Goal: Task Accomplishment & Management: Manage account settings

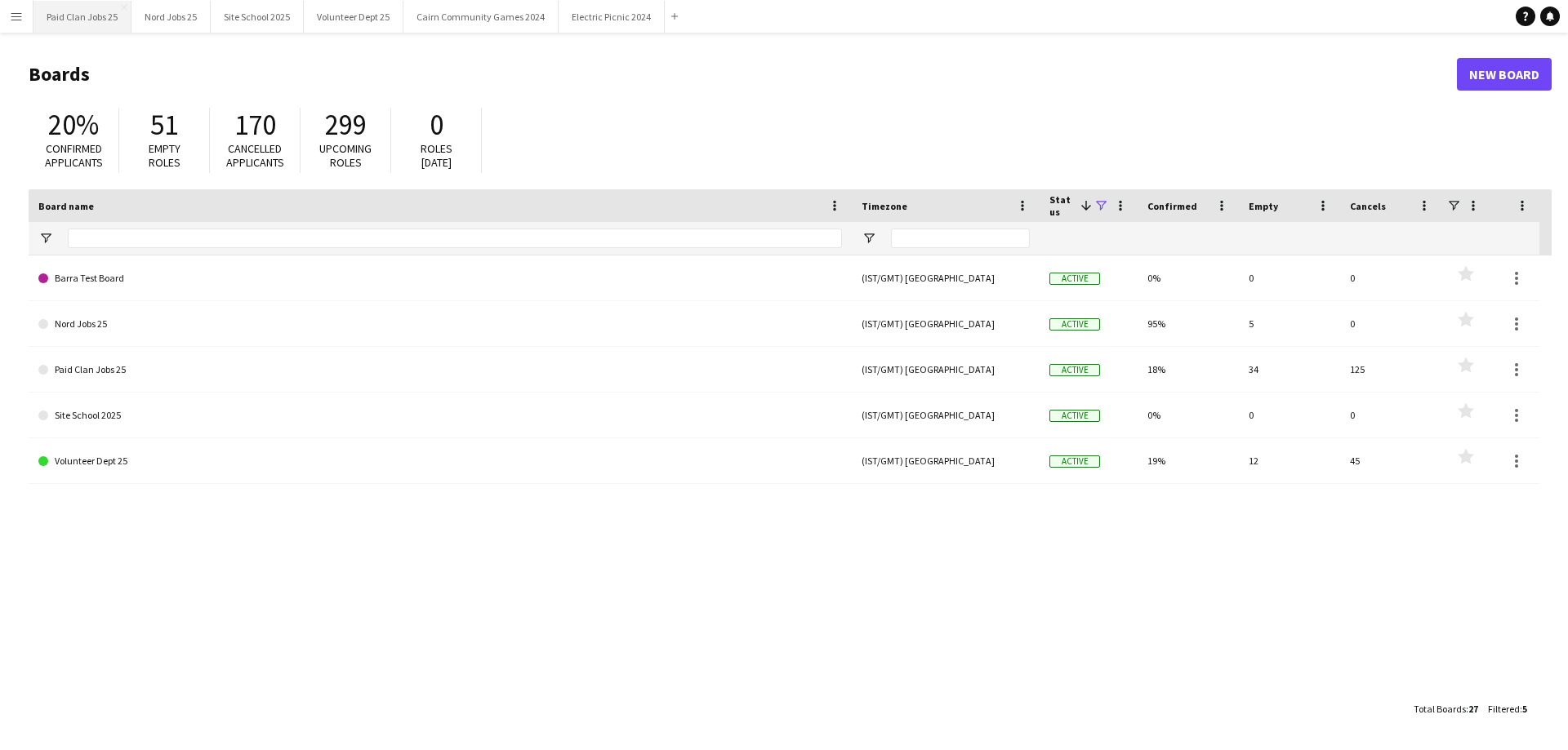
click at [98, 27] on button "Paid Clan Jobs 25 Close" at bounding box center [83, 16] width 98 height 32
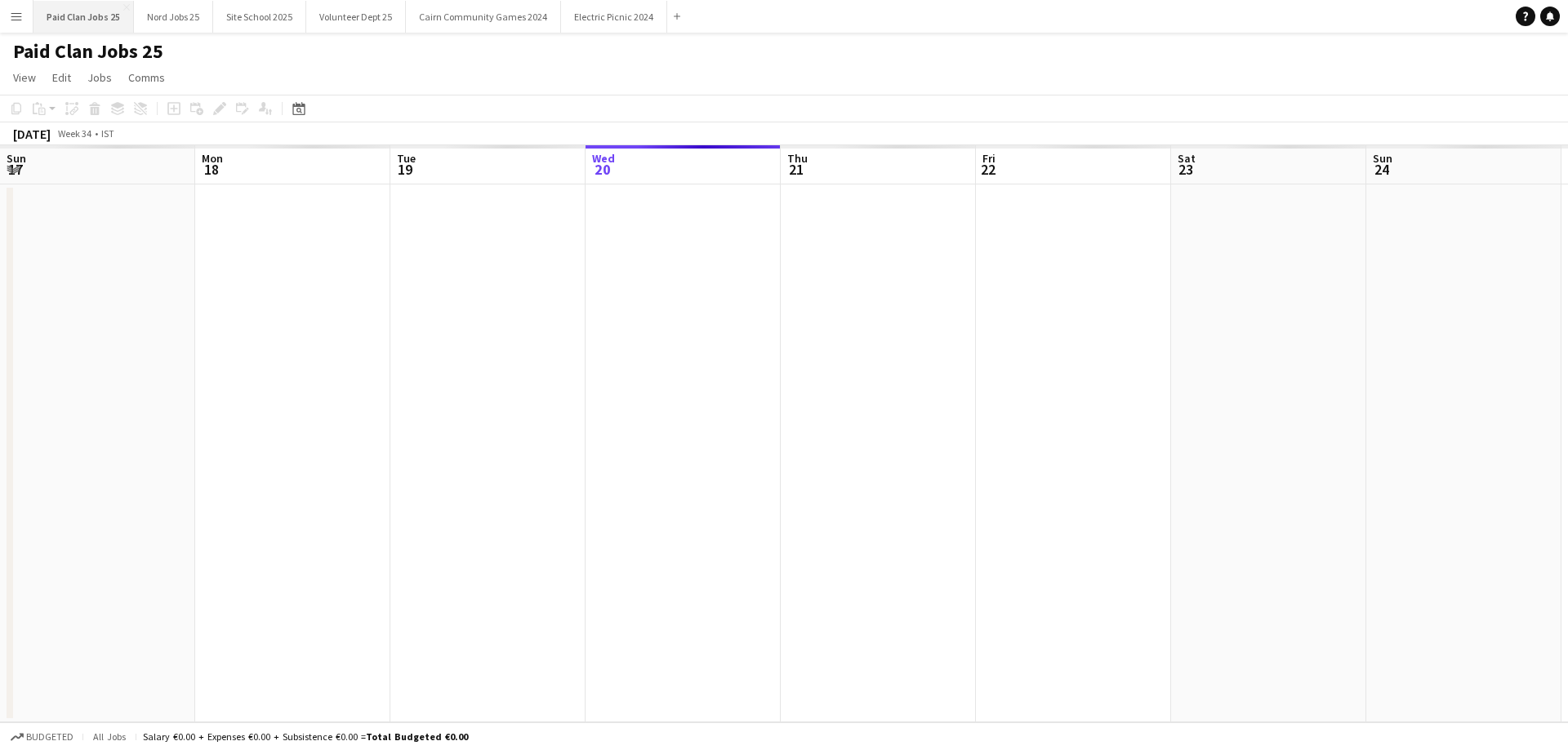
scroll to position [0, 391]
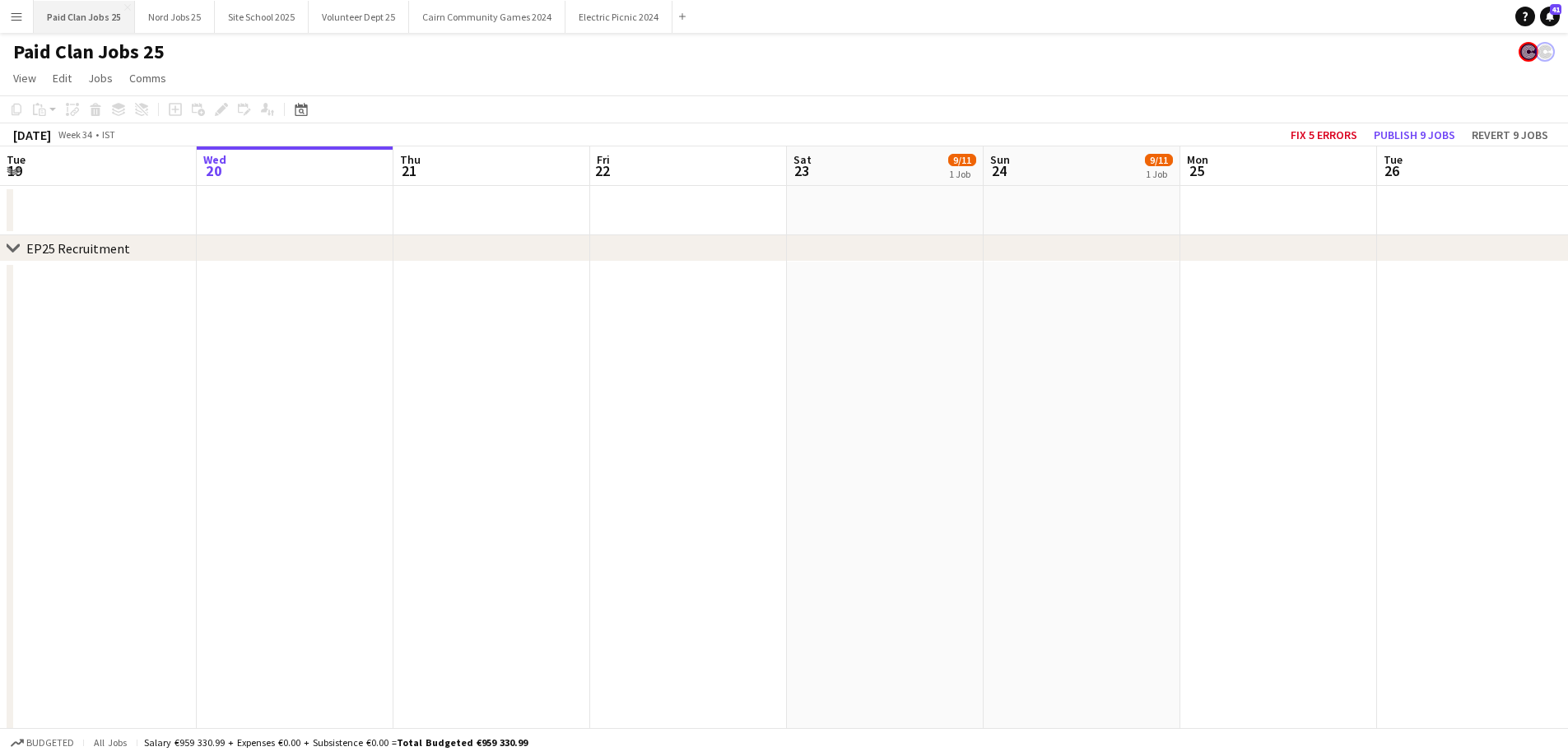
click at [83, 14] on button "Paid Clan Jobs 25 Close" at bounding box center [84, 17] width 101 height 32
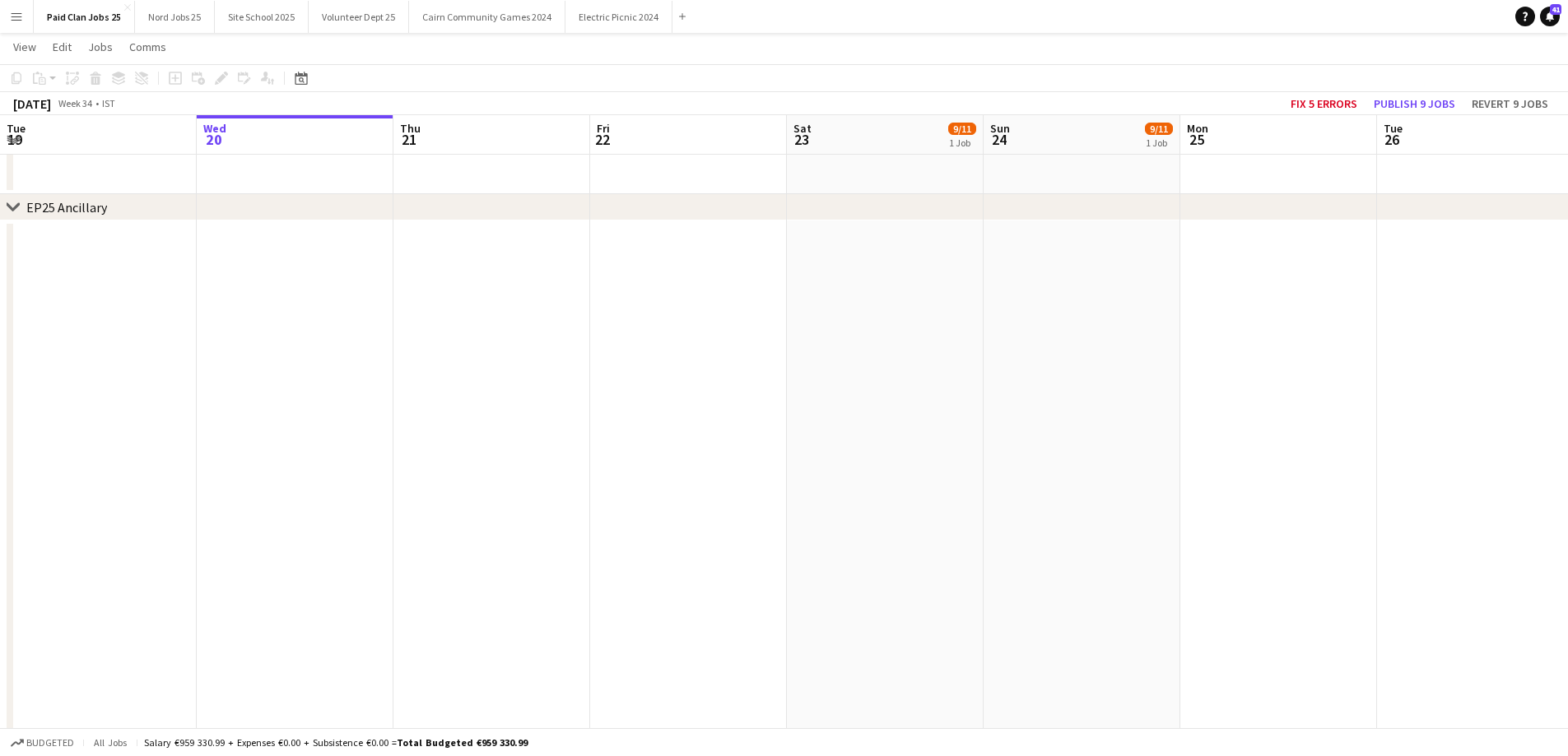
drag, startPoint x: 1008, startPoint y: 426, endPoint x: 203, endPoint y: 405, distance: 805.3
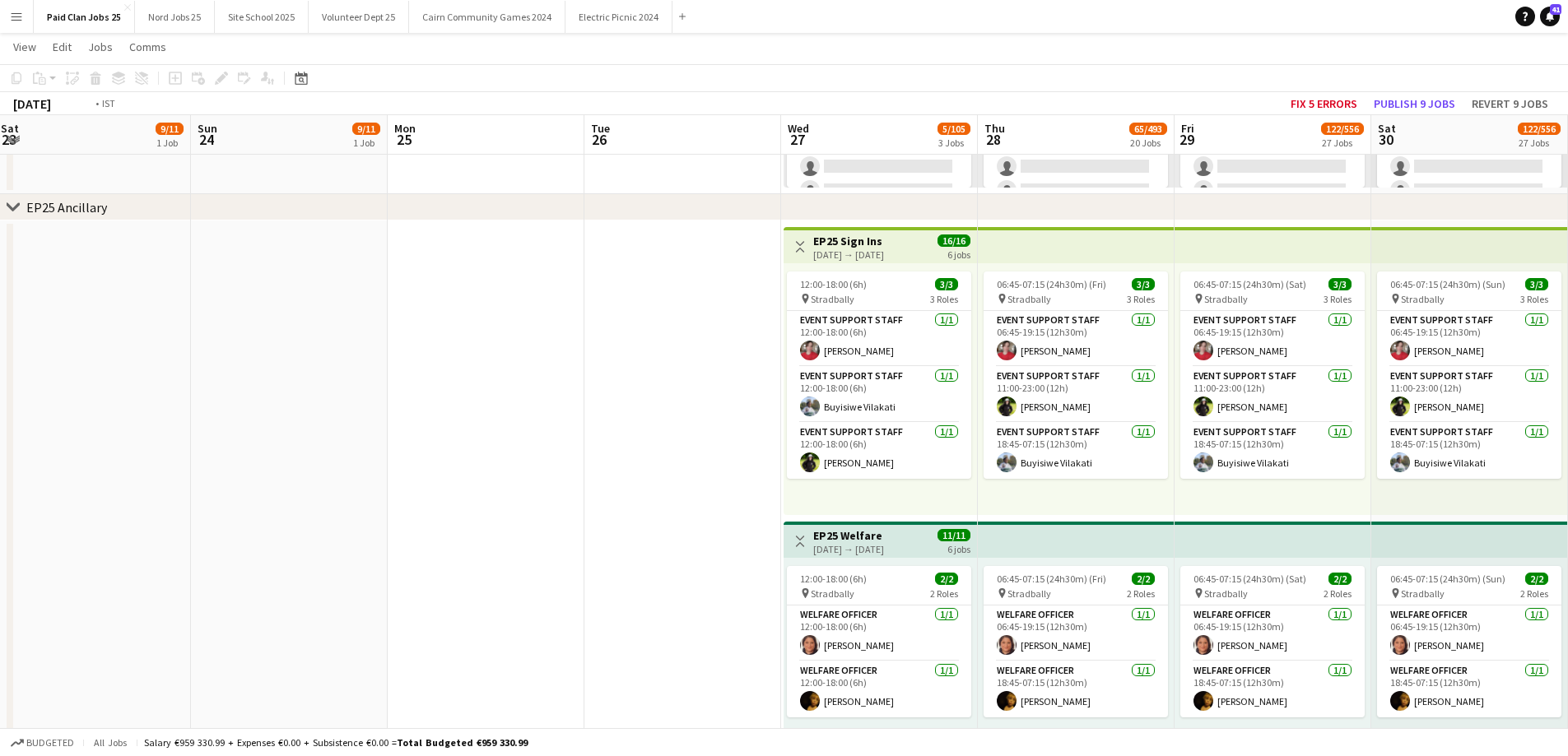
drag, startPoint x: 711, startPoint y: 418, endPoint x: 420, endPoint y: 399, distance: 291.6
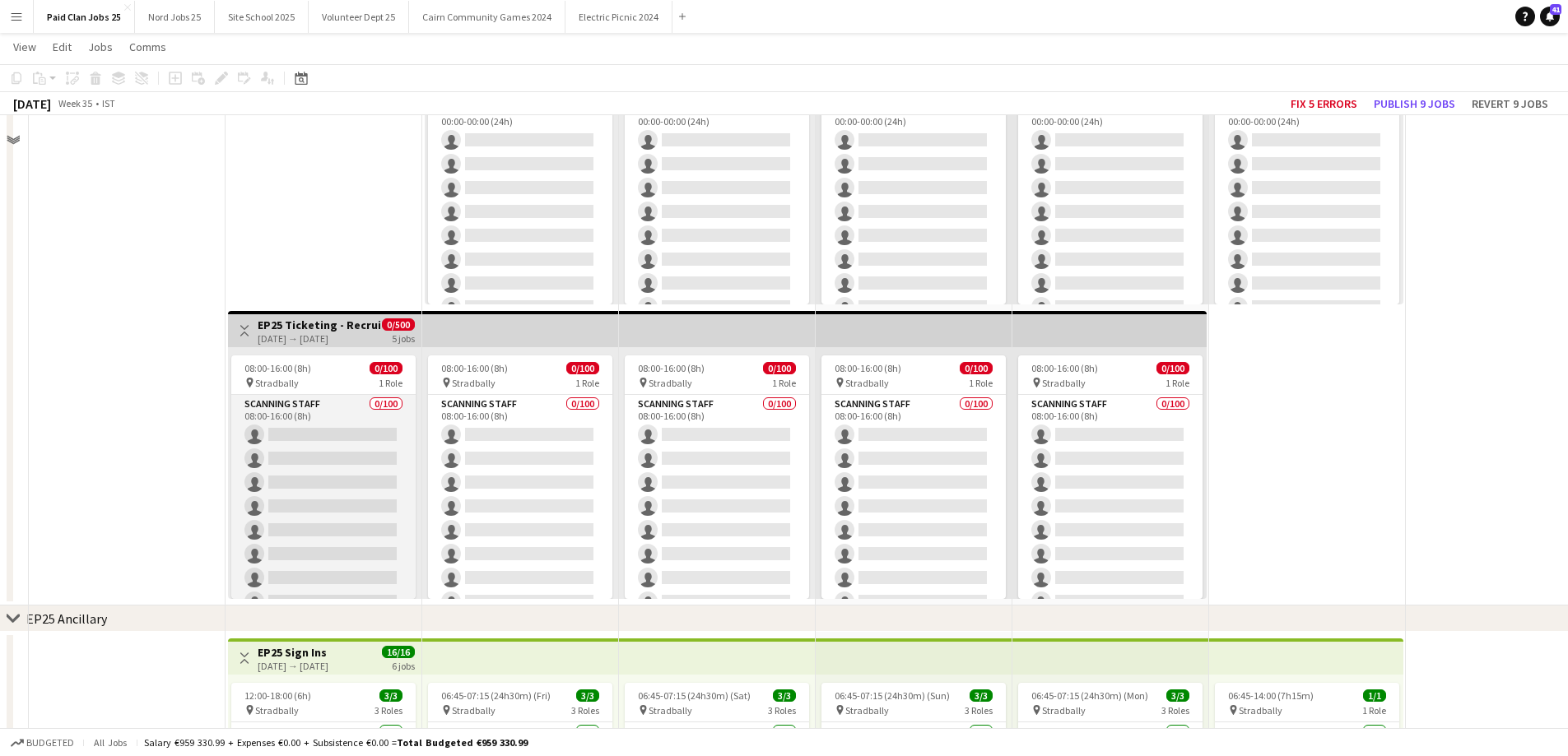
scroll to position [0, 0]
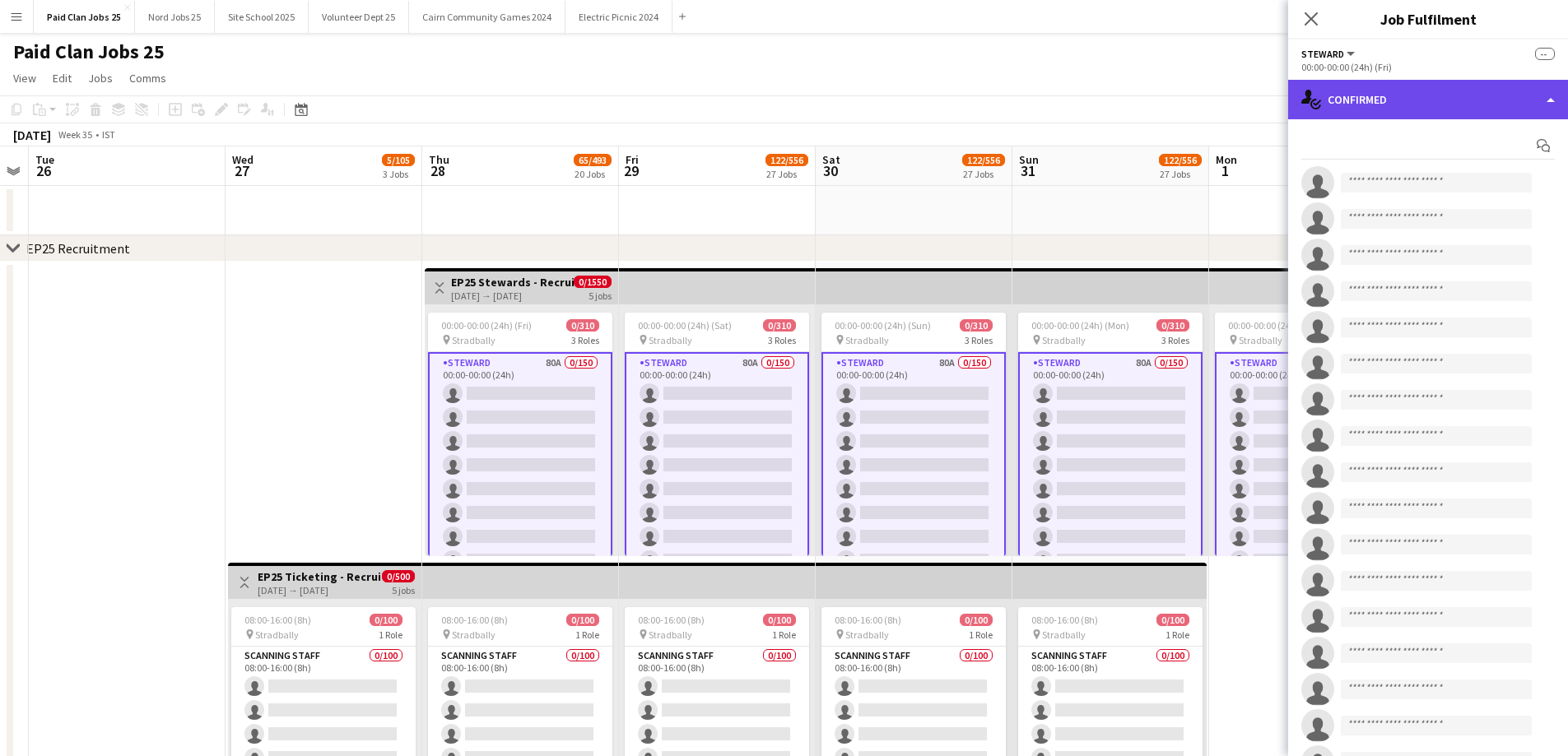
click at [1336, 105] on div "single-neutral-actions-check-2 Confirmed" at bounding box center [1428, 99] width 280 height 39
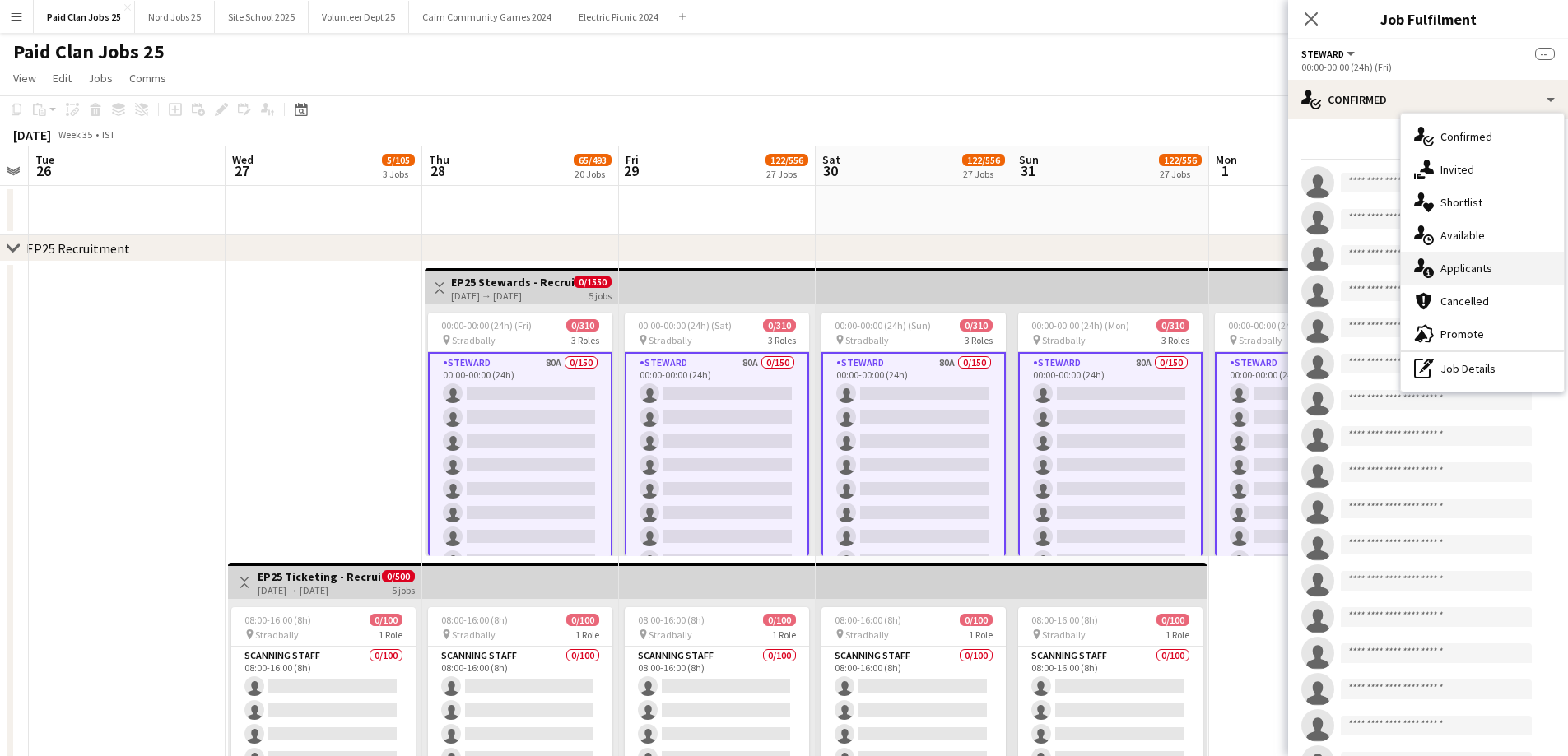
click at [1443, 278] on div "single-neutral-actions-information Applicants" at bounding box center [1483, 268] width 163 height 33
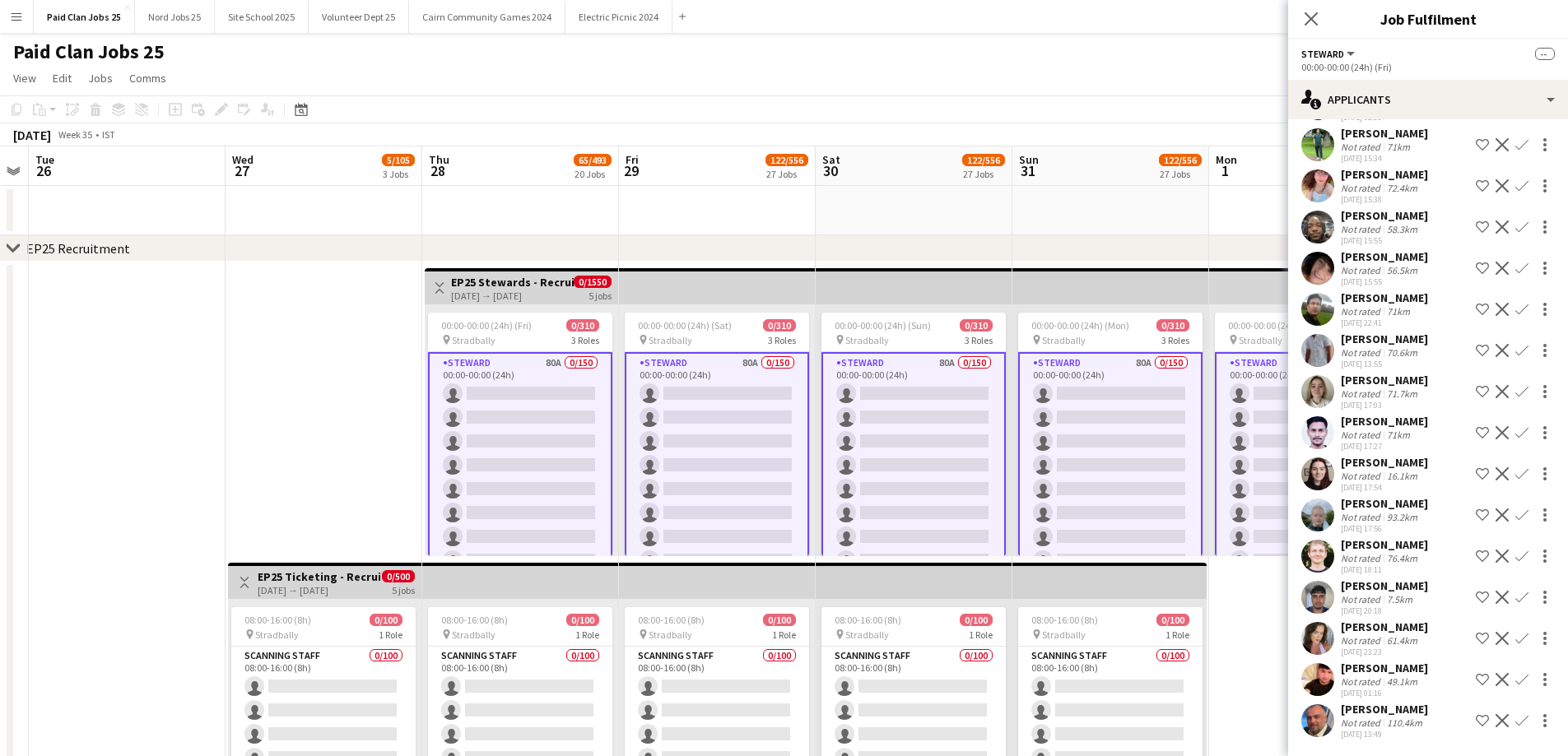
scroll to position [739, 0]
click at [1316, 705] on app-user-avatar at bounding box center [1318, 721] width 33 height 33
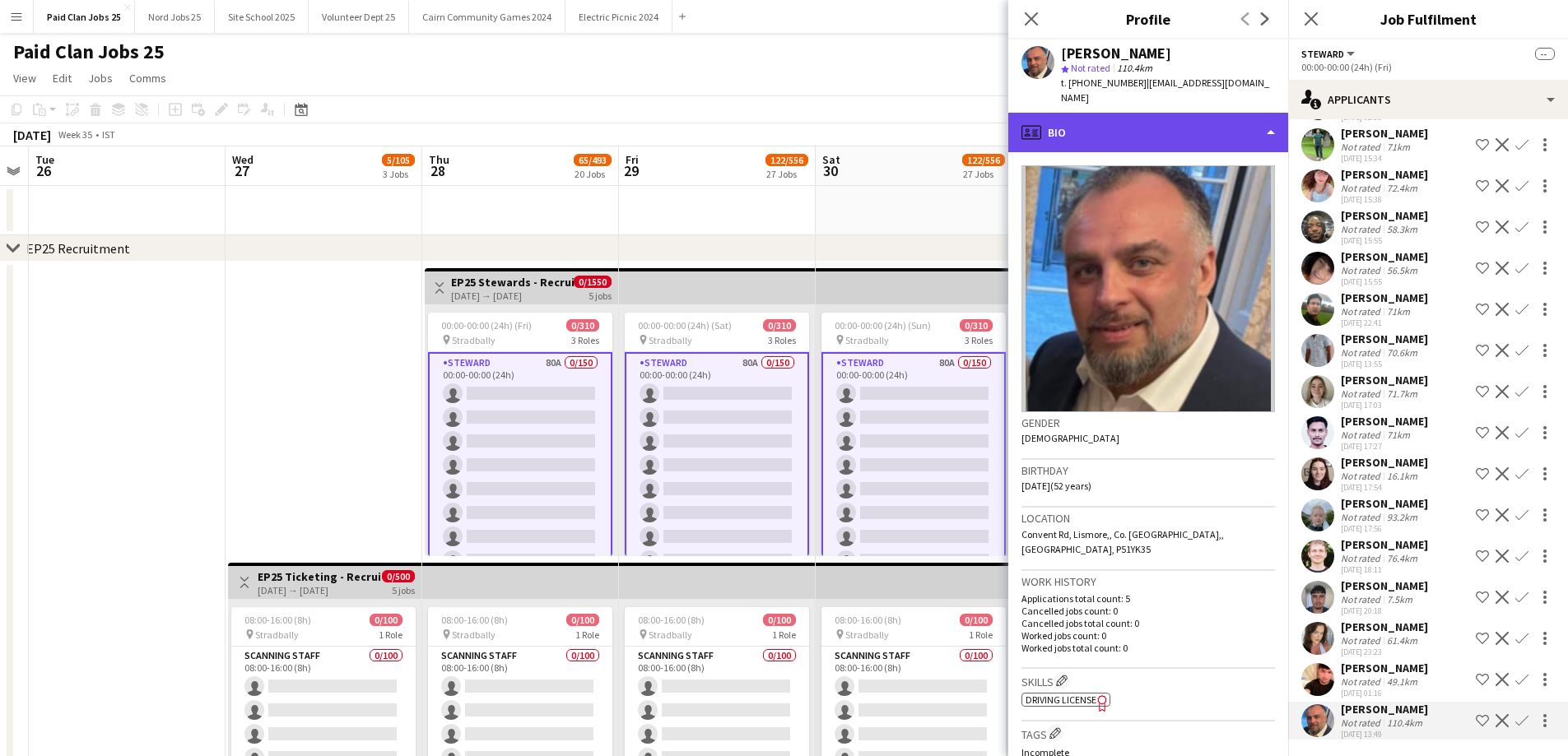
click at [1139, 117] on div "profile Bio" at bounding box center [1148, 132] width 280 height 39
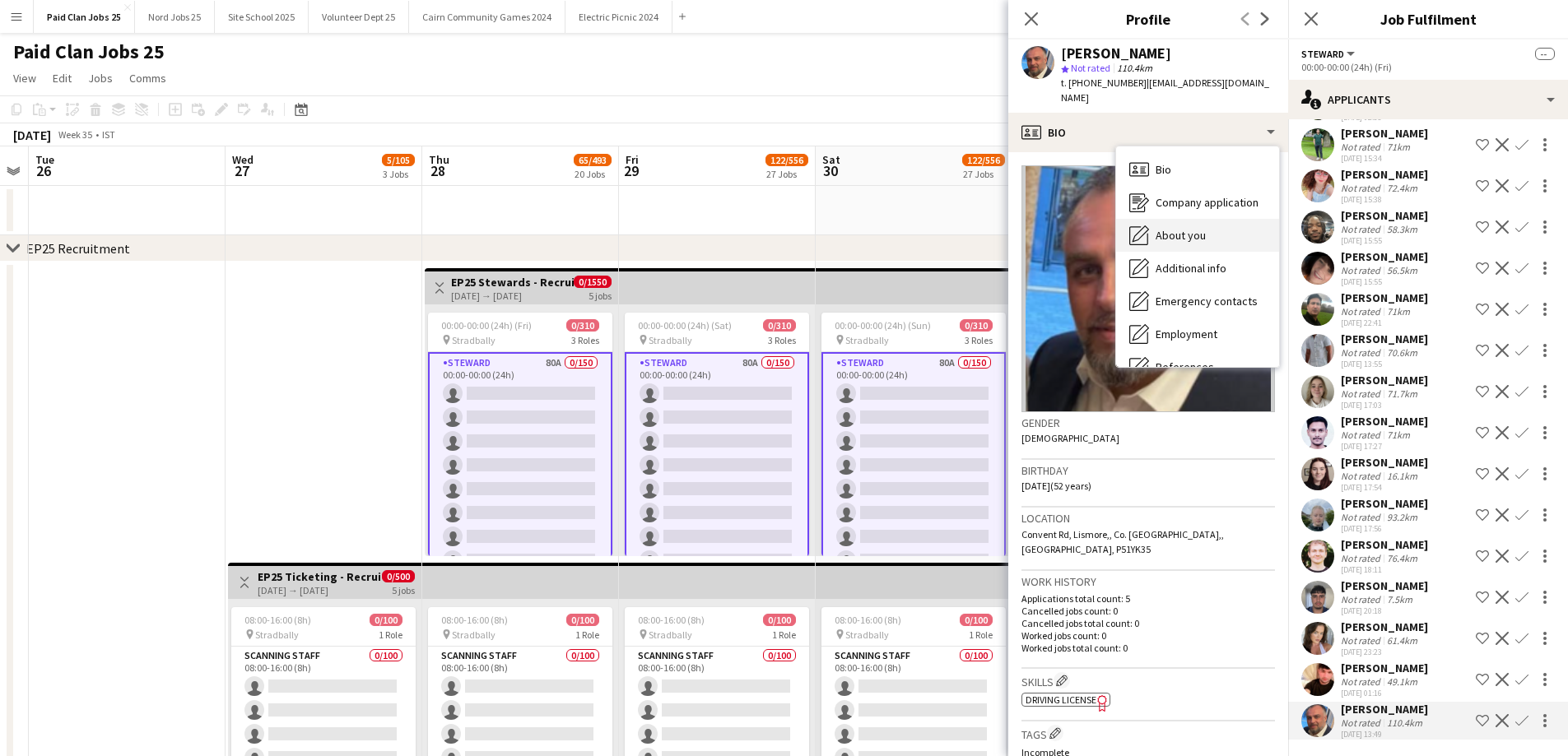
click at [1161, 228] on span "About you" at bounding box center [1181, 235] width 50 height 15
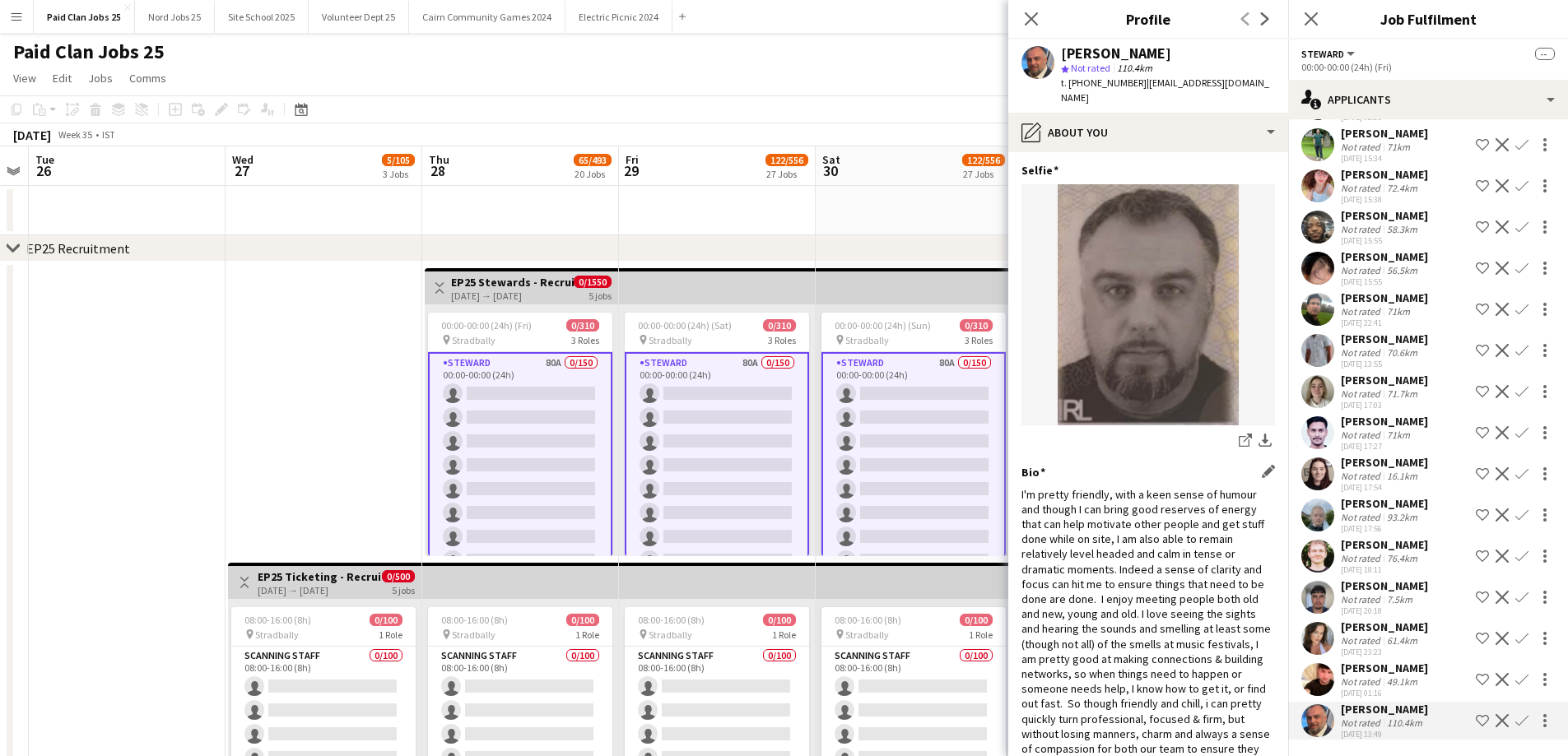
scroll to position [0, 0]
click at [1325, 663] on app-user-avatar at bounding box center [1318, 680] width 33 height 33
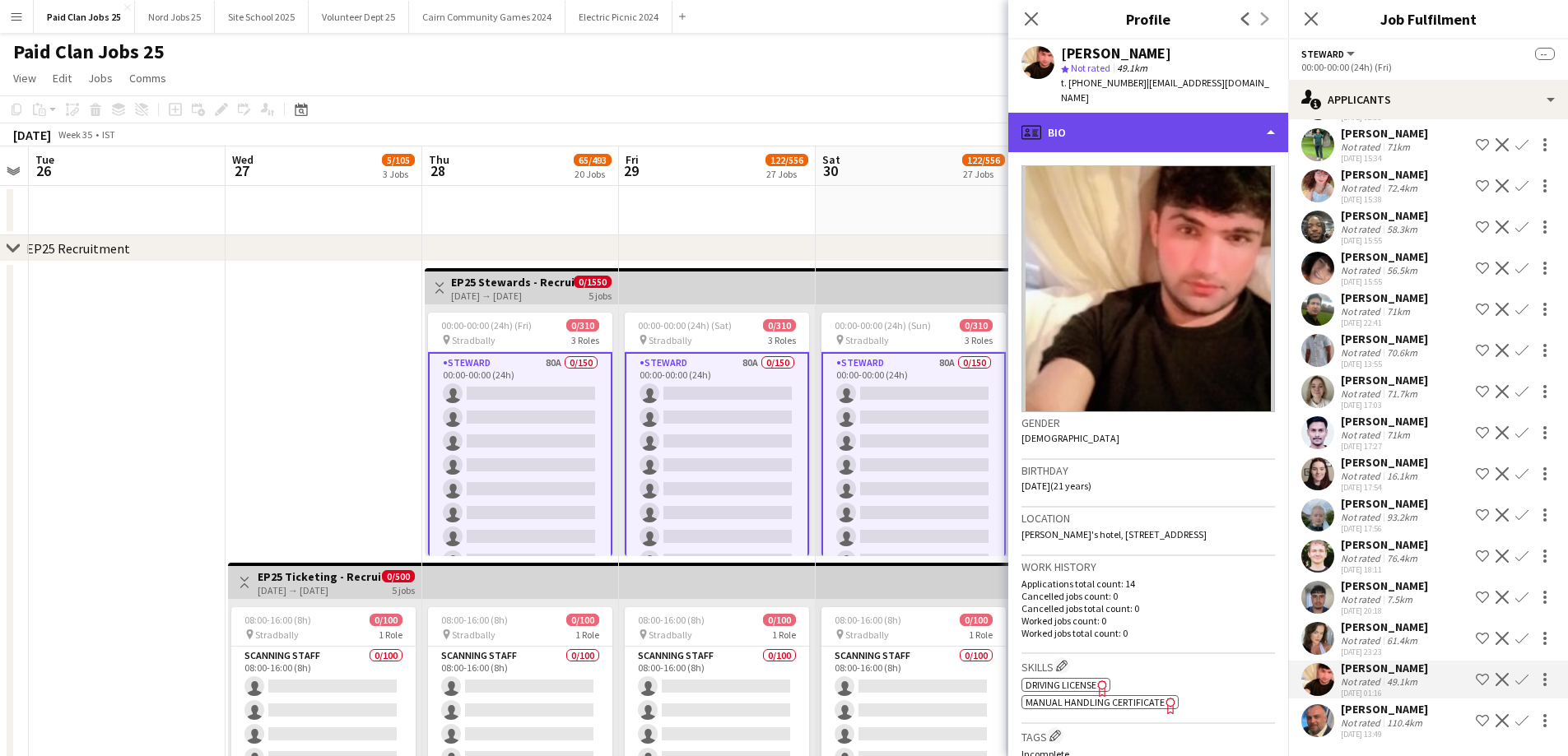
click at [1148, 131] on div "profile Bio" at bounding box center [1148, 132] width 280 height 39
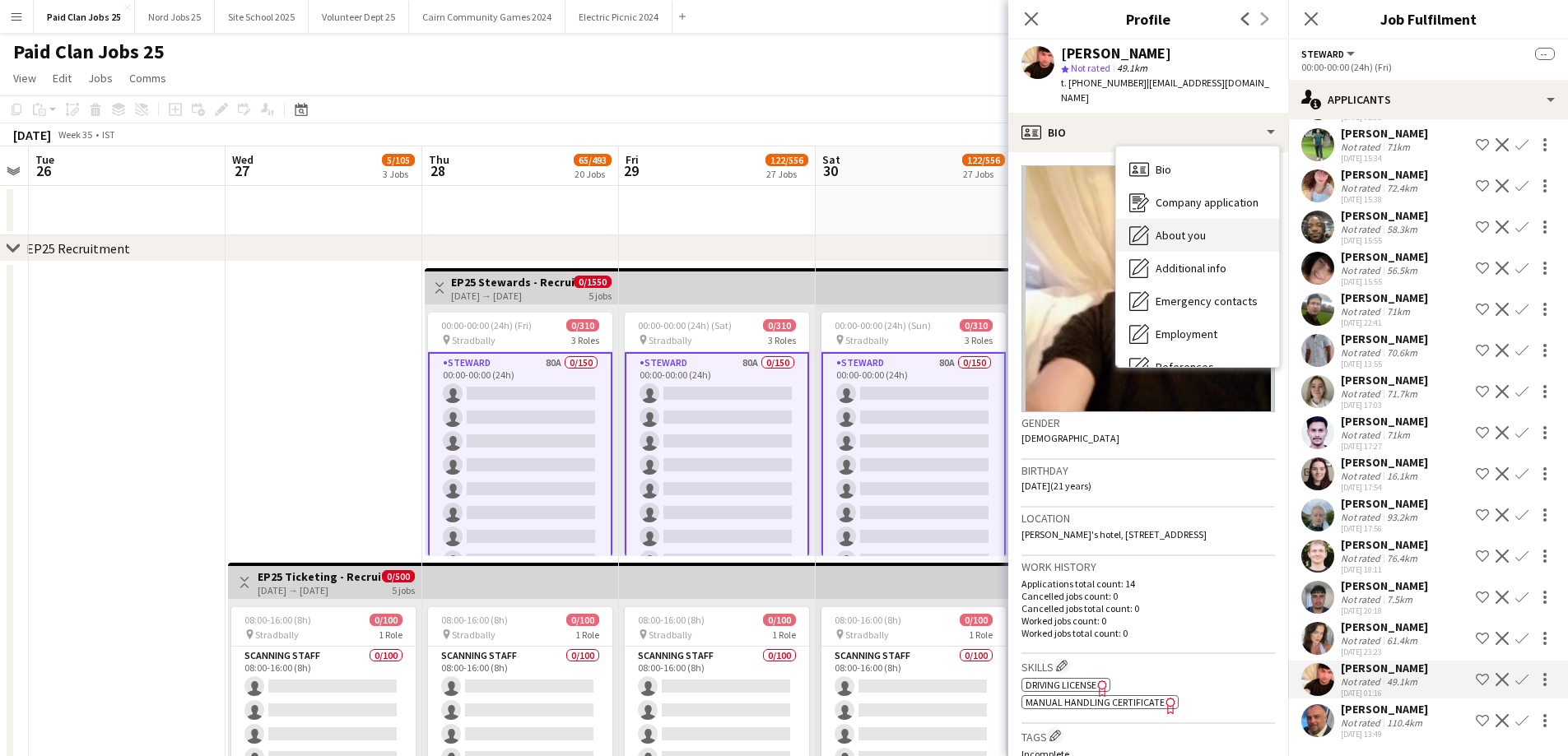
click at [1163, 219] on div "About you About you" at bounding box center [1198, 236] width 163 height 33
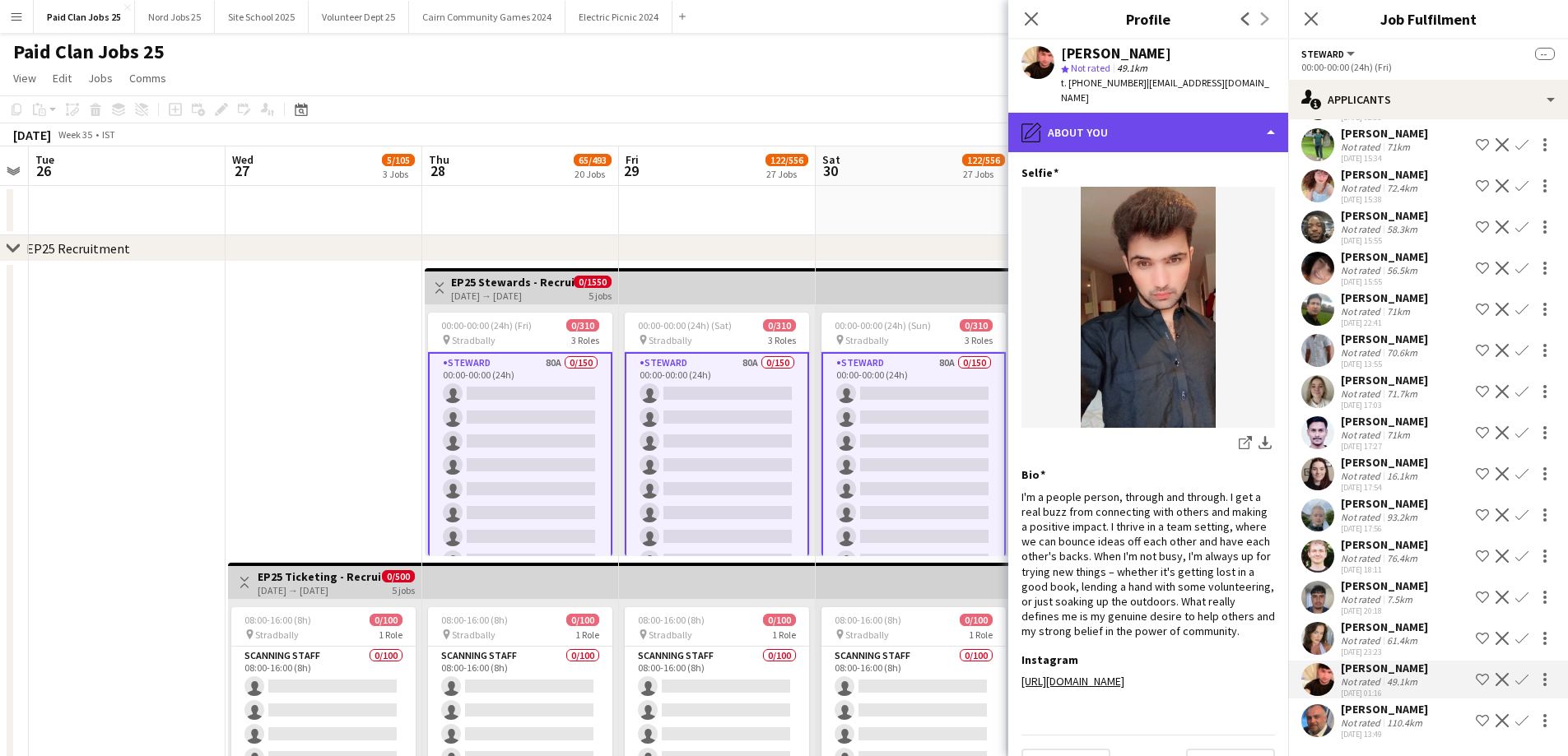
click at [1153, 132] on div "pencil4 About you" at bounding box center [1148, 132] width 280 height 39
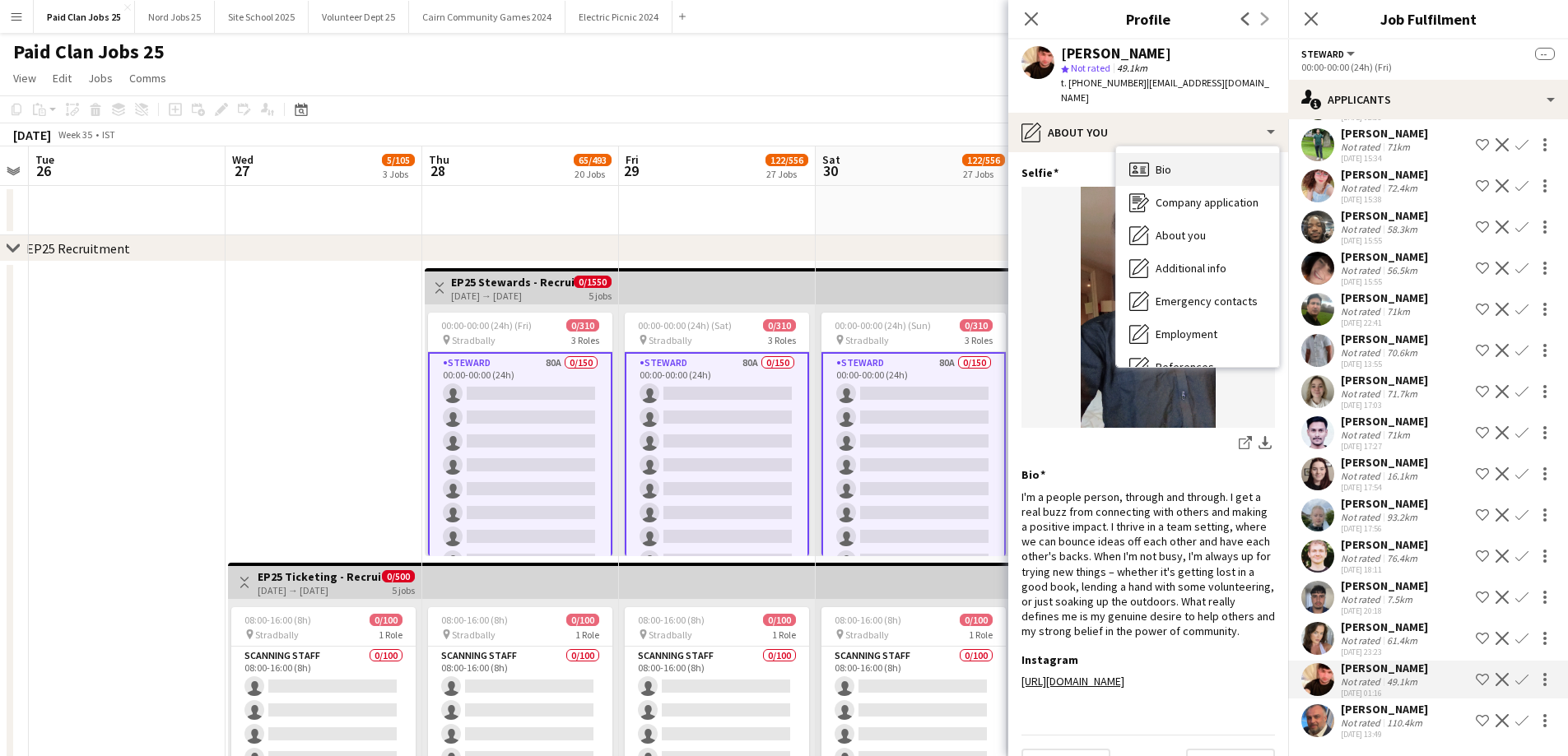
click at [1161, 162] on span "Bio" at bounding box center [1163, 170] width 16 height 15
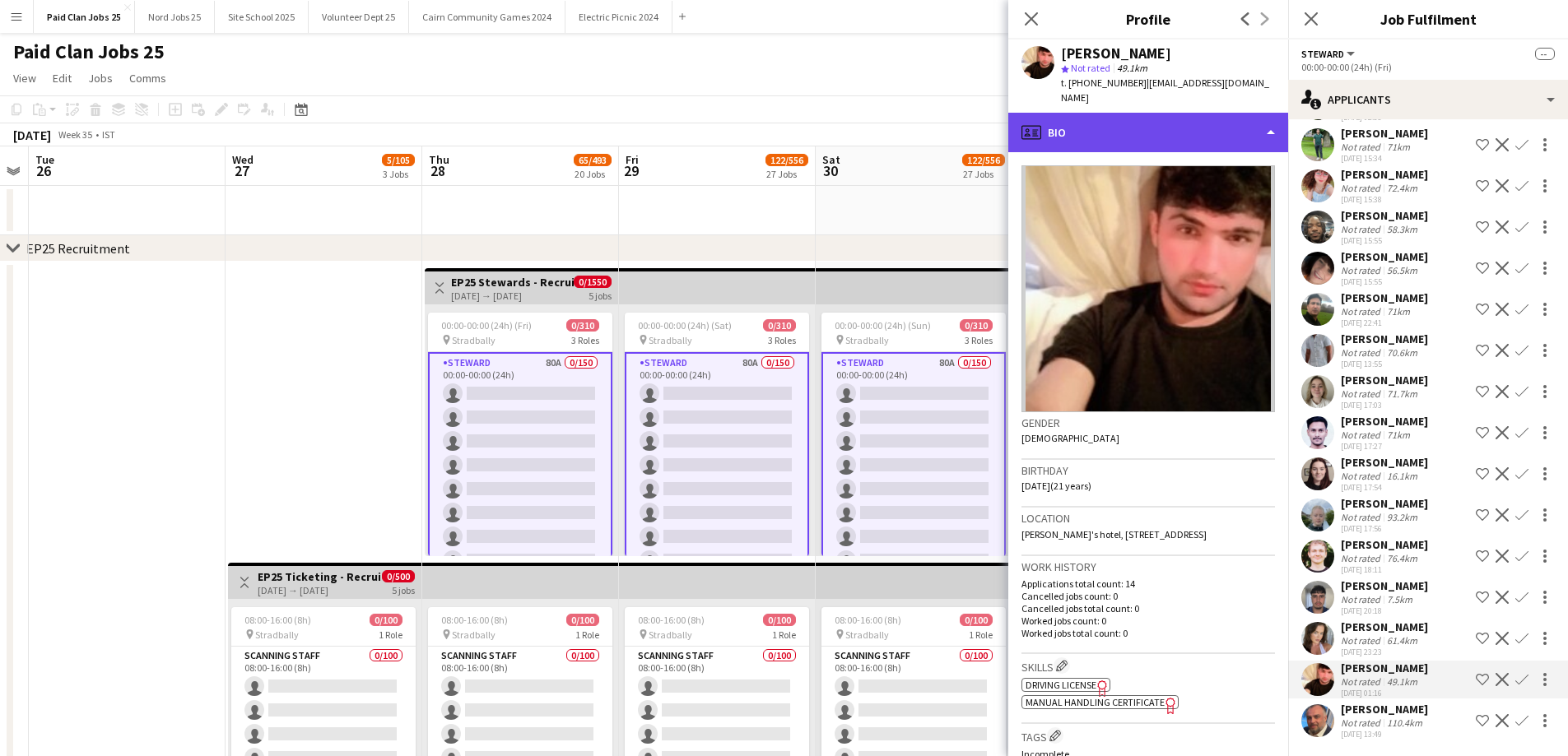
click at [1113, 131] on div "profile Bio" at bounding box center [1148, 132] width 280 height 39
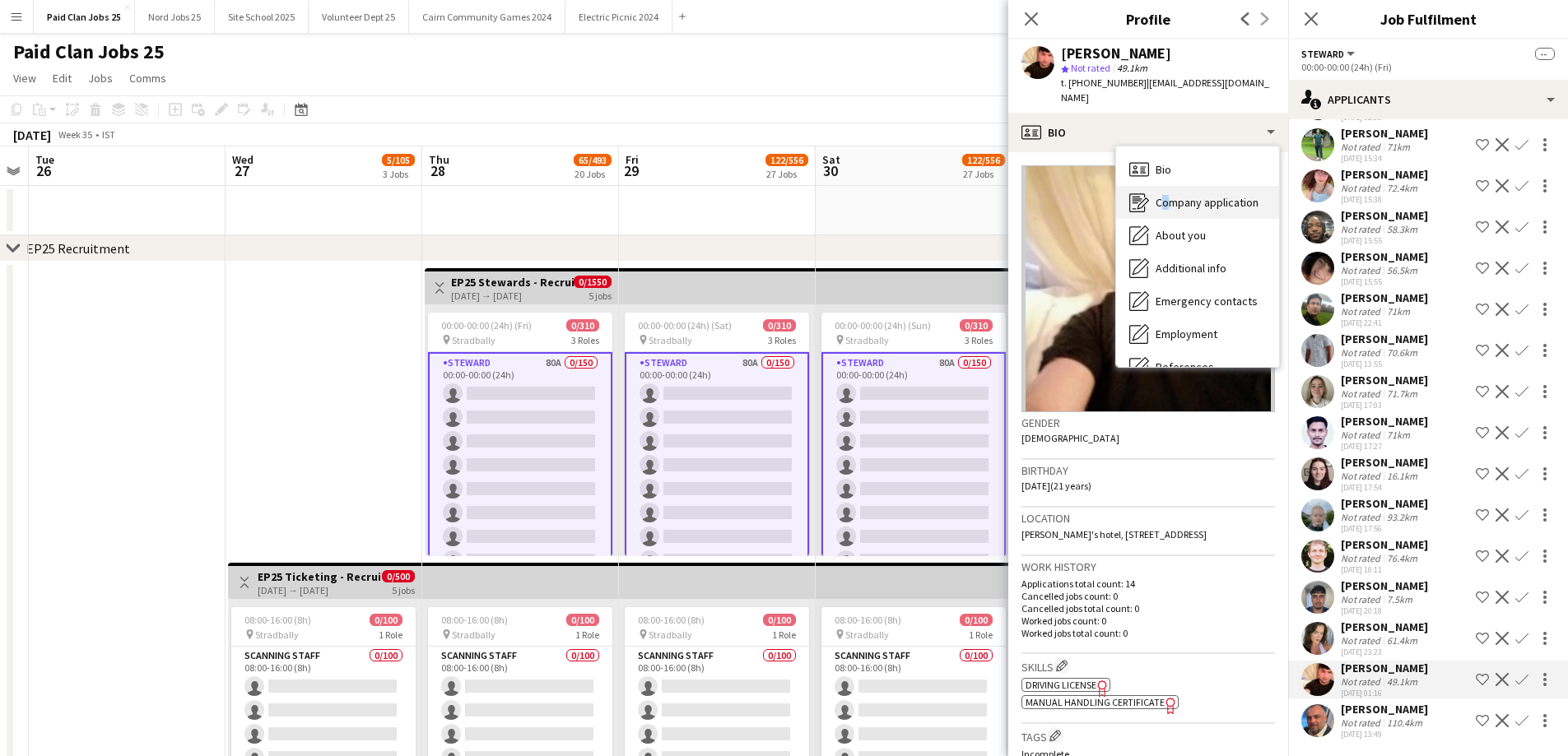
click at [1159, 186] on div "Company application Company application" at bounding box center [1198, 203] width 163 height 33
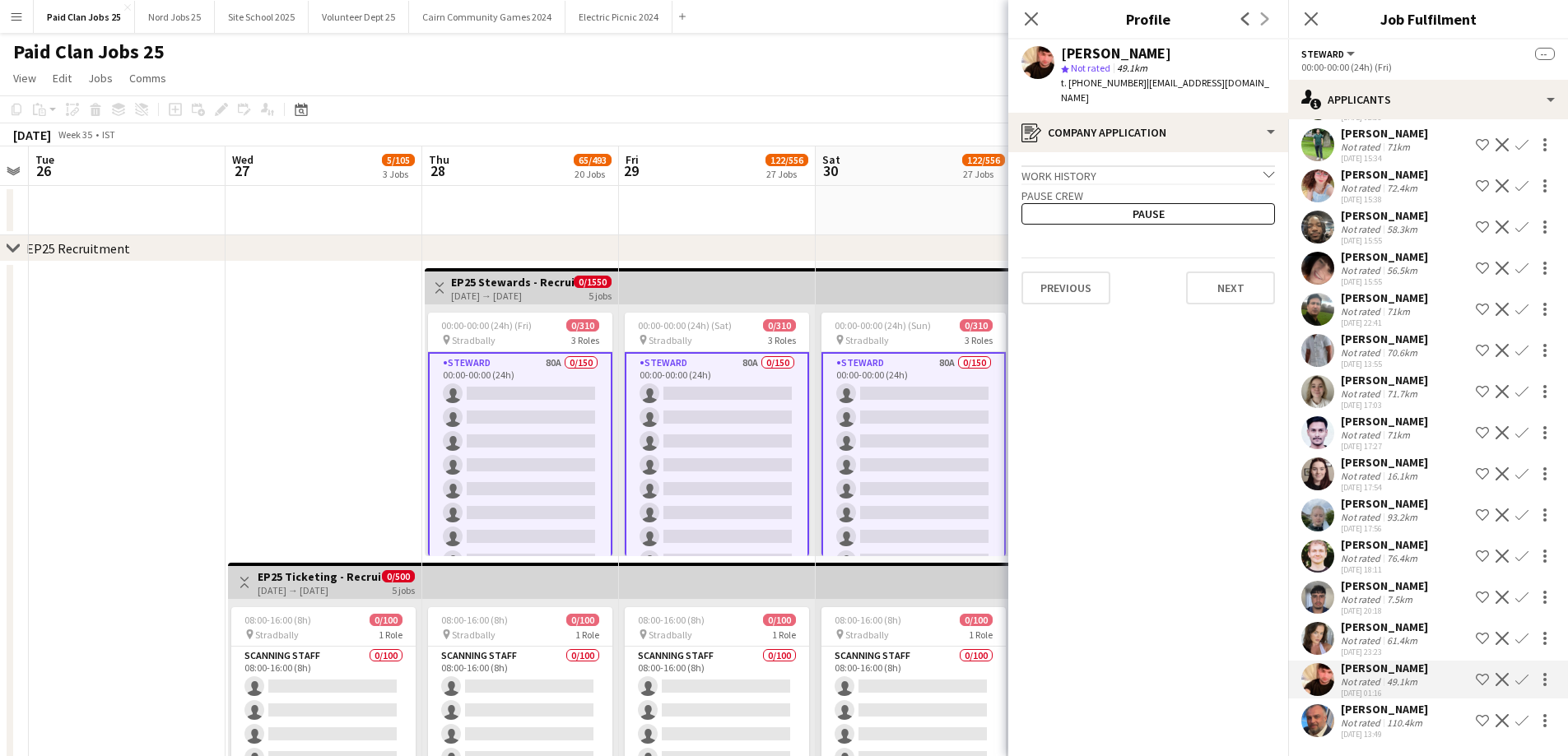
click at [1114, 165] on div "Work history chevron-down" at bounding box center [1148, 174] width 253 height 18
click at [1103, 218] on button "Pause" at bounding box center [1148, 228] width 253 height 21
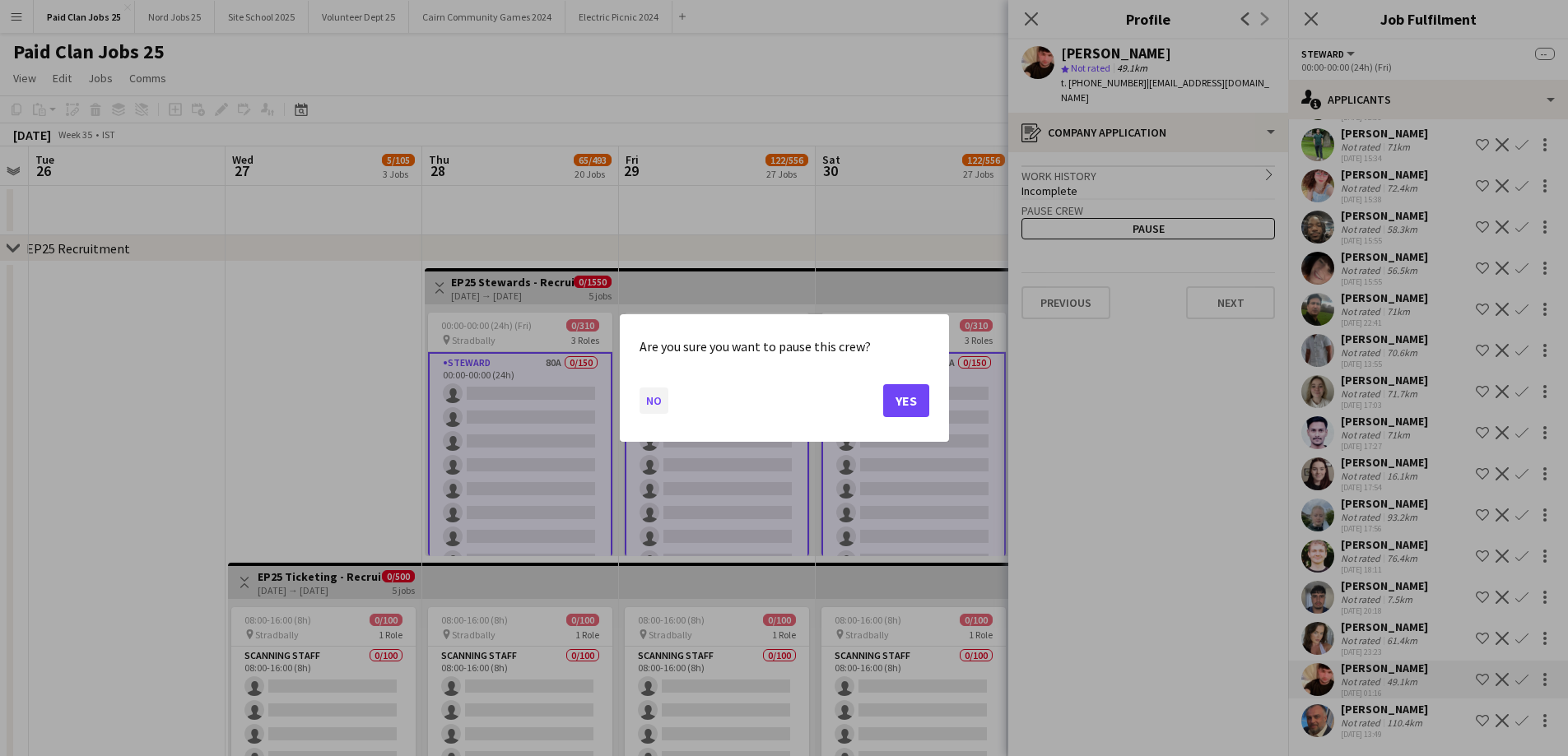
click at [658, 408] on button "No" at bounding box center [654, 400] width 28 height 27
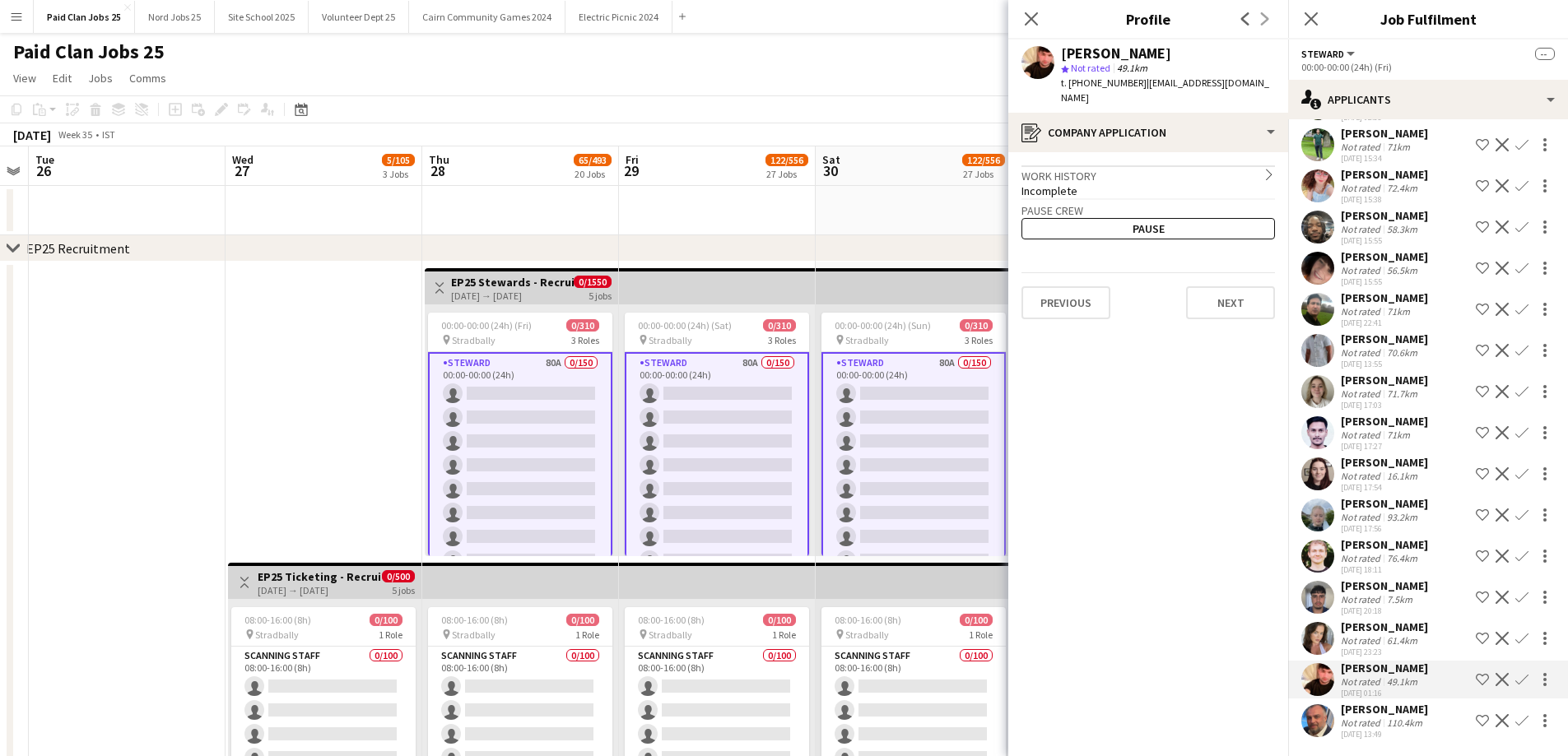
click at [1337, 619] on div "[PERSON_NAME] Not rated 61.4km [DATE] 23:23 Shortlist crew Decline Confirm" at bounding box center [1428, 638] width 280 height 38
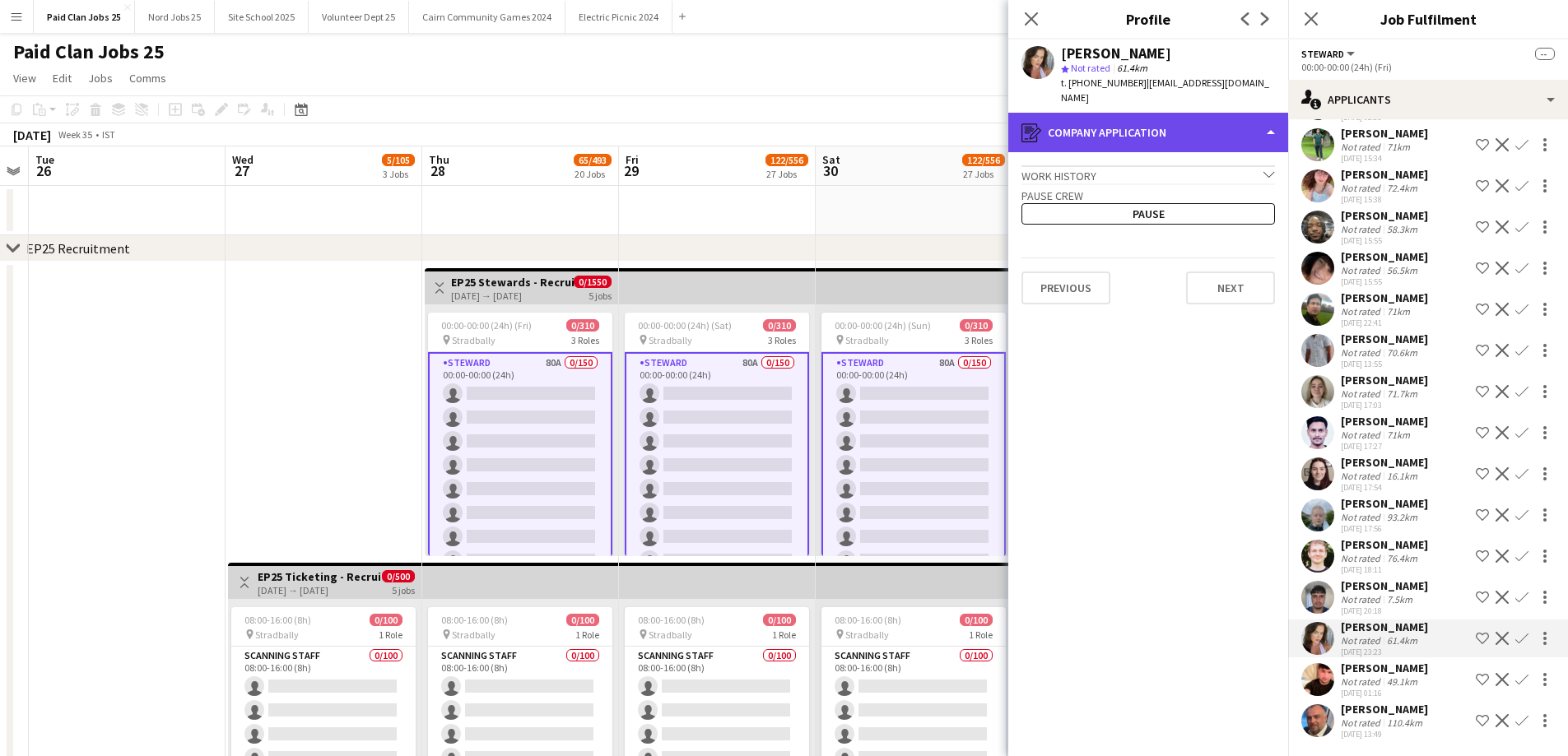
click at [1095, 117] on div "register Company application" at bounding box center [1148, 132] width 280 height 39
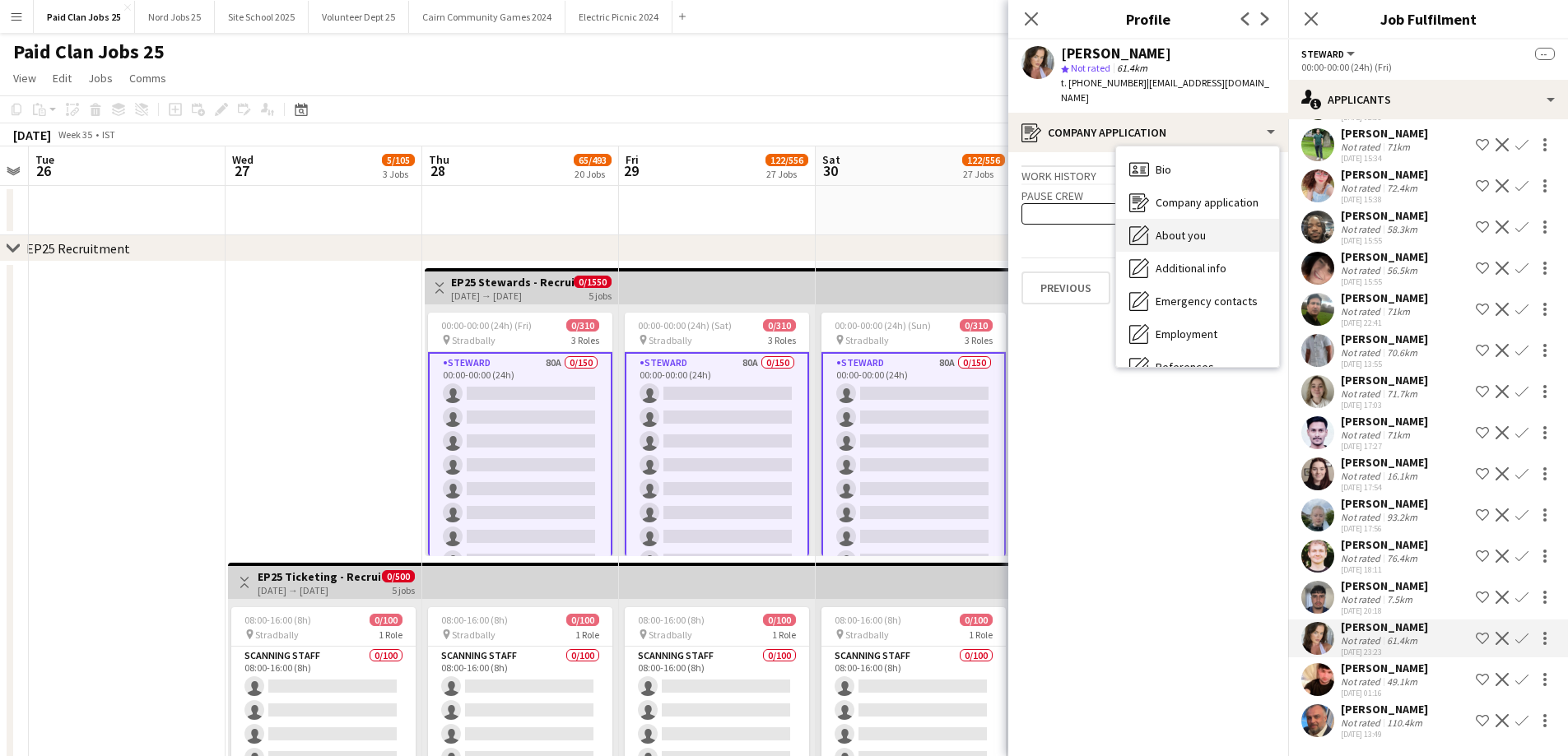
click at [1151, 219] on div "About you About you" at bounding box center [1198, 236] width 163 height 33
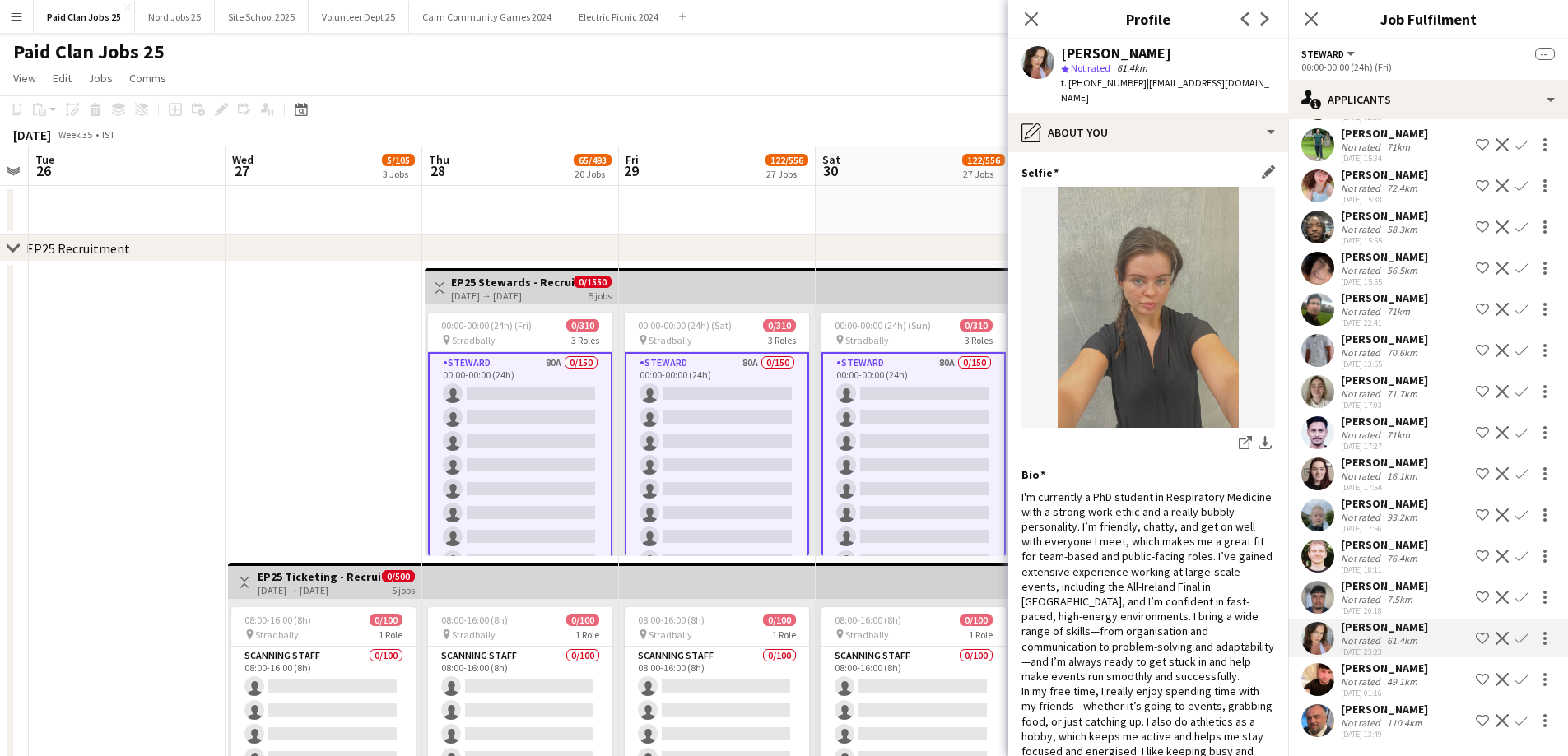
scroll to position [83, 0]
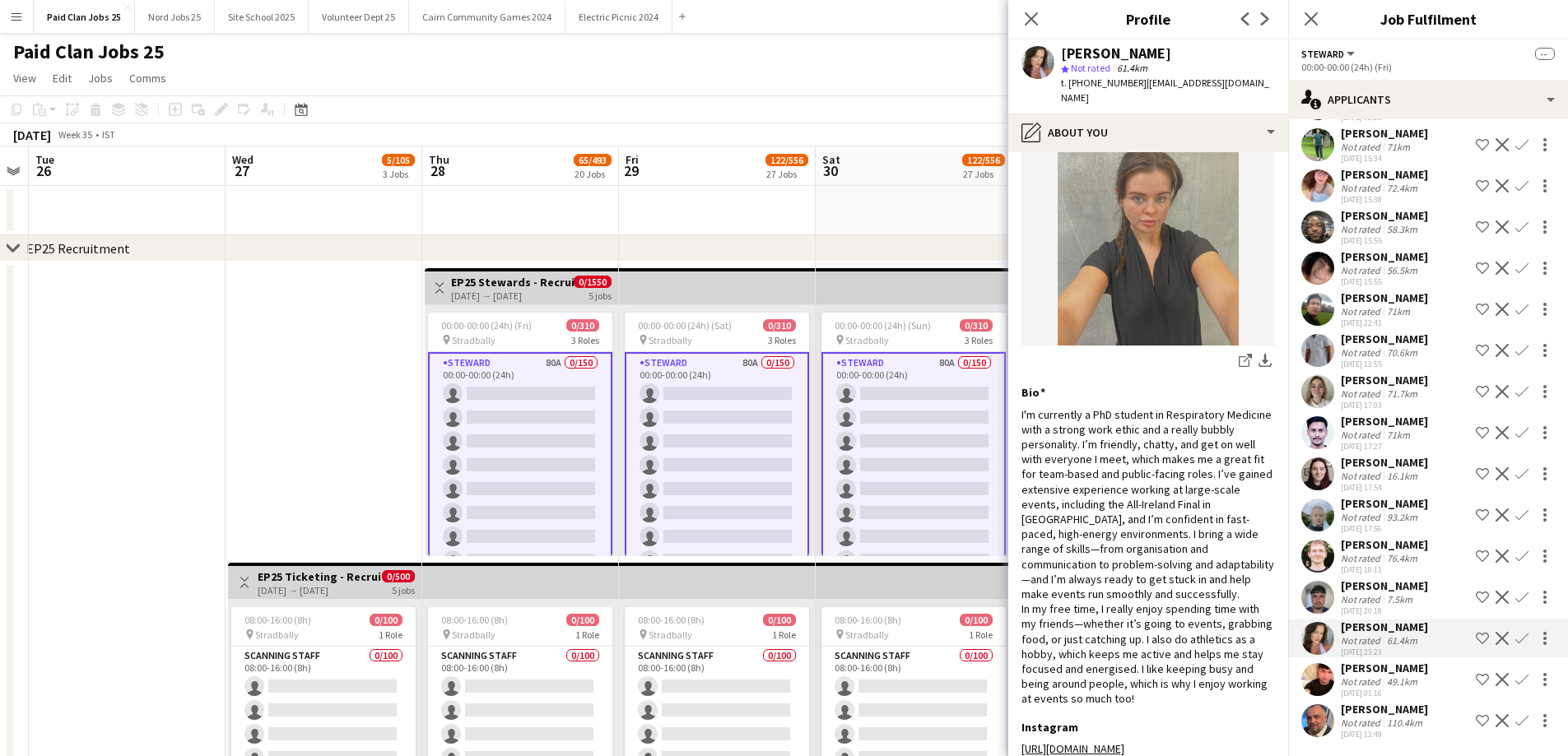
click at [1316, 539] on app-user-avatar at bounding box center [1318, 556] width 33 height 33
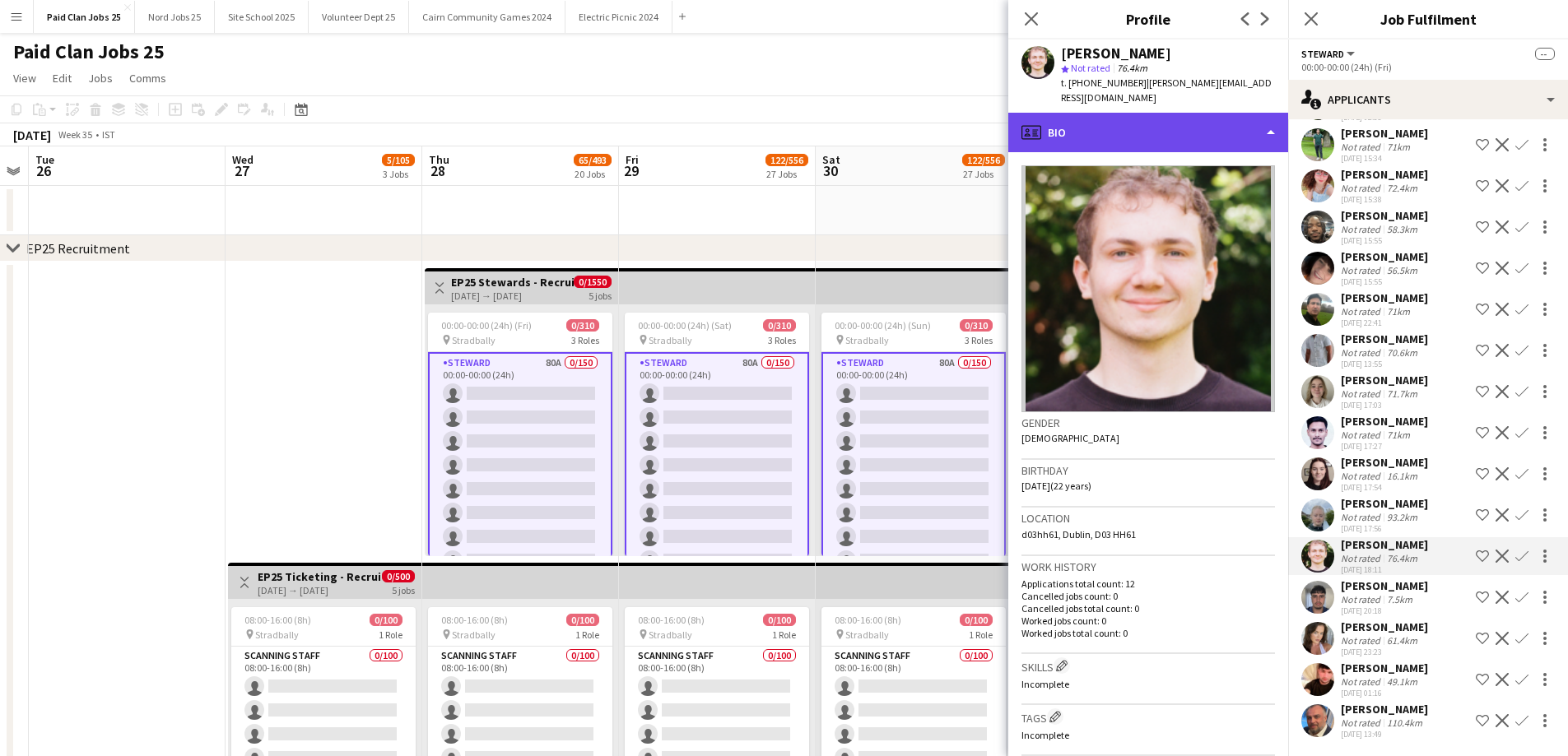
click at [1167, 126] on div "profile Bio" at bounding box center [1148, 132] width 280 height 39
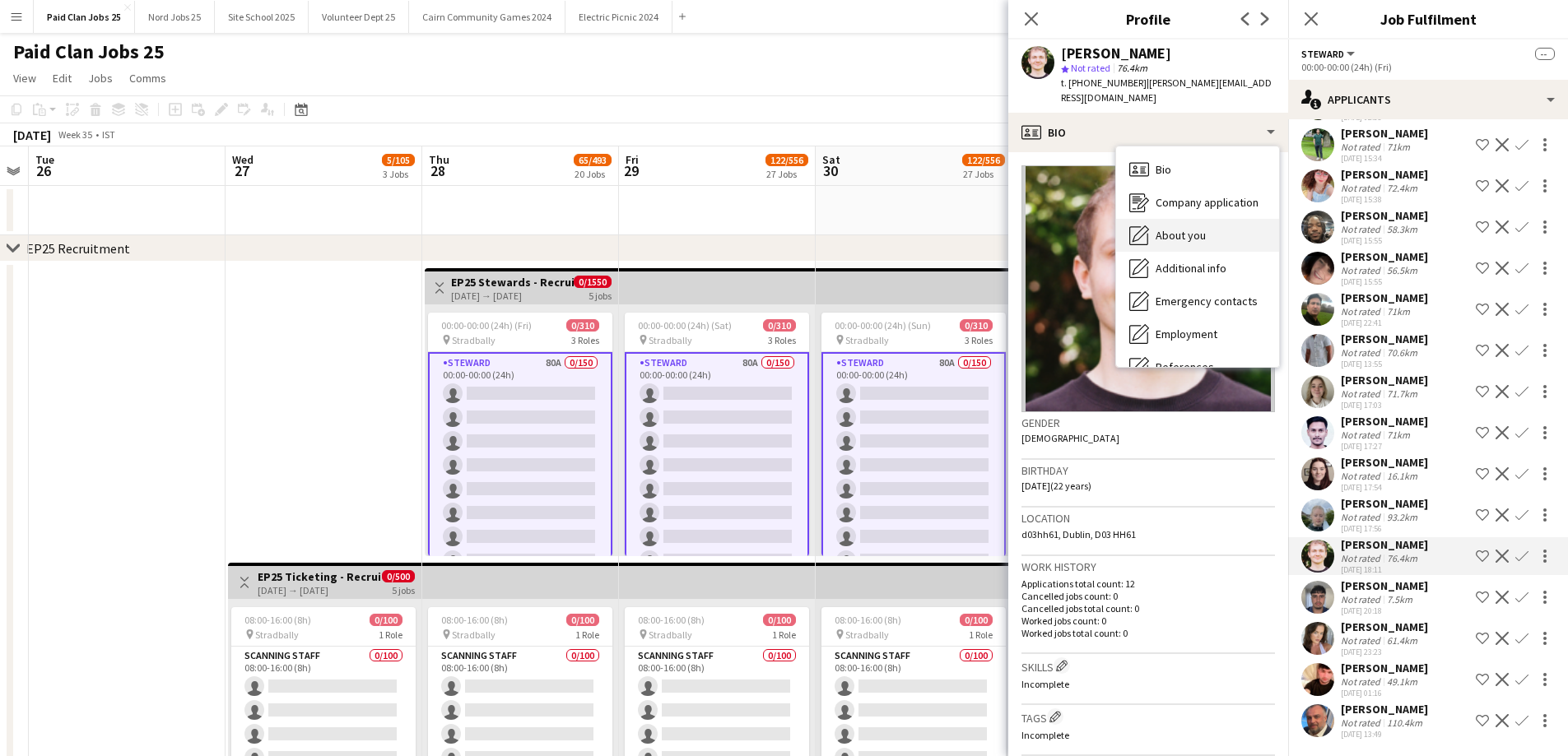
click at [1200, 228] on span "About you" at bounding box center [1181, 235] width 50 height 15
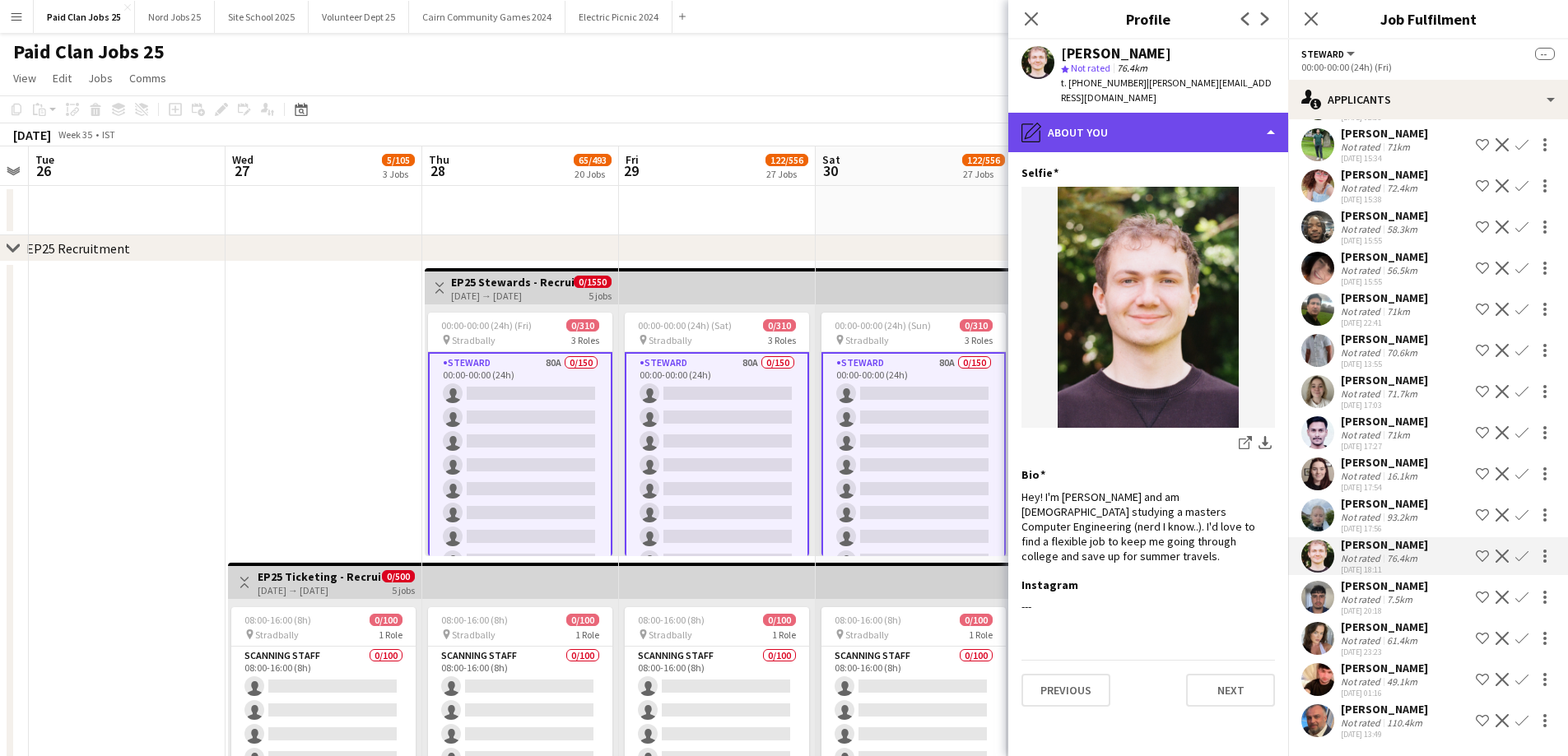
click at [1139, 113] on div "pencil4 About you" at bounding box center [1148, 132] width 280 height 39
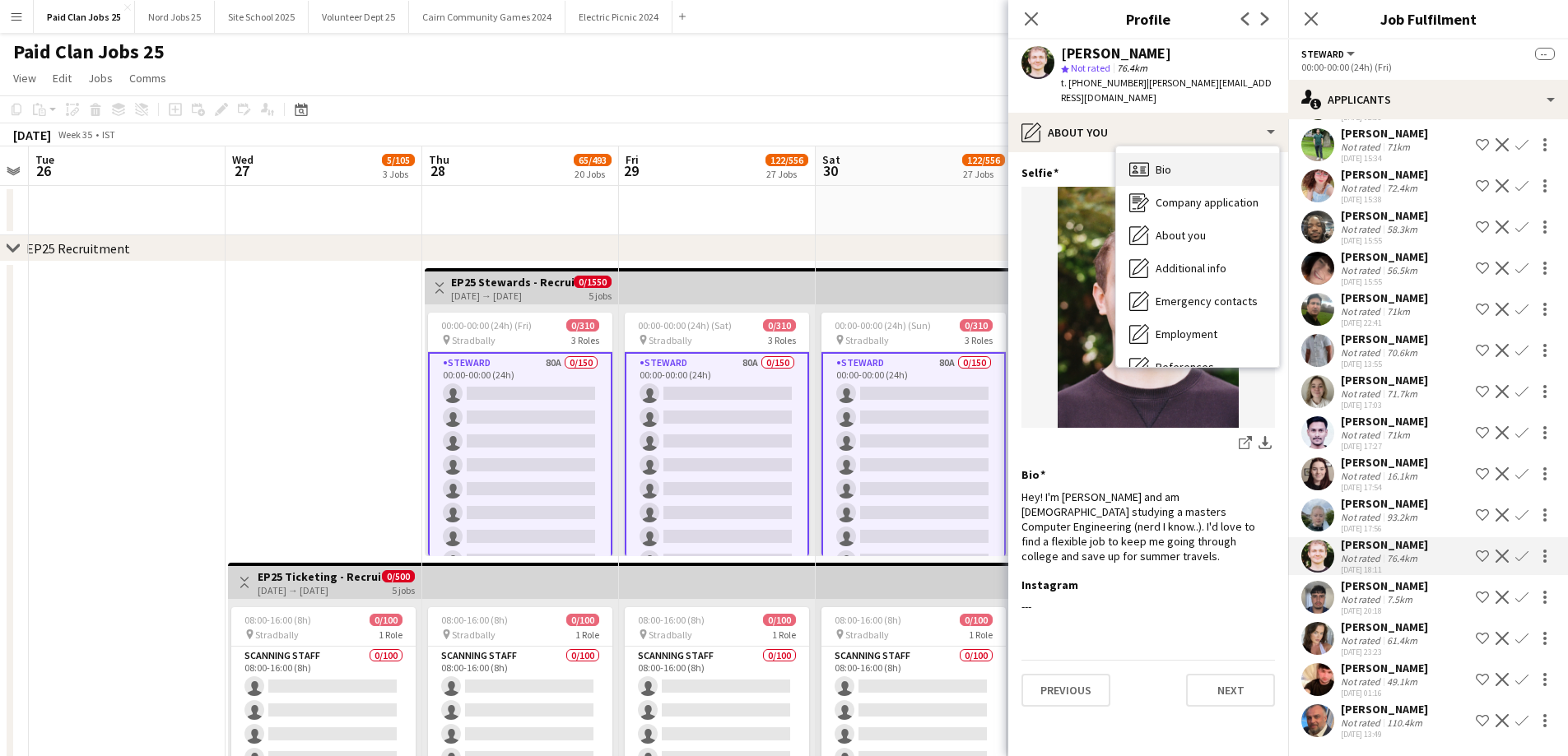
click at [1157, 162] on span "Bio" at bounding box center [1163, 170] width 16 height 15
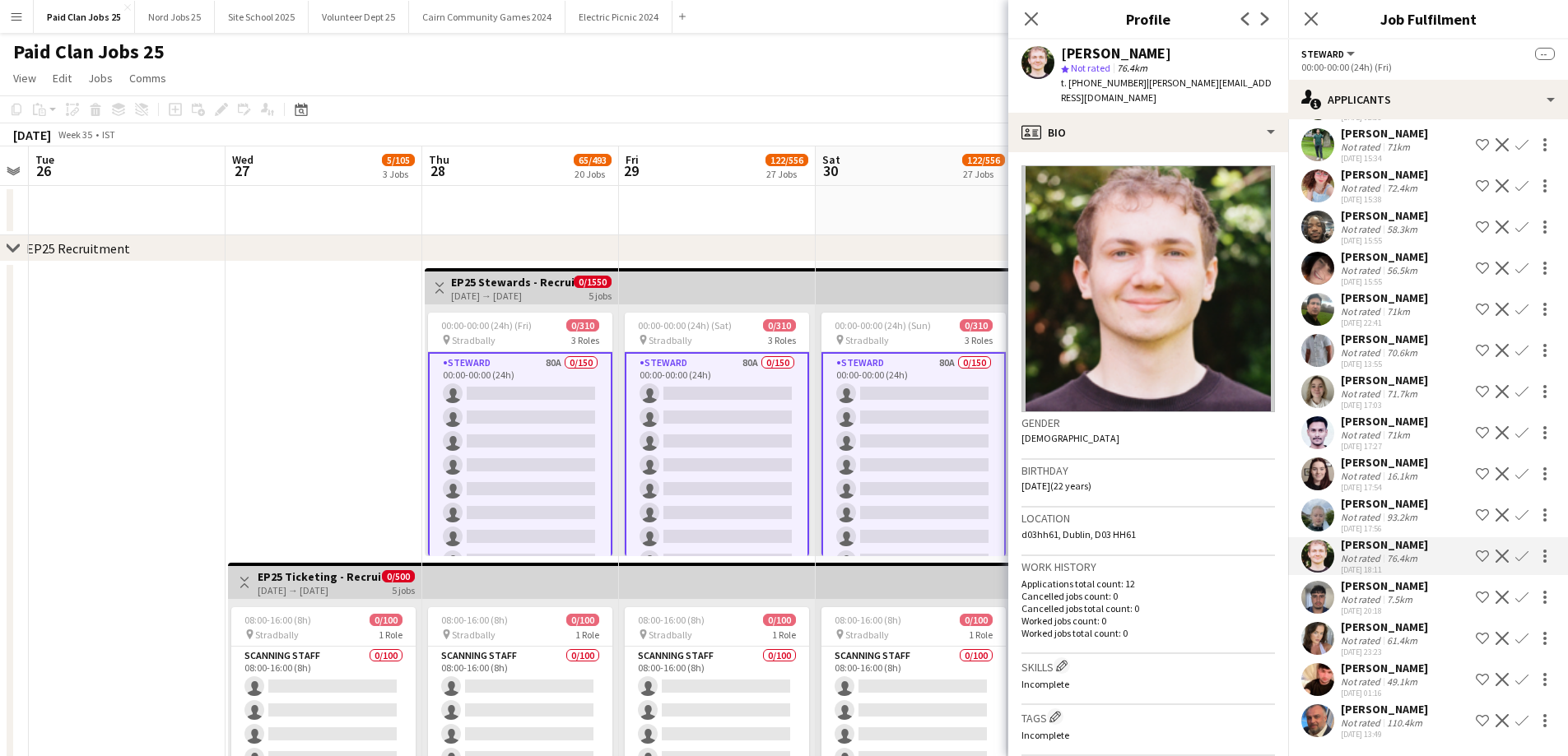
click at [1317, 414] on div "[PERSON_NAME] Not rated 71km [DATE] 17:27 Shortlist crew Decline Confirm" at bounding box center [1428, 432] width 280 height 38
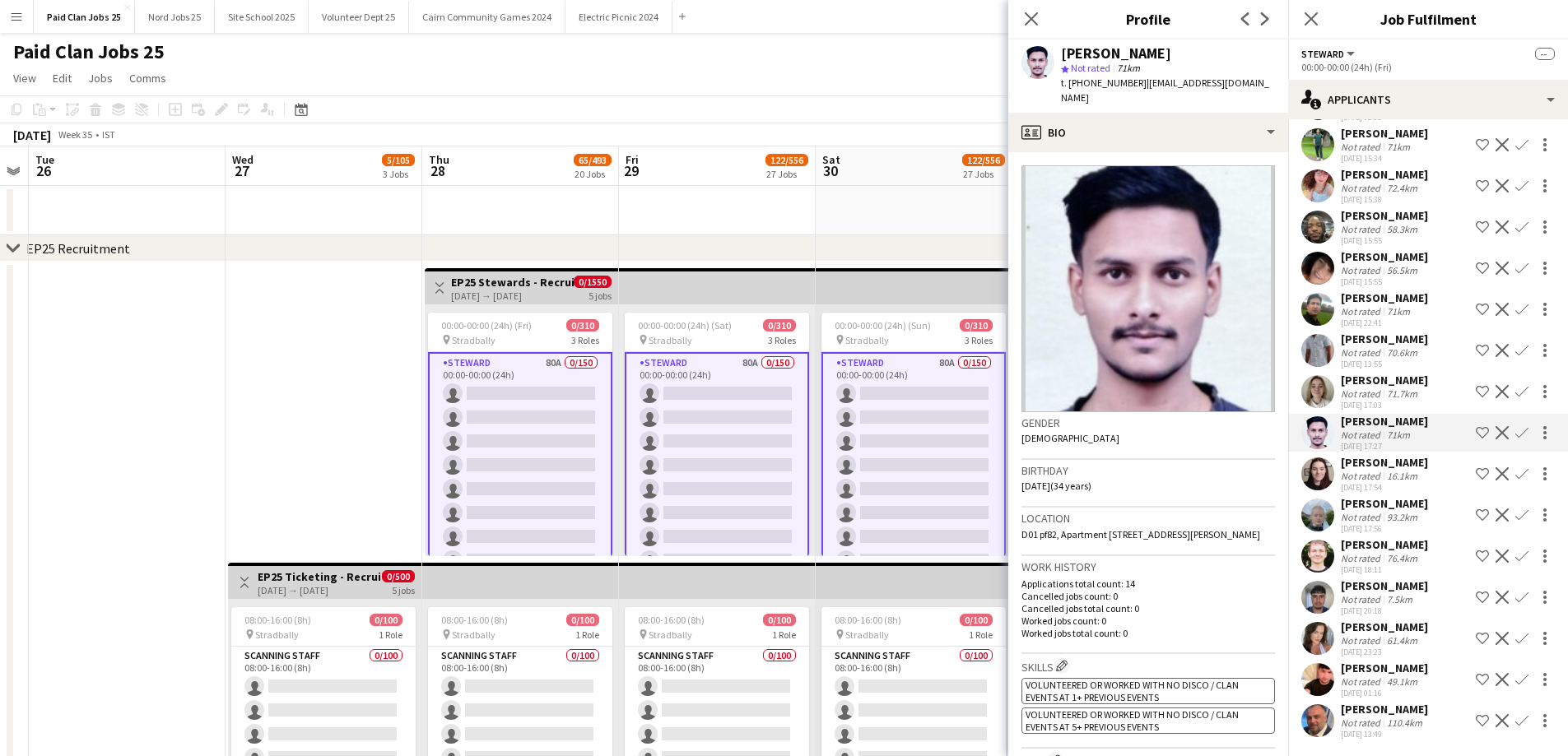
click at [1318, 458] on app-user-avatar at bounding box center [1318, 474] width 33 height 33
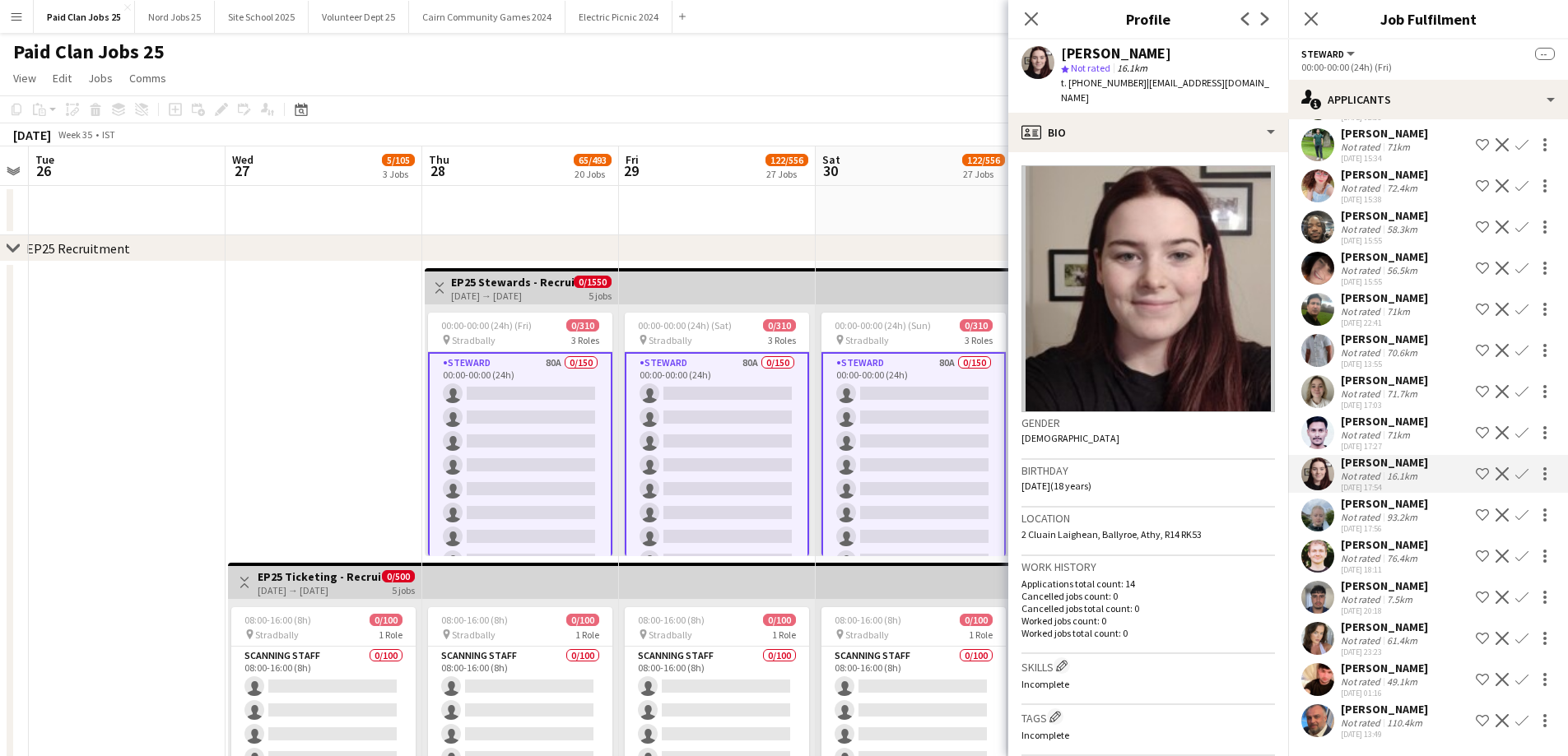
click at [1314, 375] on app-user-avatar at bounding box center [1318, 392] width 33 height 33
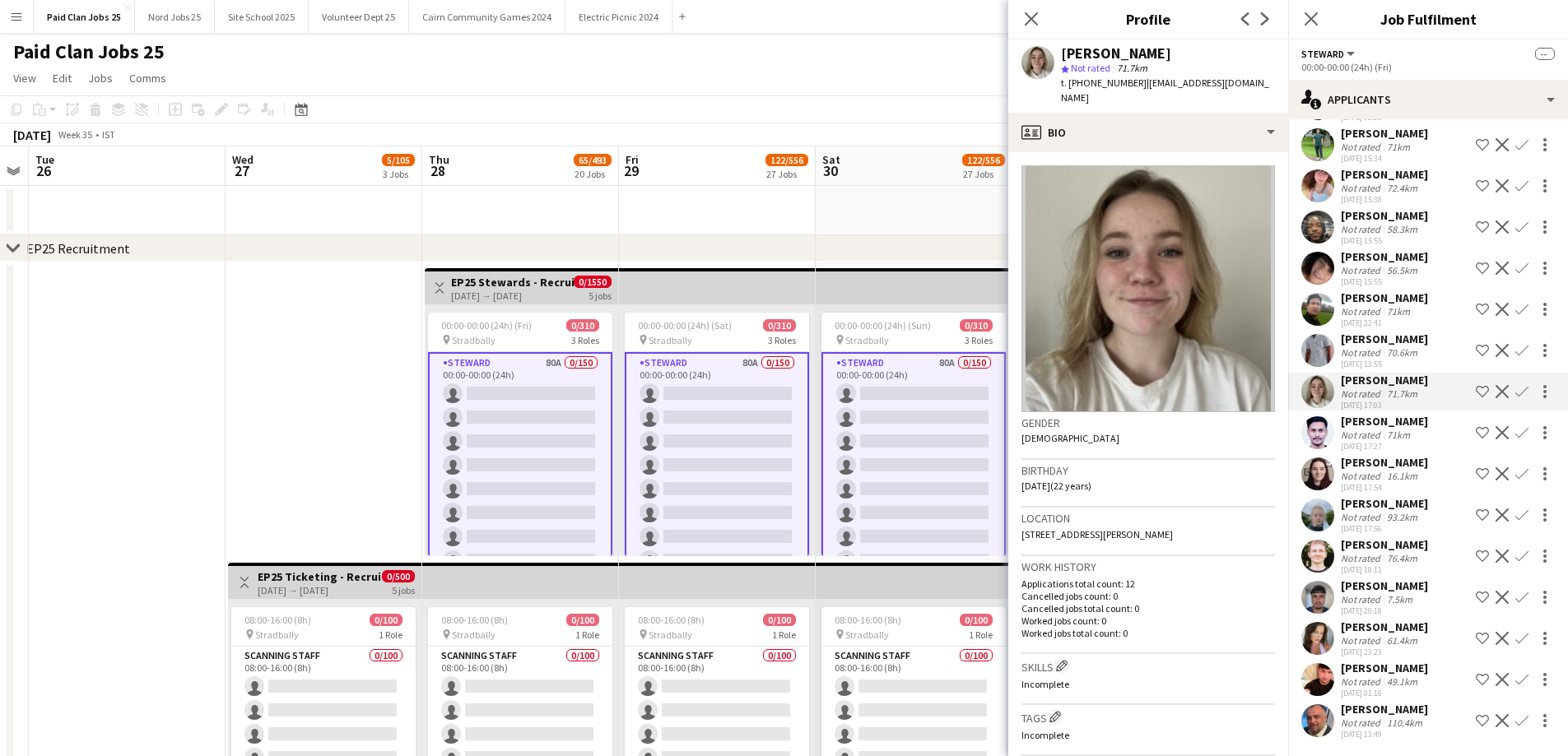
click at [1327, 581] on app-user-avatar at bounding box center [1318, 597] width 33 height 33
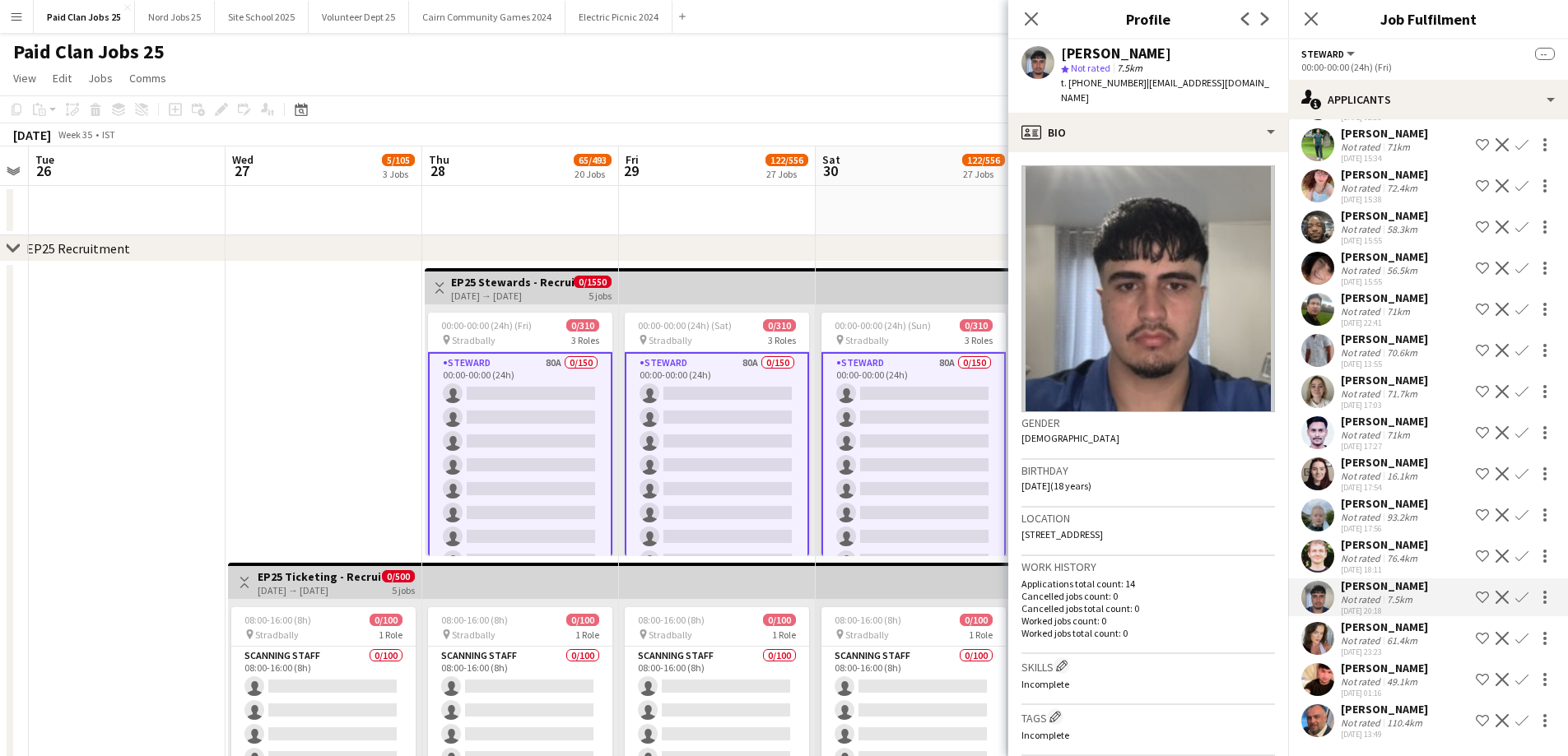
click at [1326, 539] on app-user-avatar at bounding box center [1318, 556] width 33 height 33
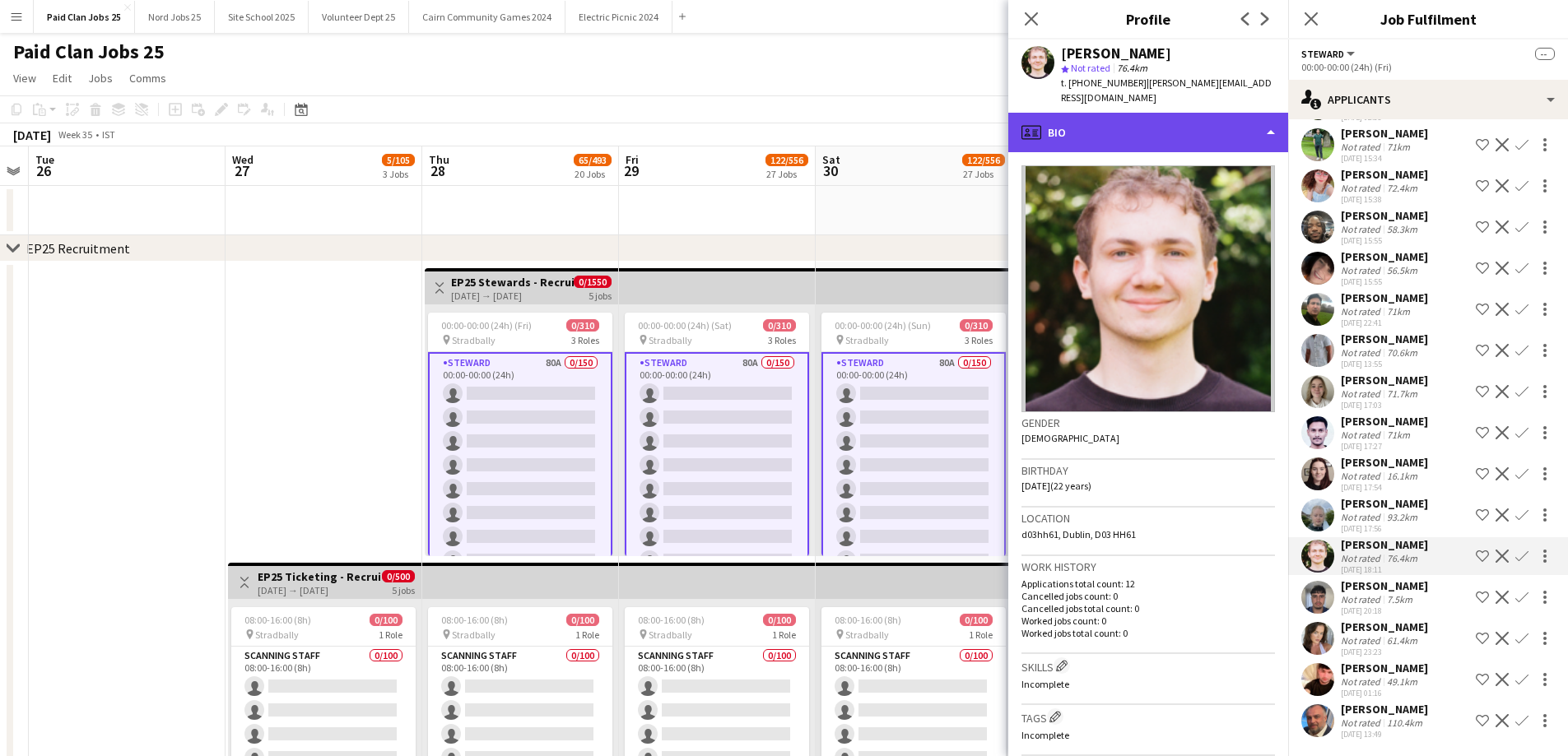
click at [1184, 132] on div "profile Bio" at bounding box center [1148, 132] width 280 height 39
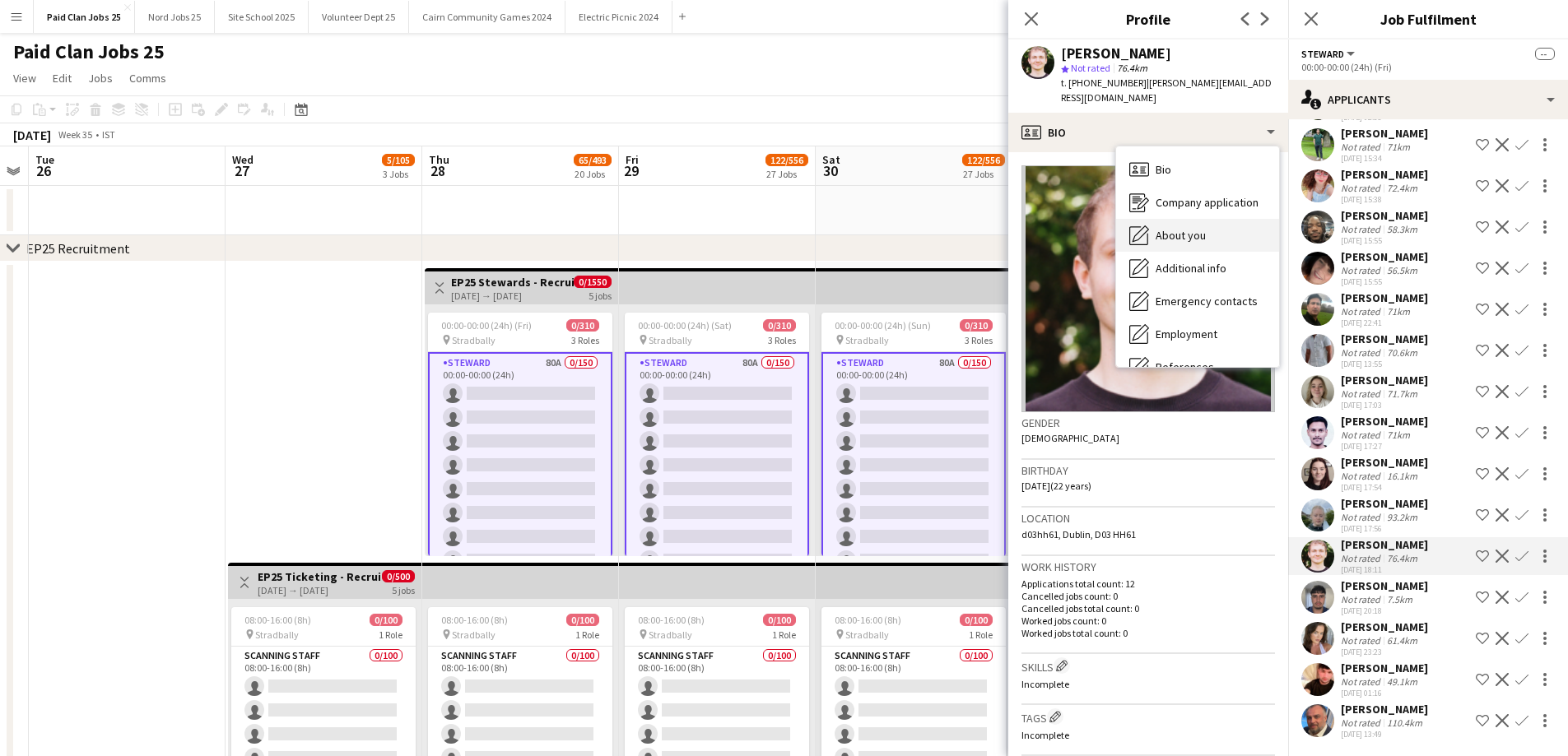
click at [1225, 223] on div "About you About you" at bounding box center [1198, 236] width 163 height 33
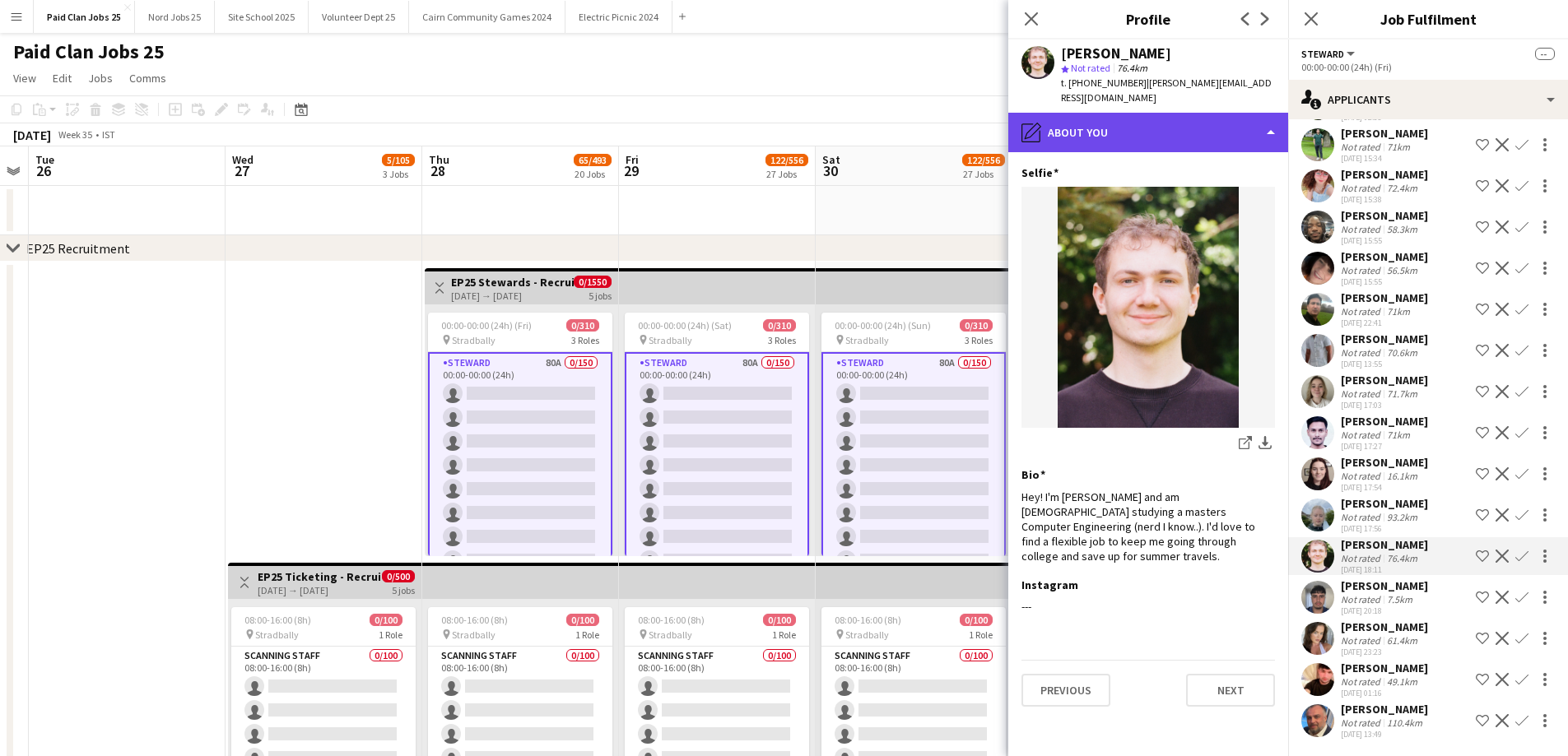
click at [1157, 113] on div "pencil4 About you" at bounding box center [1148, 132] width 280 height 39
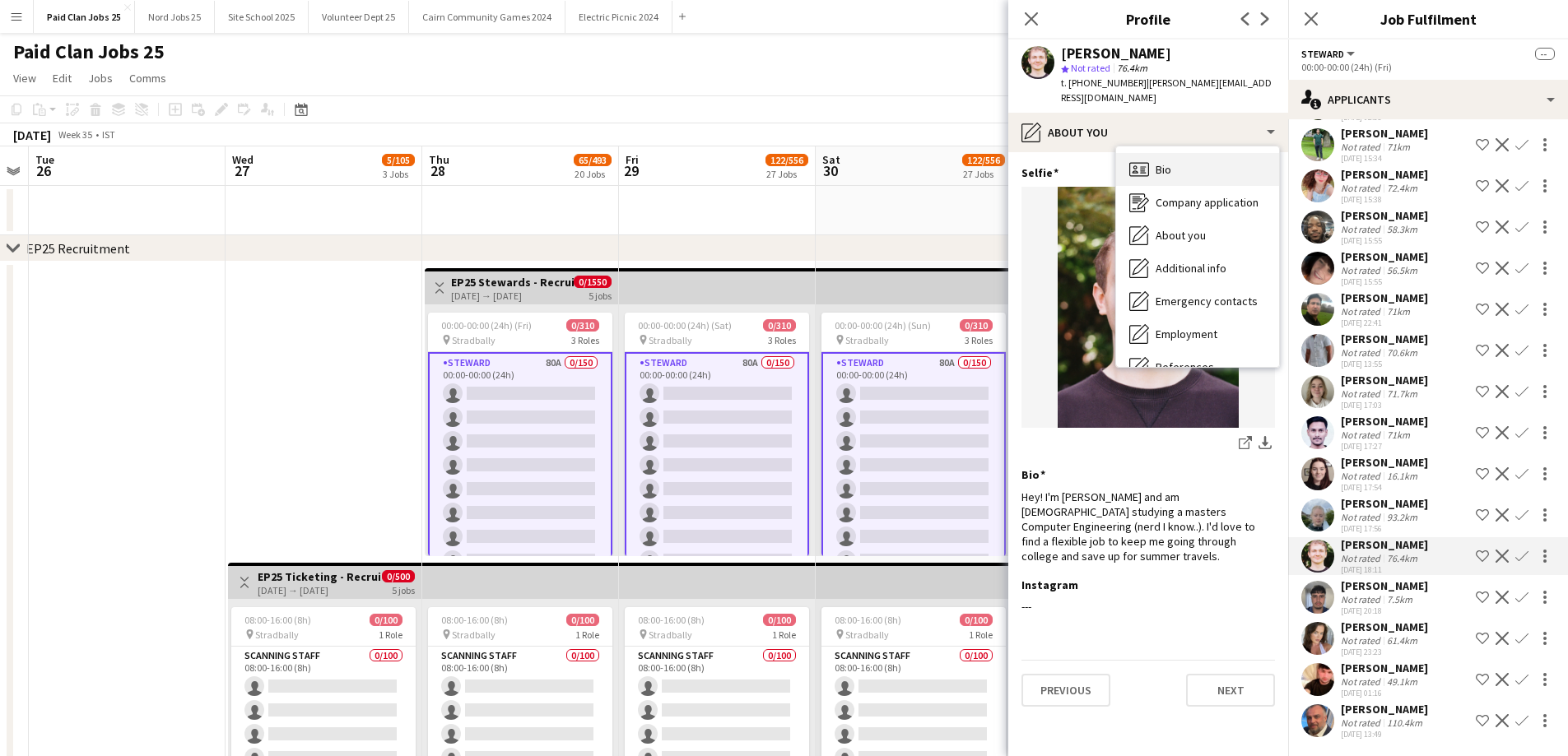
click at [1164, 153] on div "Bio Bio" at bounding box center [1198, 170] width 163 height 33
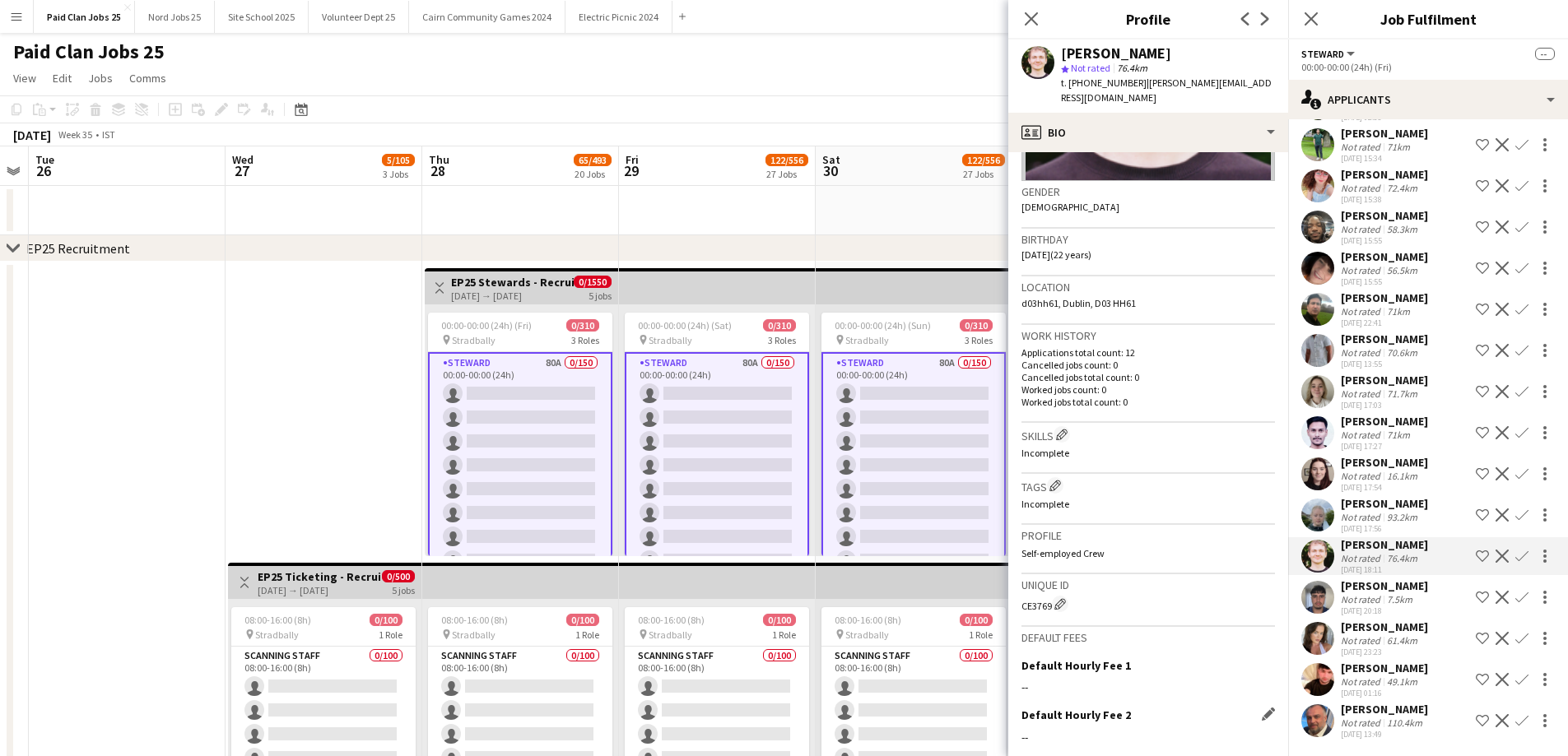
scroll to position [329, 0]
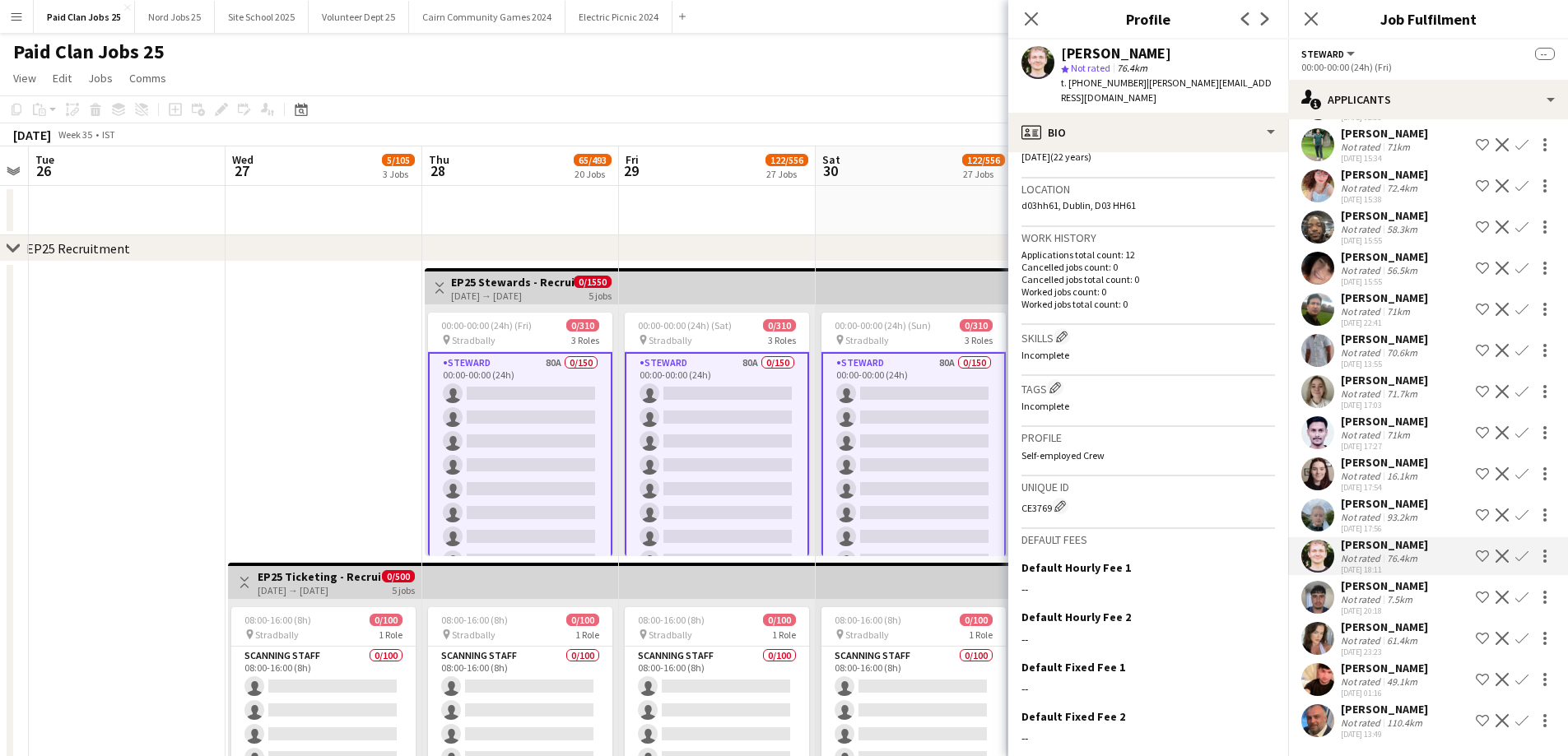
click at [1041, 497] on div "CE3769 Edit crew unique ID" at bounding box center [1148, 506] width 253 height 17
click at [1040, 497] on div "CE3769 Edit crew unique ID" at bounding box center [1148, 506] width 253 height 17
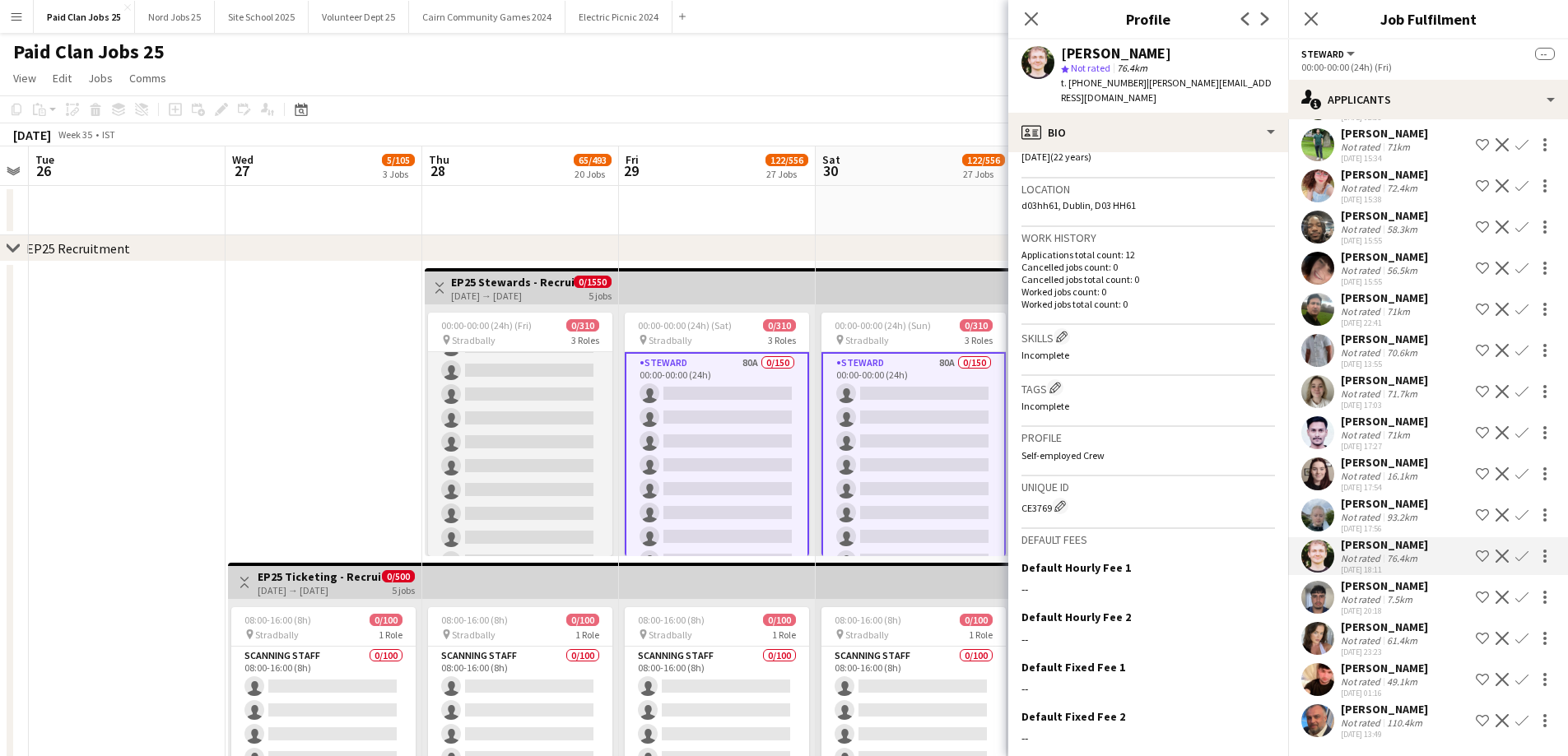
scroll to position [3866, 0]
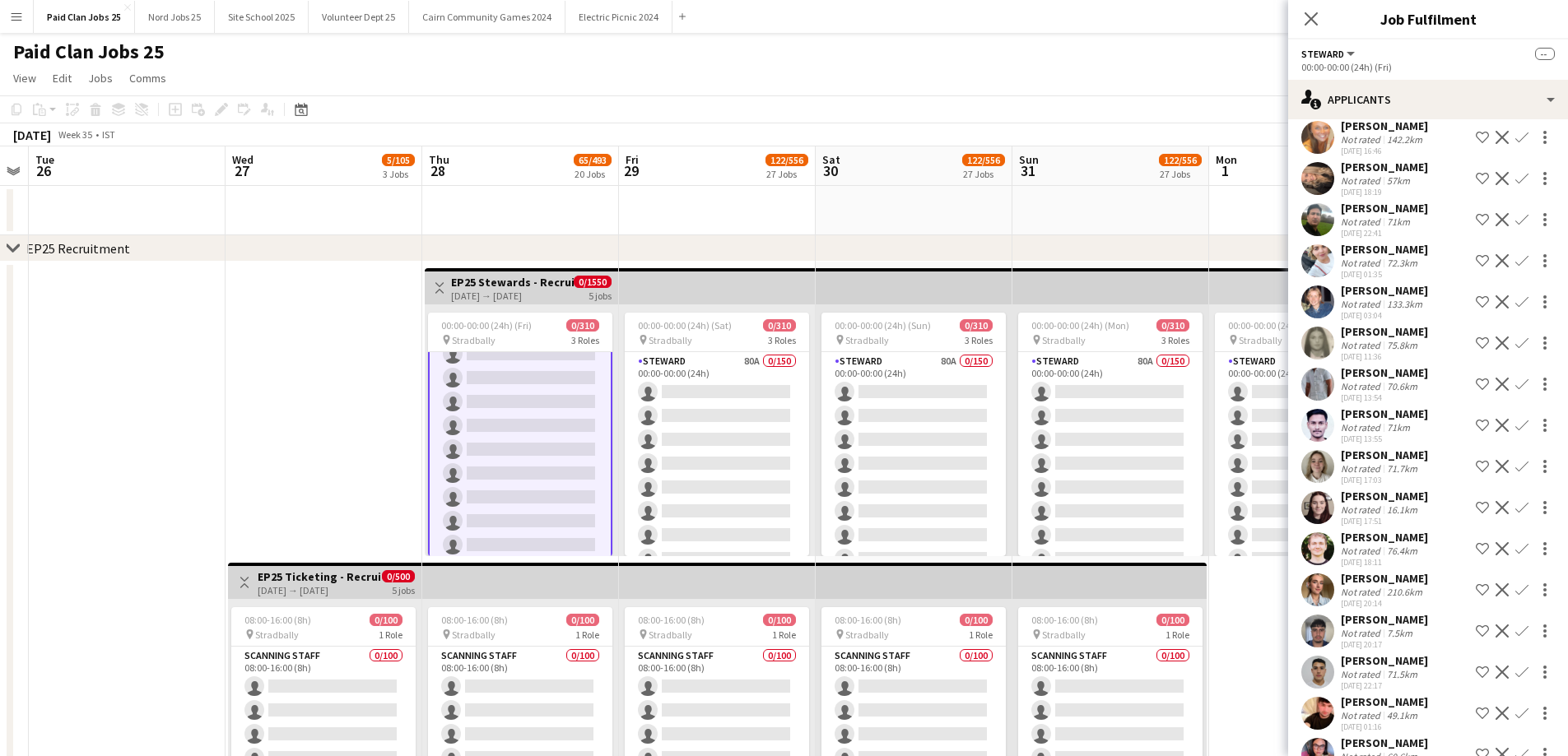
scroll to position [1051, 0]
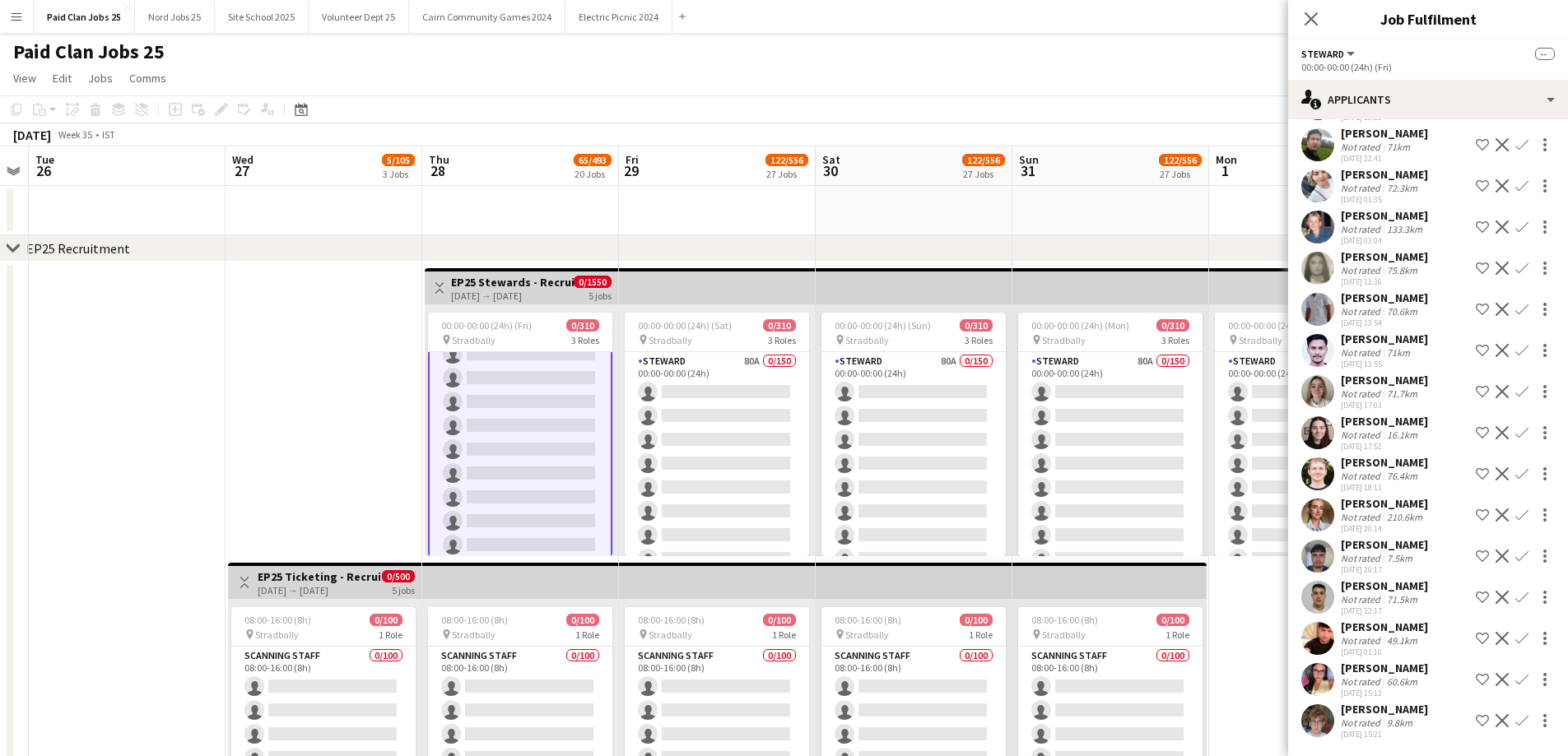
click at [1320, 720] on app-user-avatar at bounding box center [1318, 721] width 33 height 33
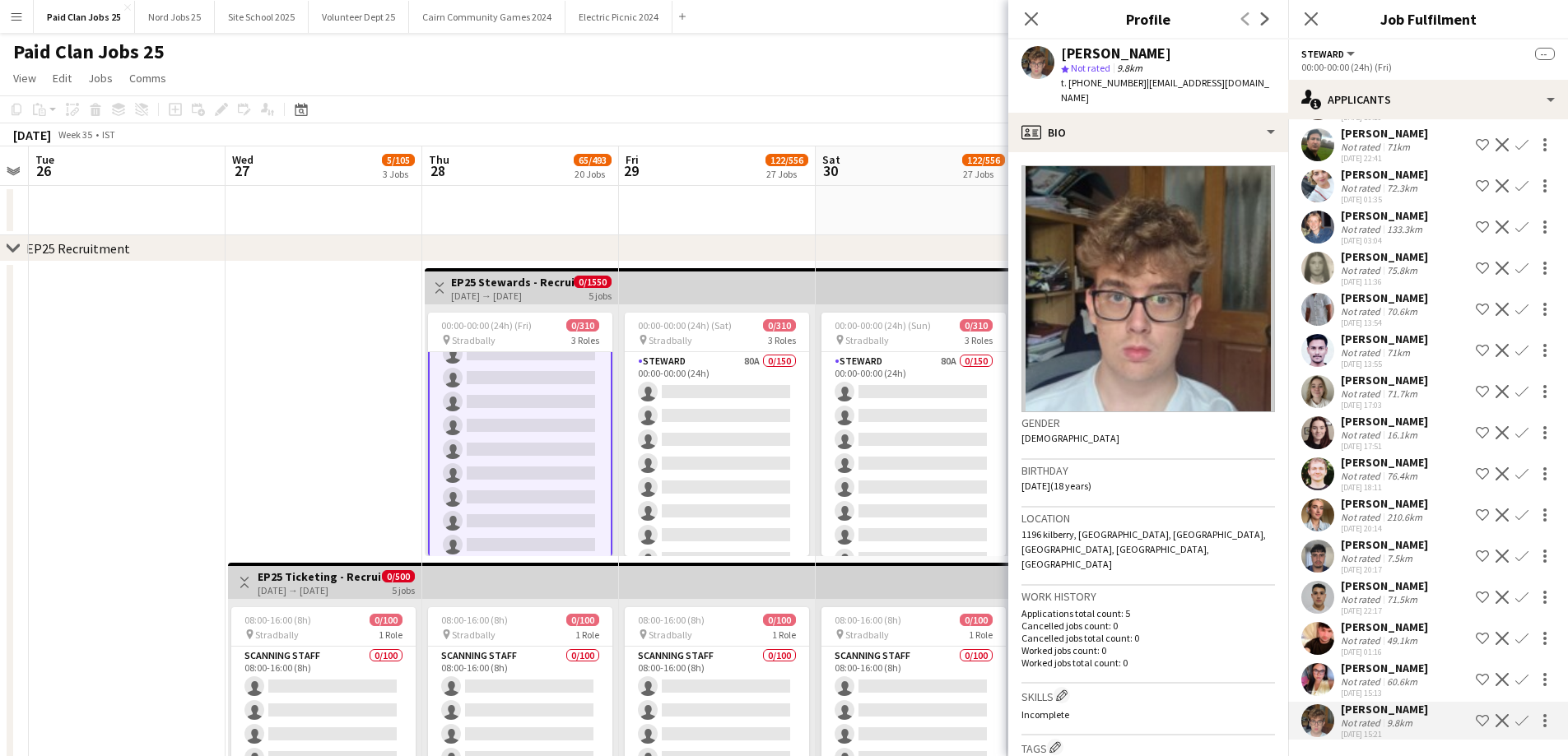
click at [1322, 669] on app-user-avatar at bounding box center [1318, 680] width 33 height 33
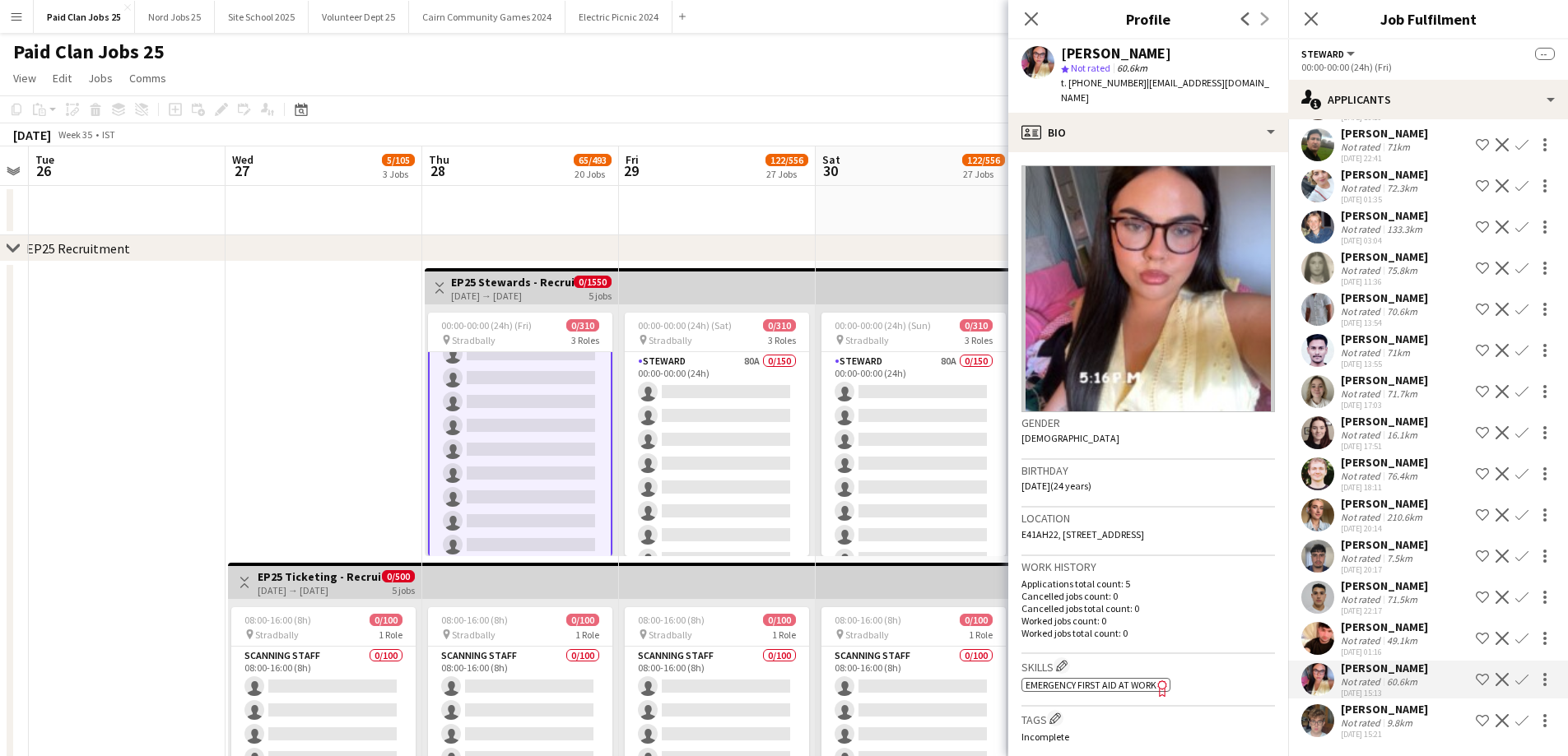
click at [1315, 633] on app-user-avatar at bounding box center [1318, 639] width 33 height 33
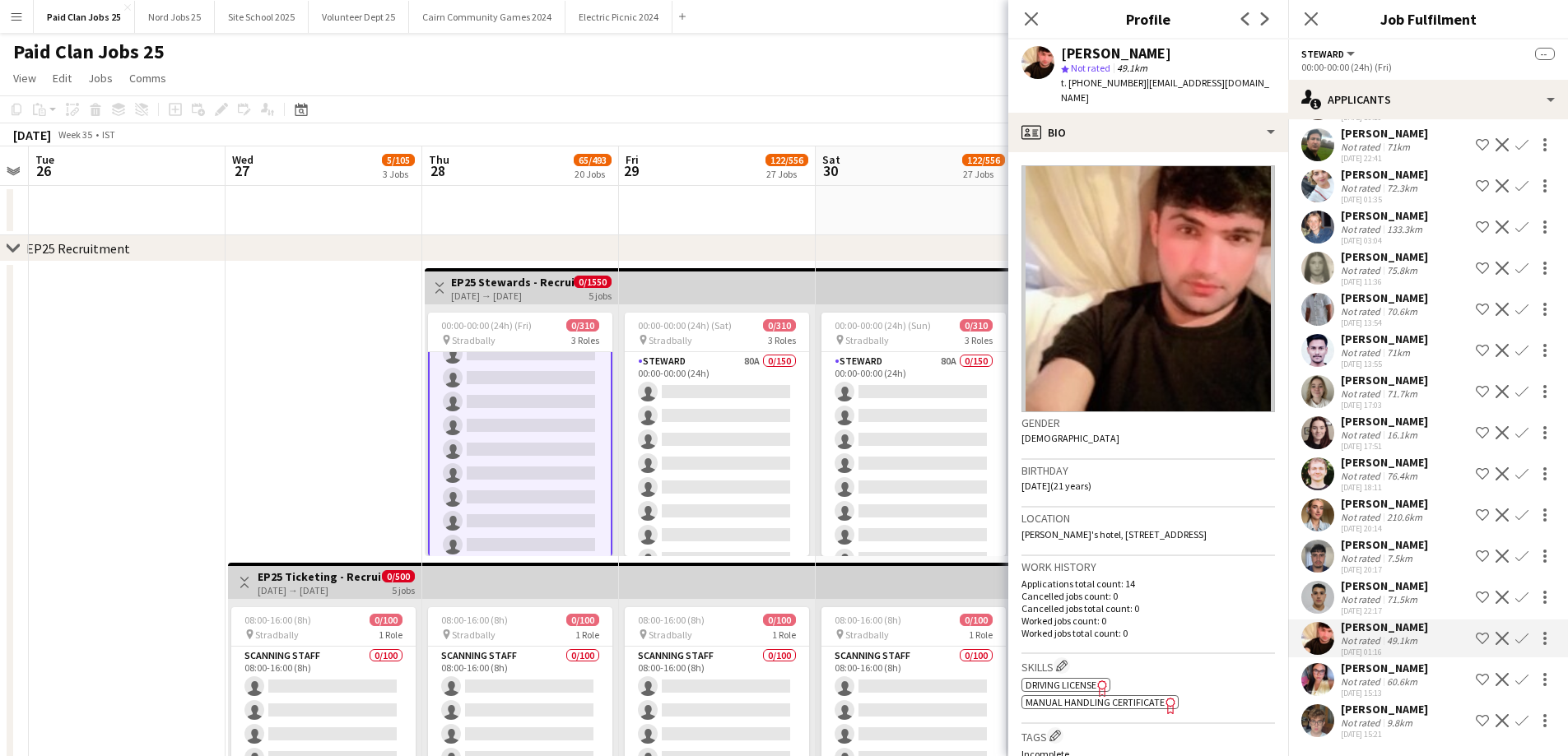
click at [1306, 613] on div at bounding box center [1318, 597] width 33 height 33
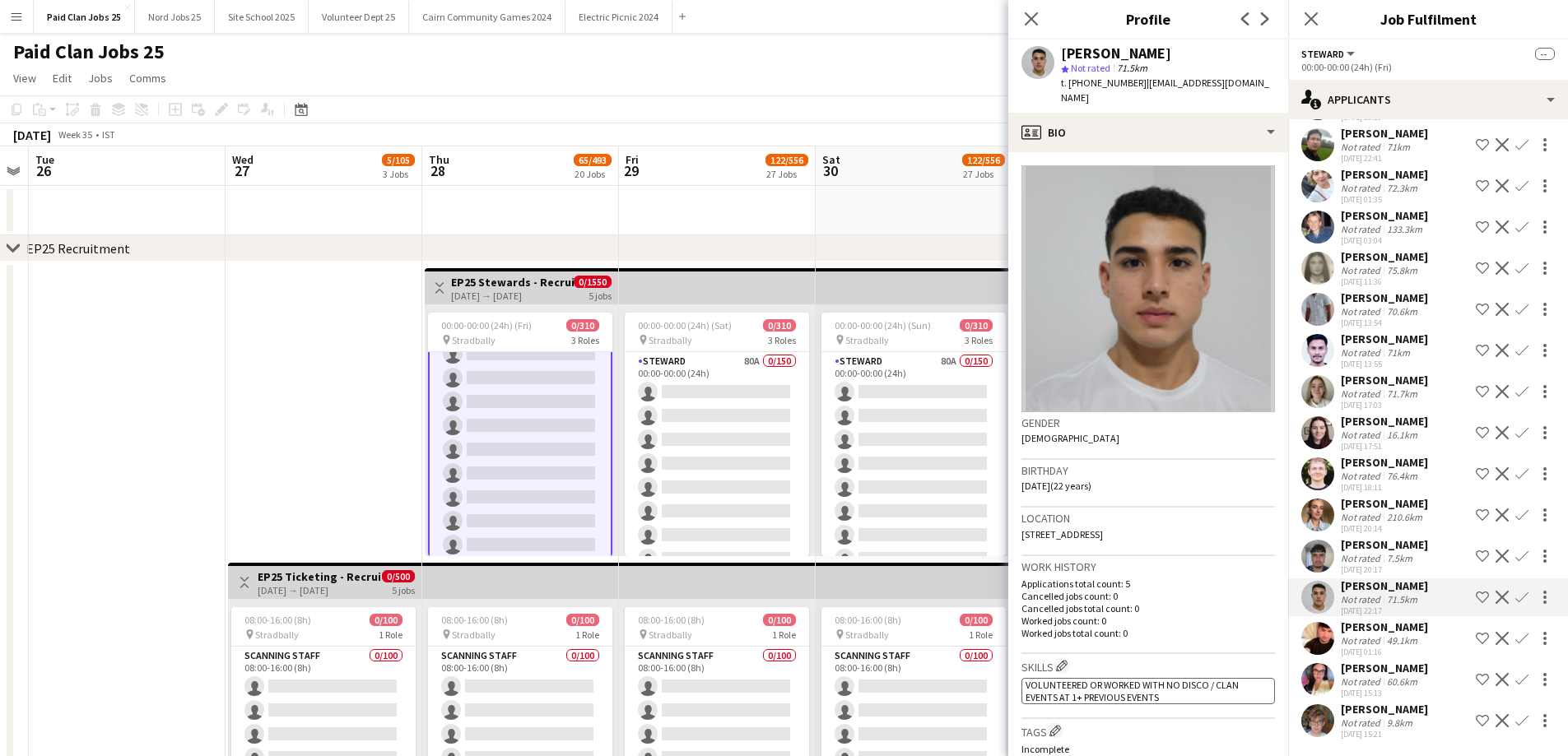
click at [1319, 550] on app-user-avatar at bounding box center [1318, 556] width 33 height 33
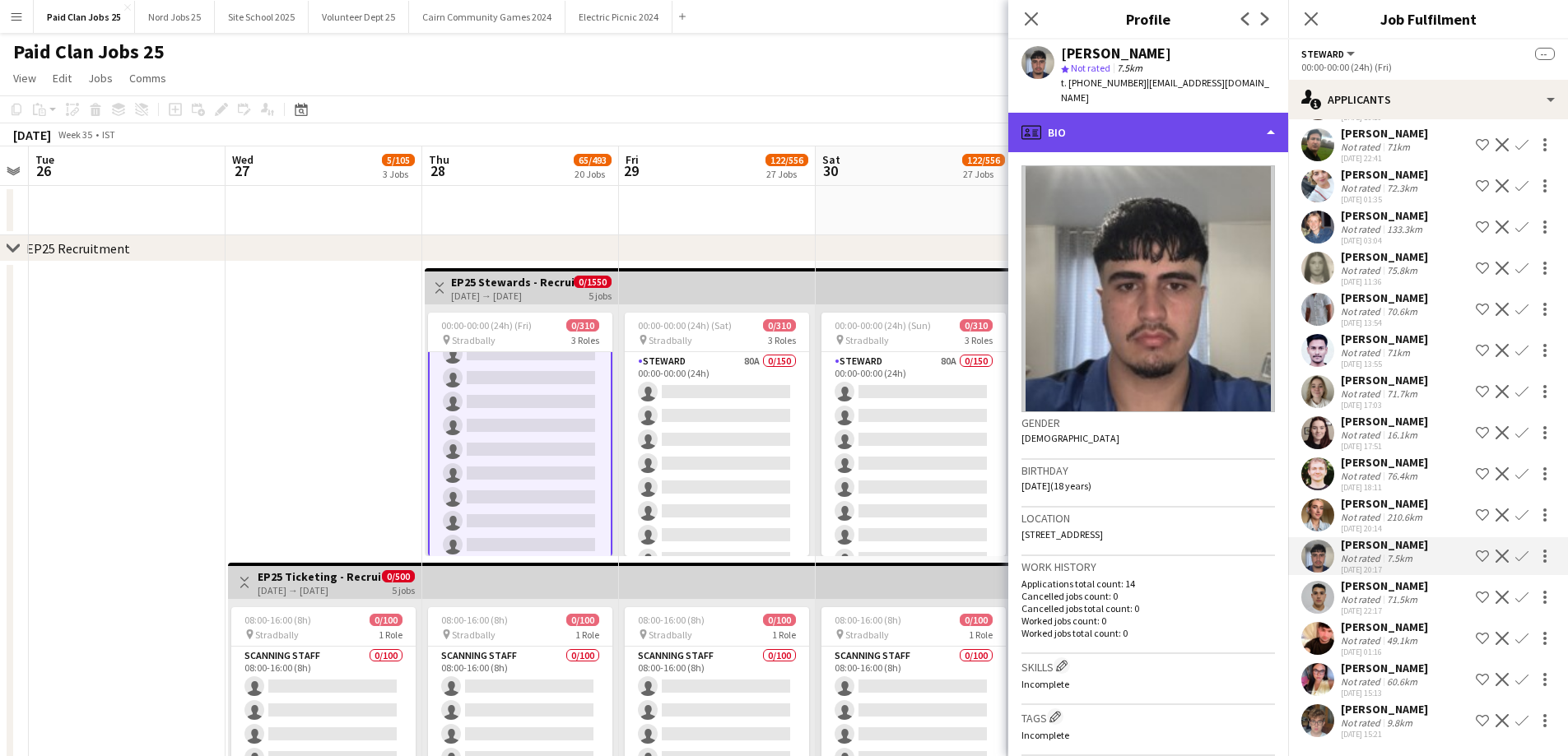
click at [1114, 117] on div "profile Bio" at bounding box center [1148, 132] width 280 height 39
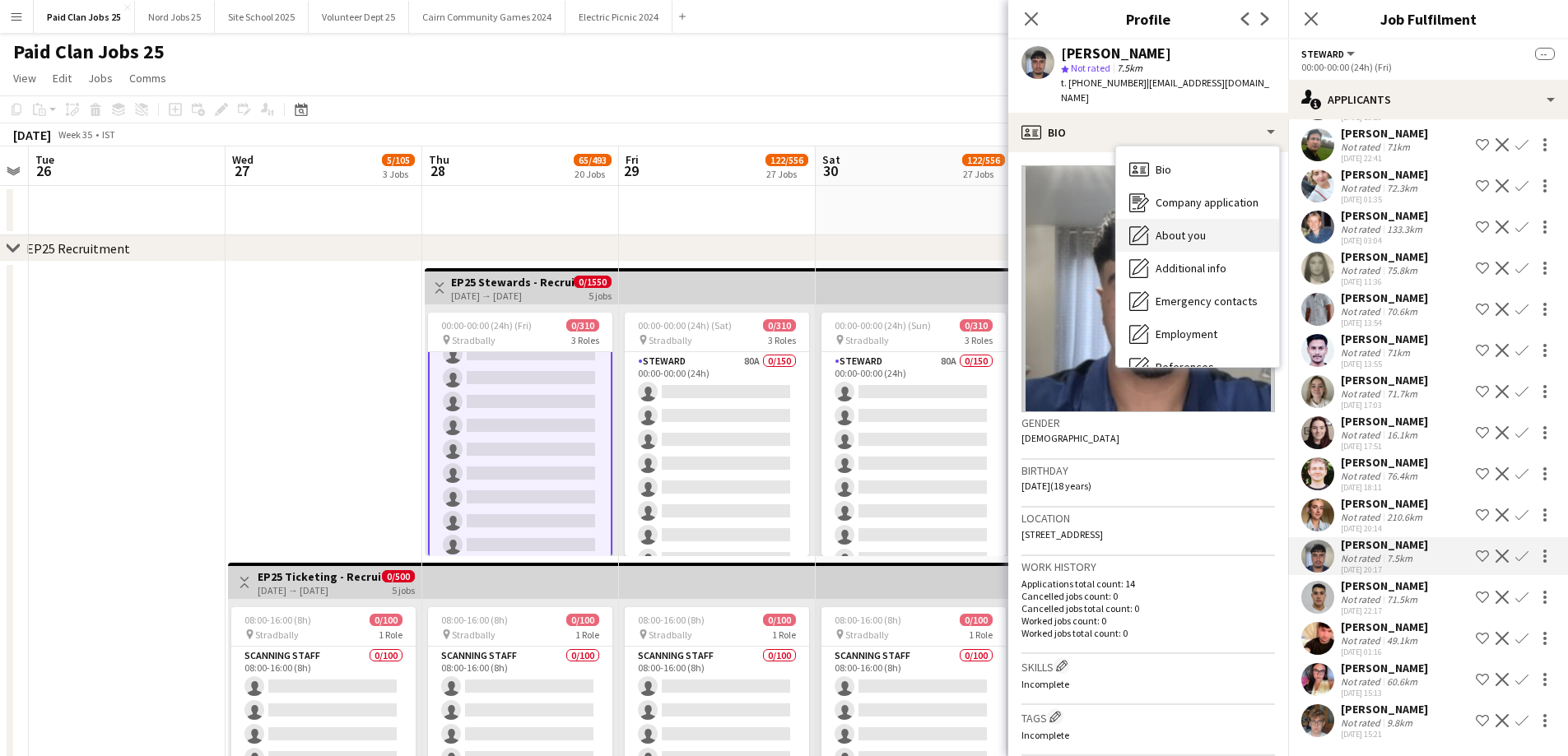
click at [1143, 226] on icon "About you" at bounding box center [1139, 236] width 20 height 20
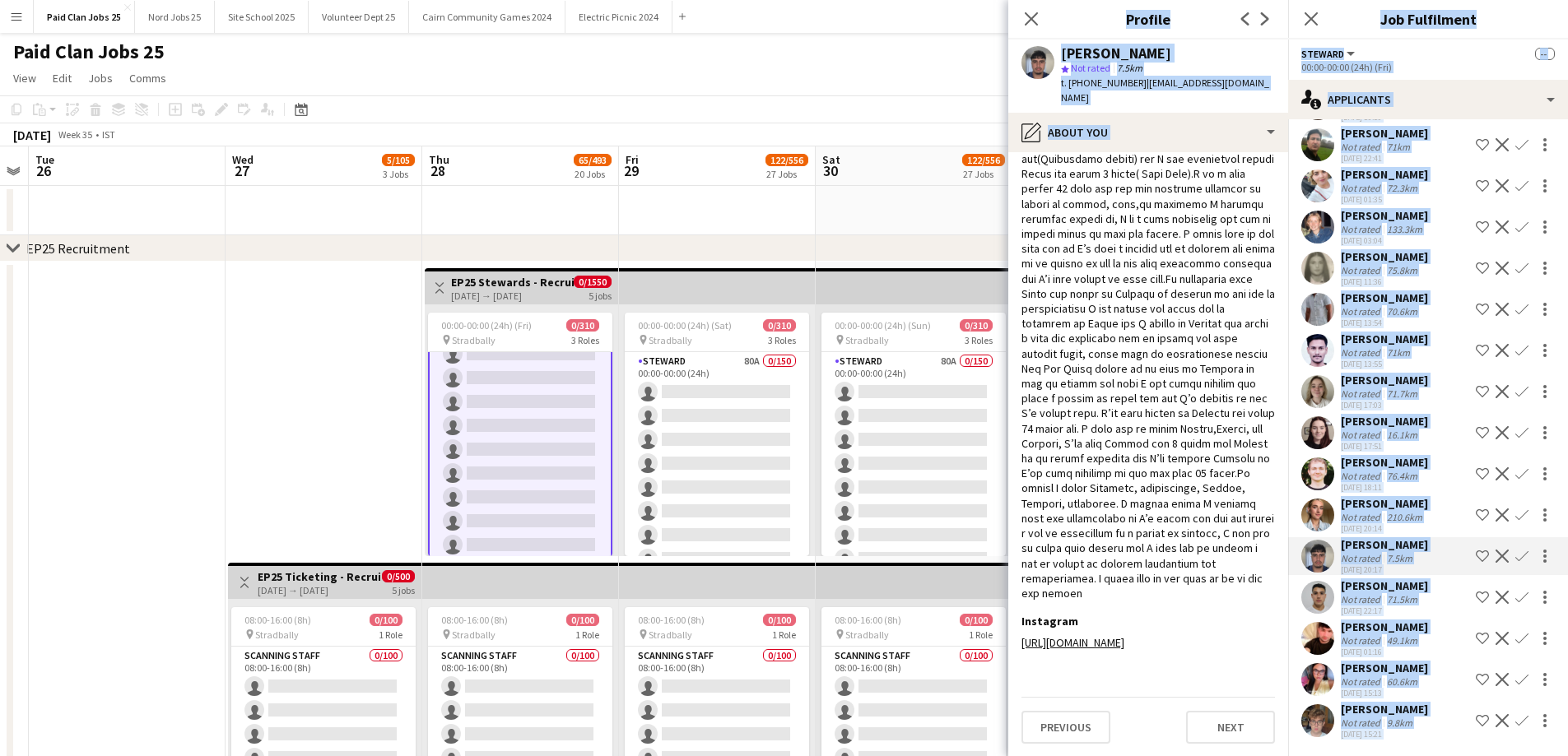
scroll to position [548, 0]
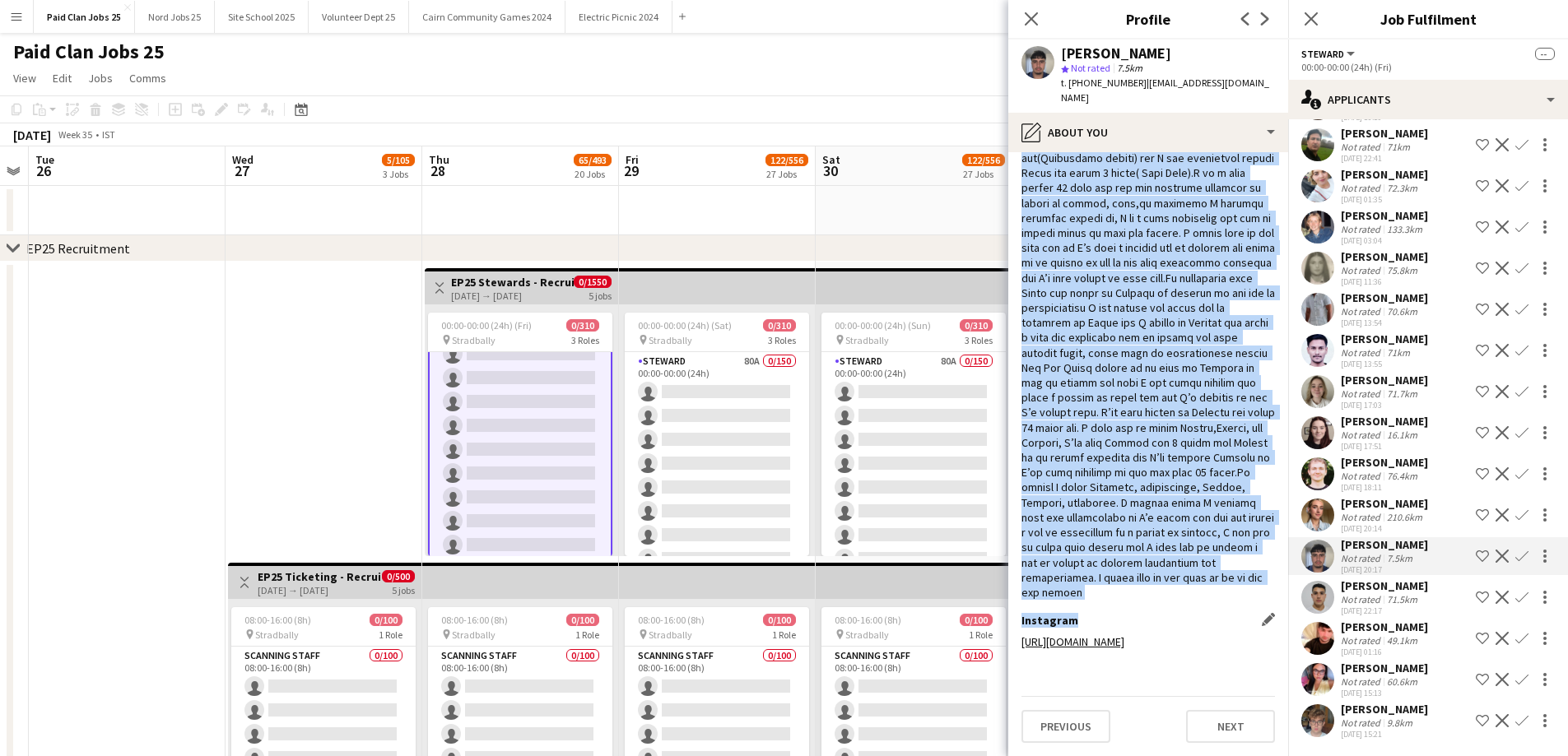
drag, startPoint x: 1024, startPoint y: 209, endPoint x: 1231, endPoint y: 571, distance: 417.0
click at [1231, 571] on app-section-data-types "Selfie Edit this field share-external-link-1 download-bottom Bio Edit this fiel…" at bounding box center [1148, 454] width 280 height 604
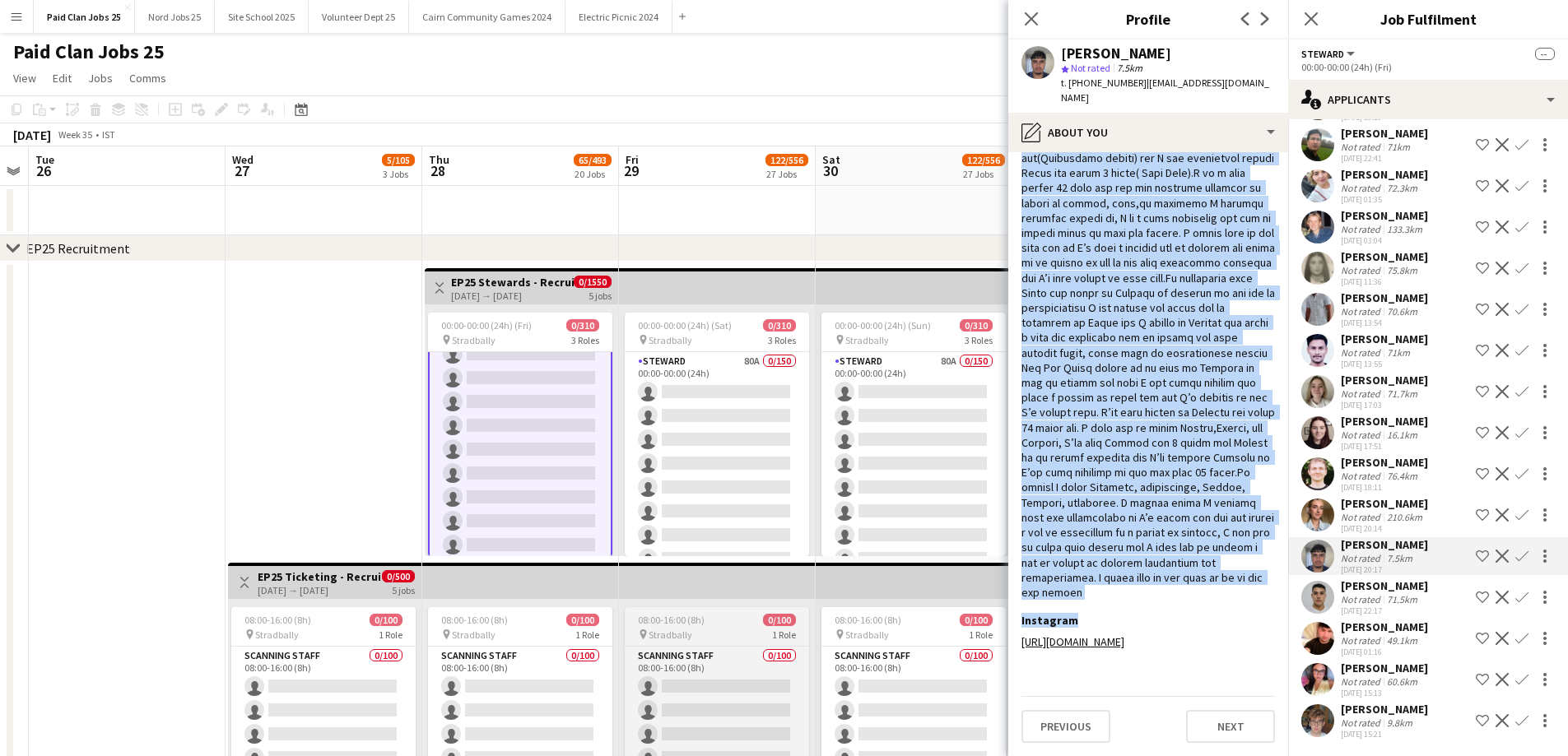
copy app-section-data-types "’l Ipsumdo S amet co Adipiscing elitsed doe tempori utl 4 etdol mag ali enim ad…"
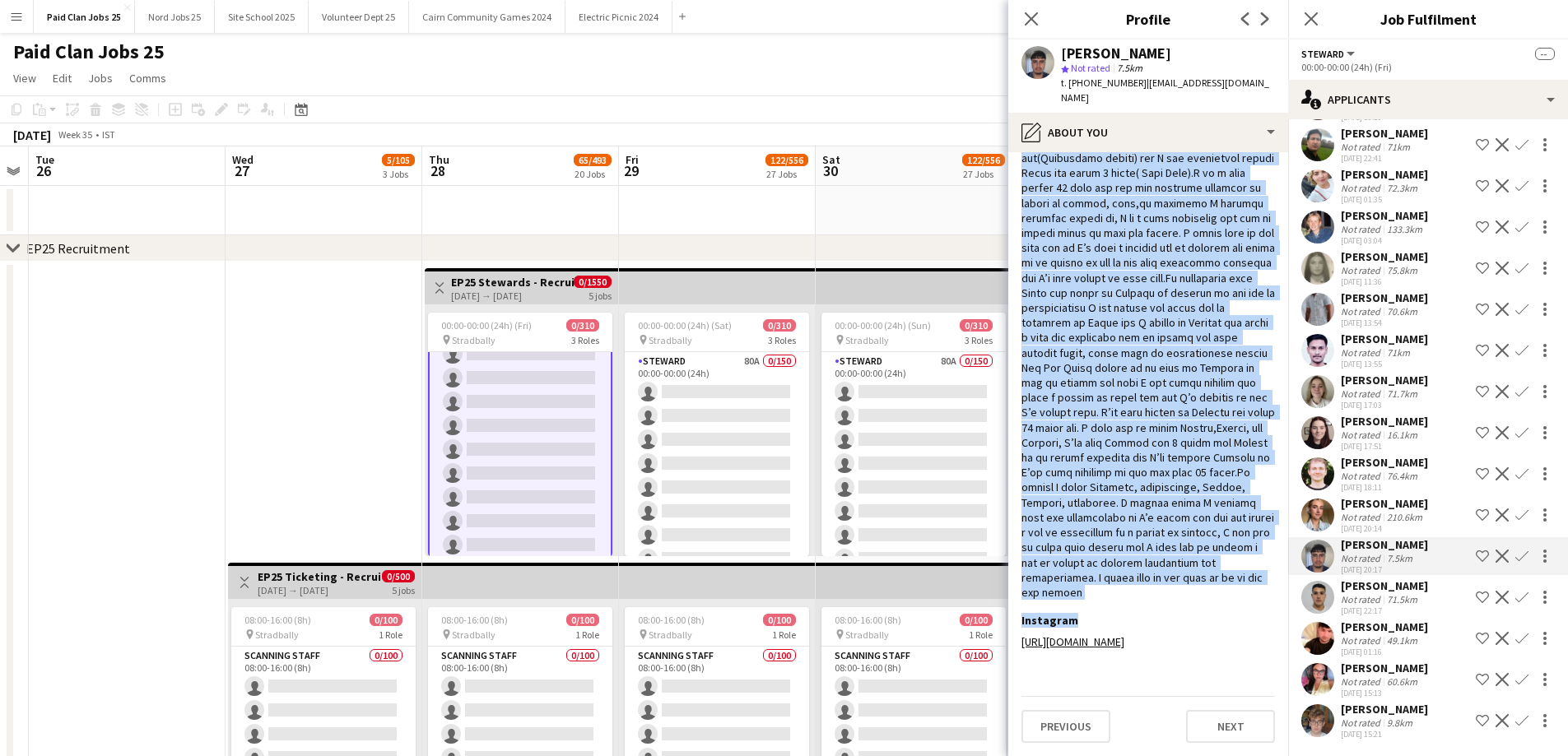
click at [1059, 456] on div at bounding box center [1148, 286] width 253 height 629
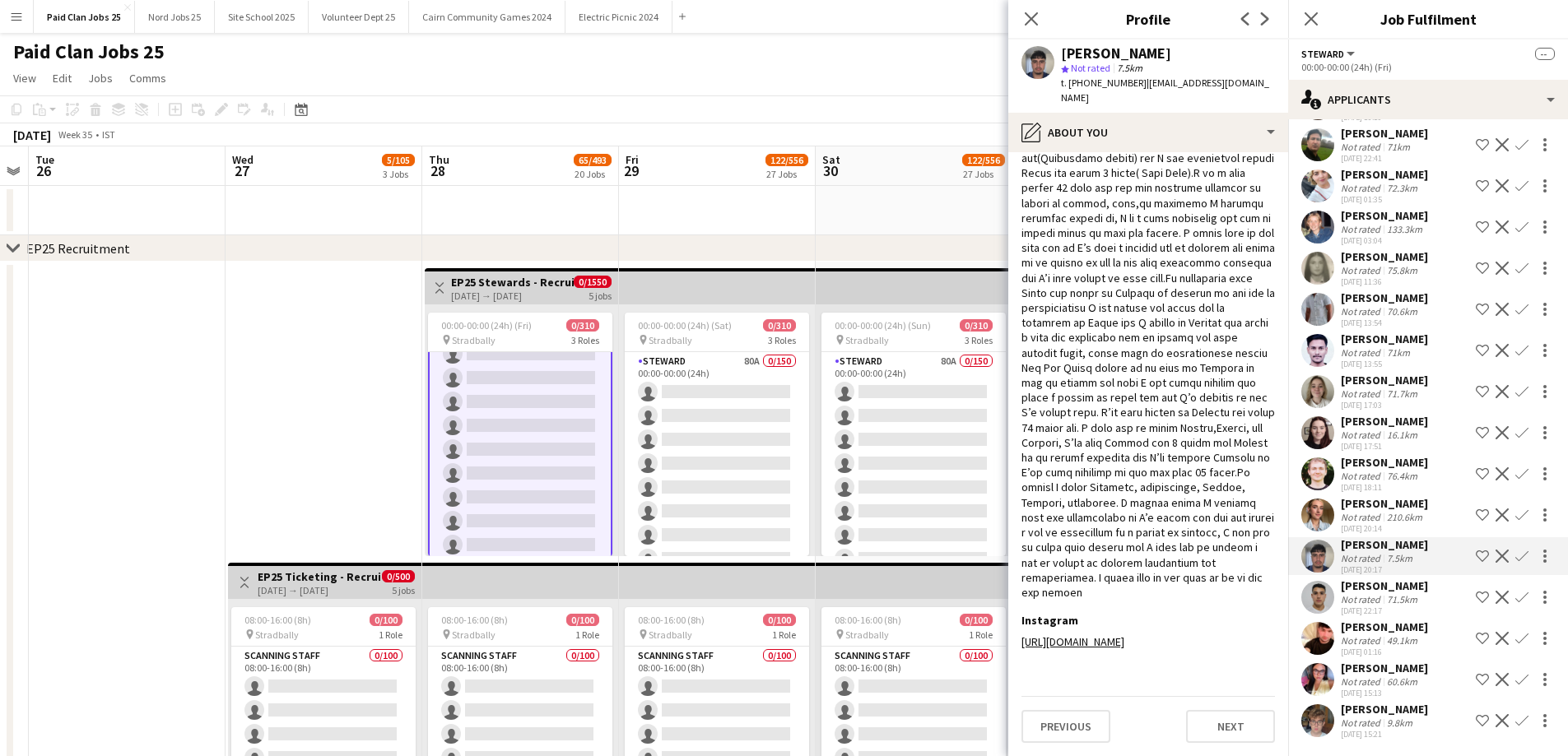
click at [1325, 521] on app-user-avatar at bounding box center [1318, 515] width 33 height 33
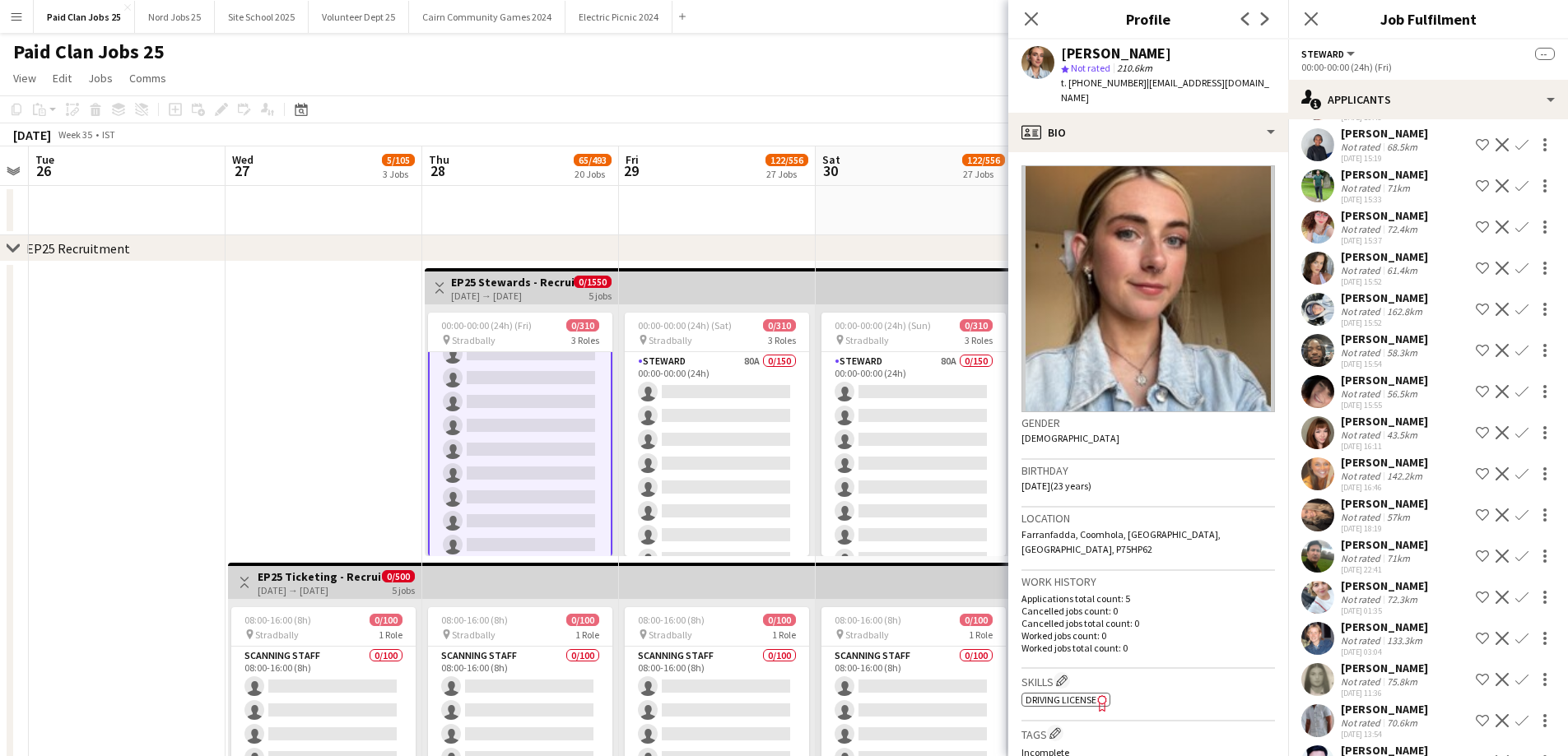
scroll to position [557, 0]
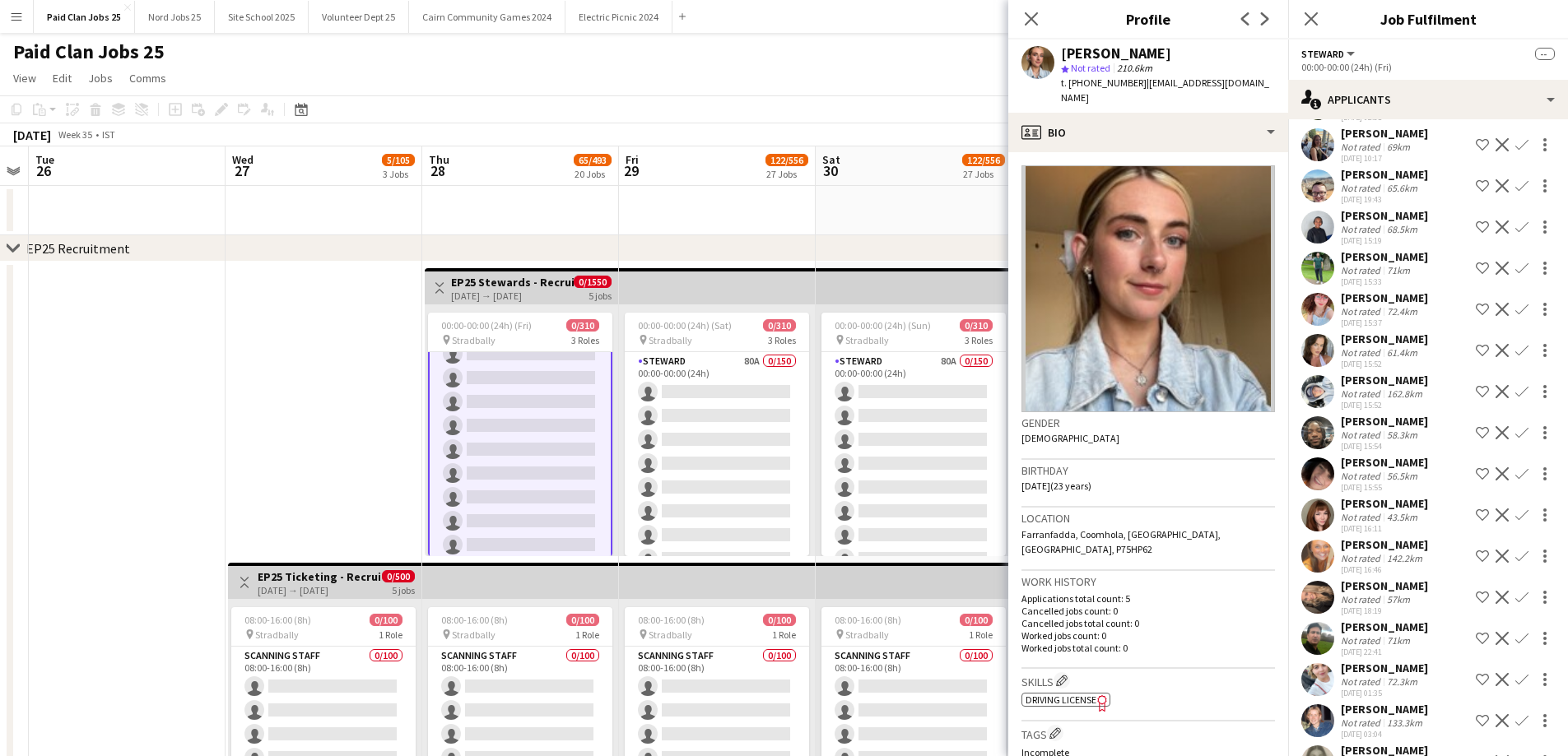
click at [1325, 271] on app-user-avatar at bounding box center [1318, 268] width 33 height 33
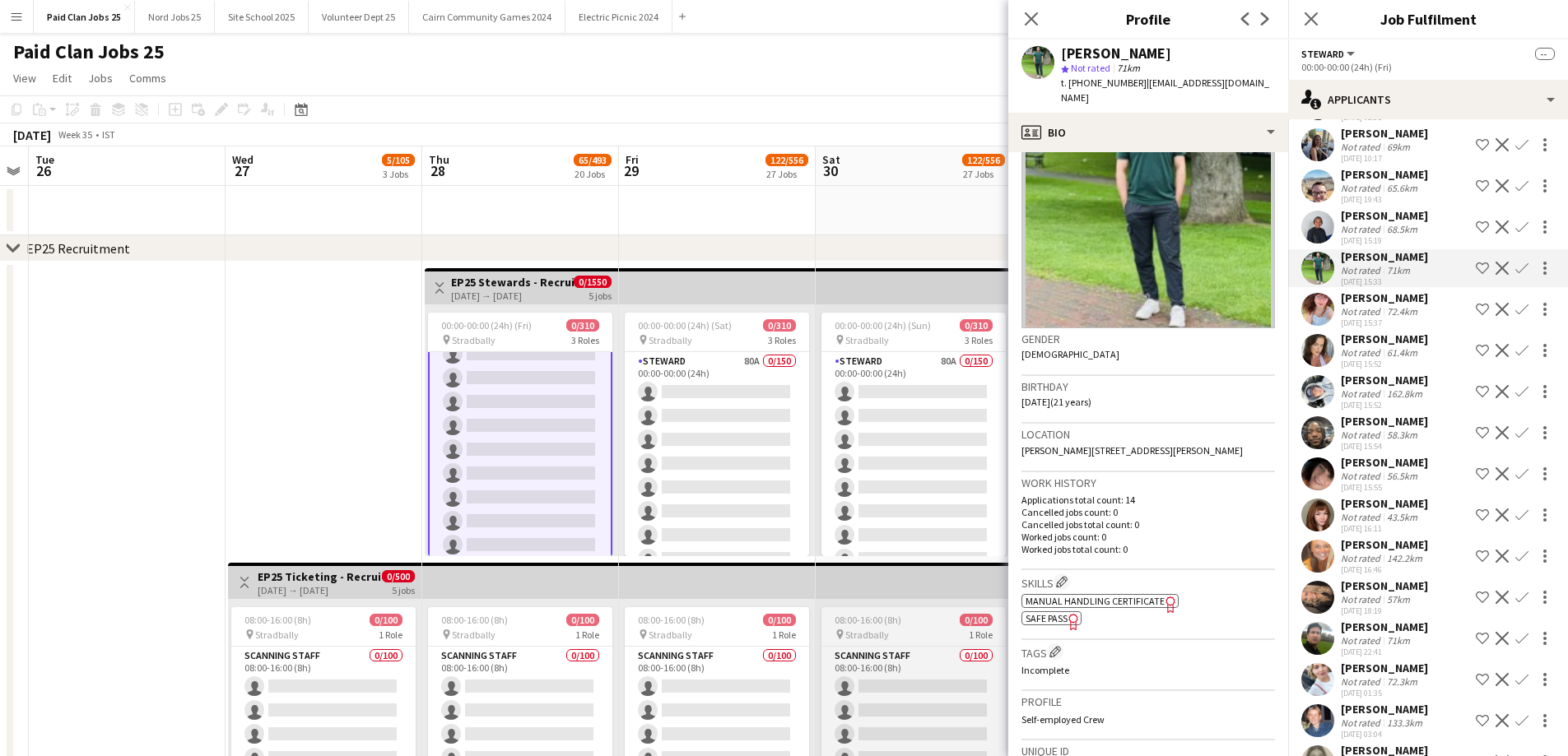
scroll to position [164, 0]
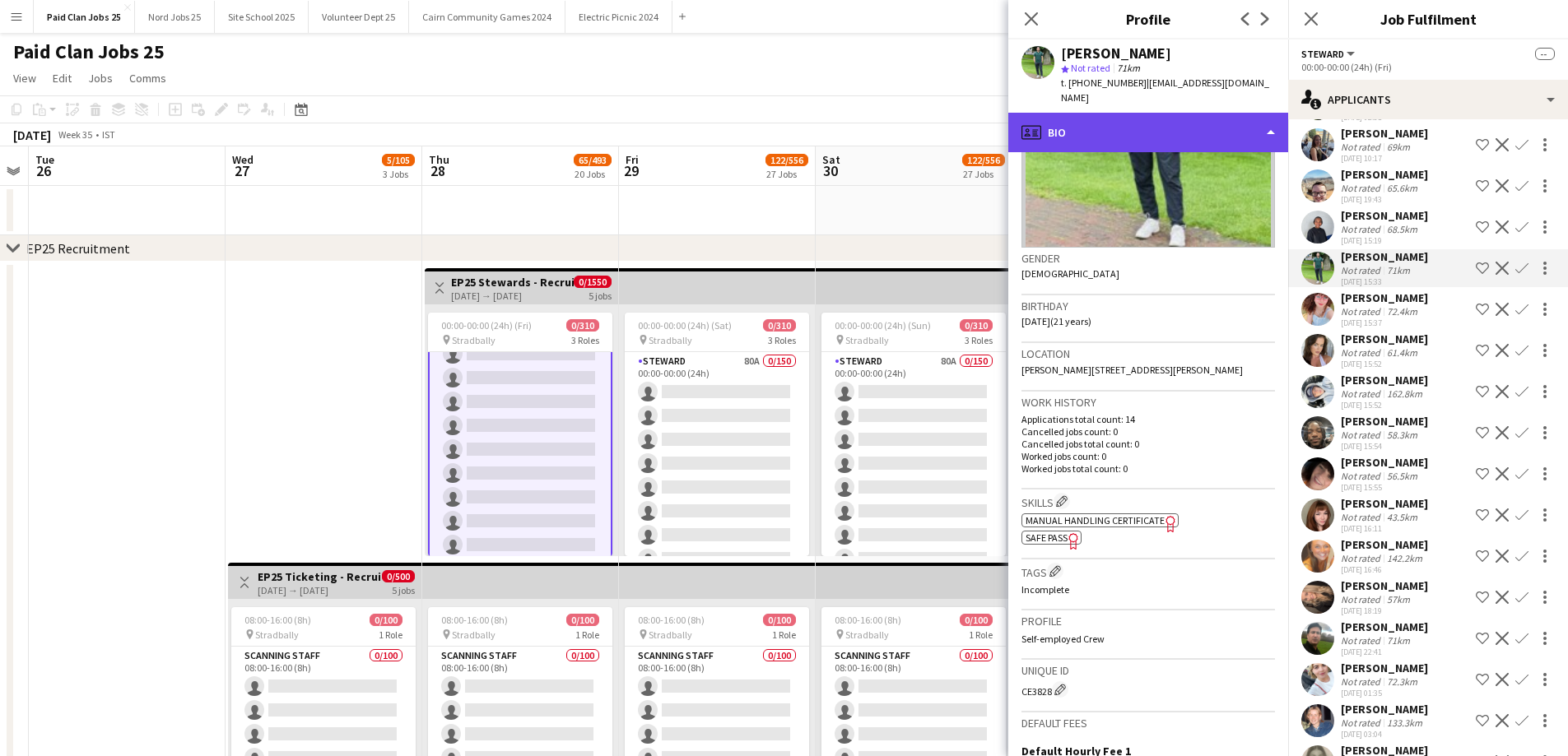
click at [1130, 140] on div "profile Bio" at bounding box center [1148, 132] width 280 height 39
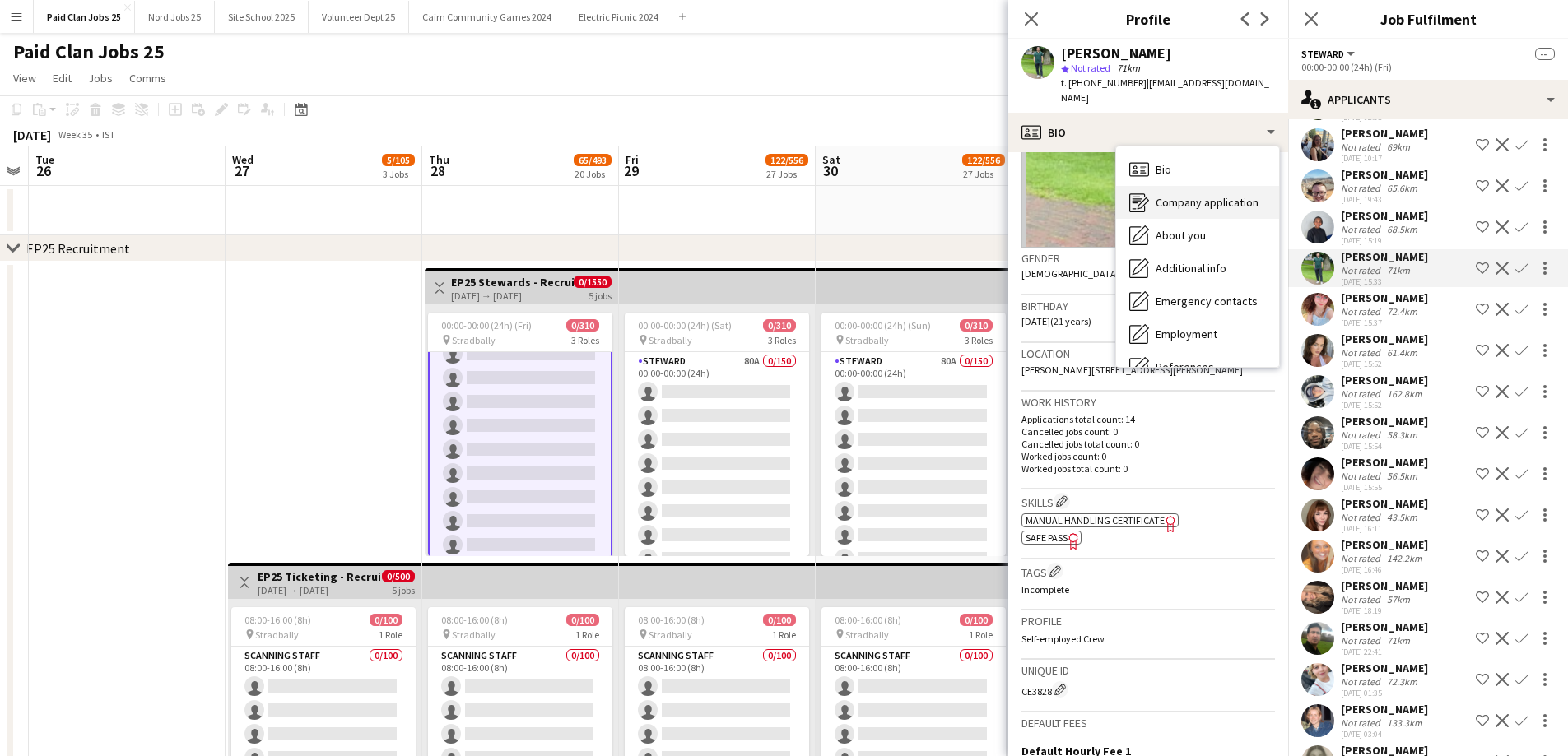
click at [1146, 213] on div "Company application Company application" at bounding box center [1198, 203] width 163 height 33
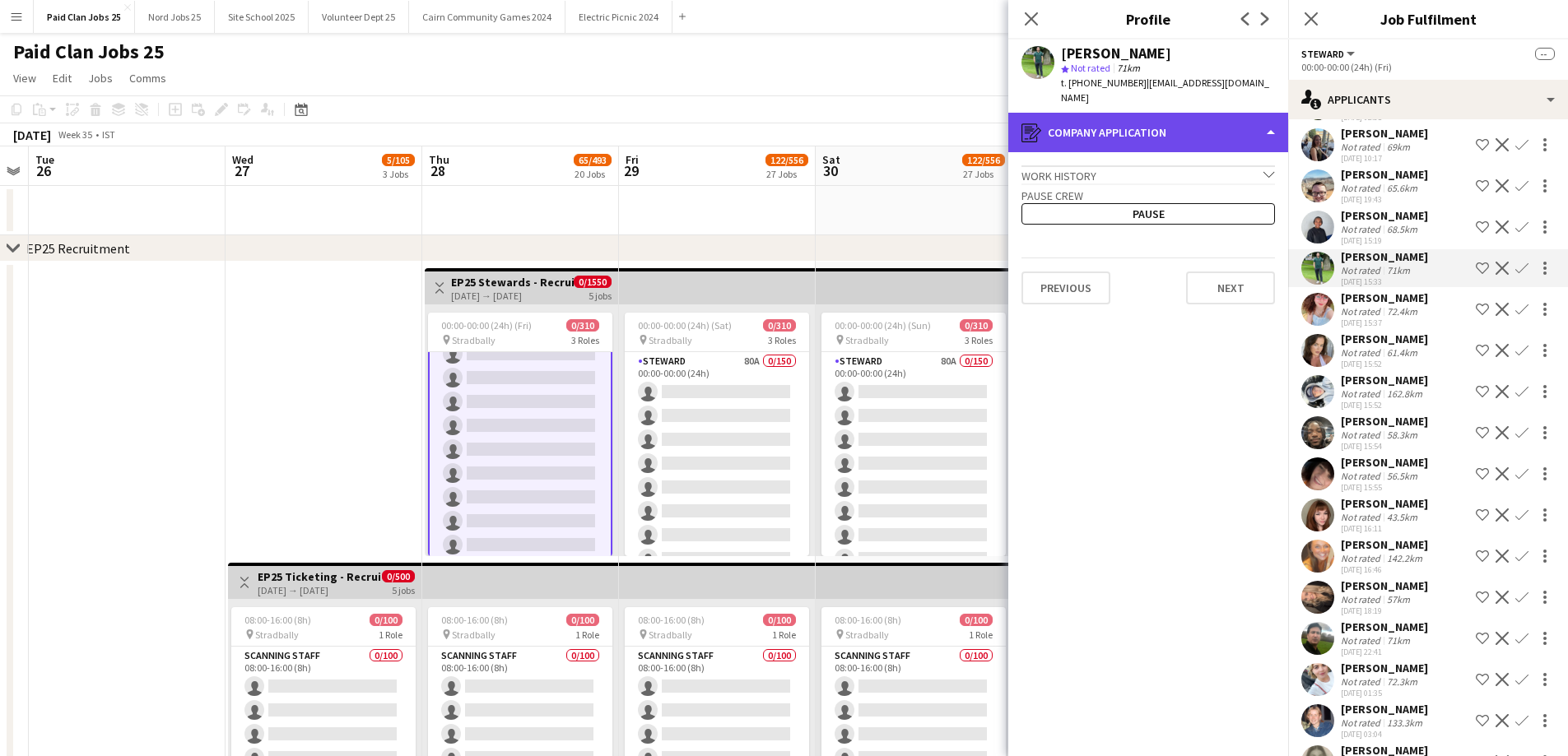
click at [1127, 121] on div "register Company application" at bounding box center [1148, 132] width 280 height 39
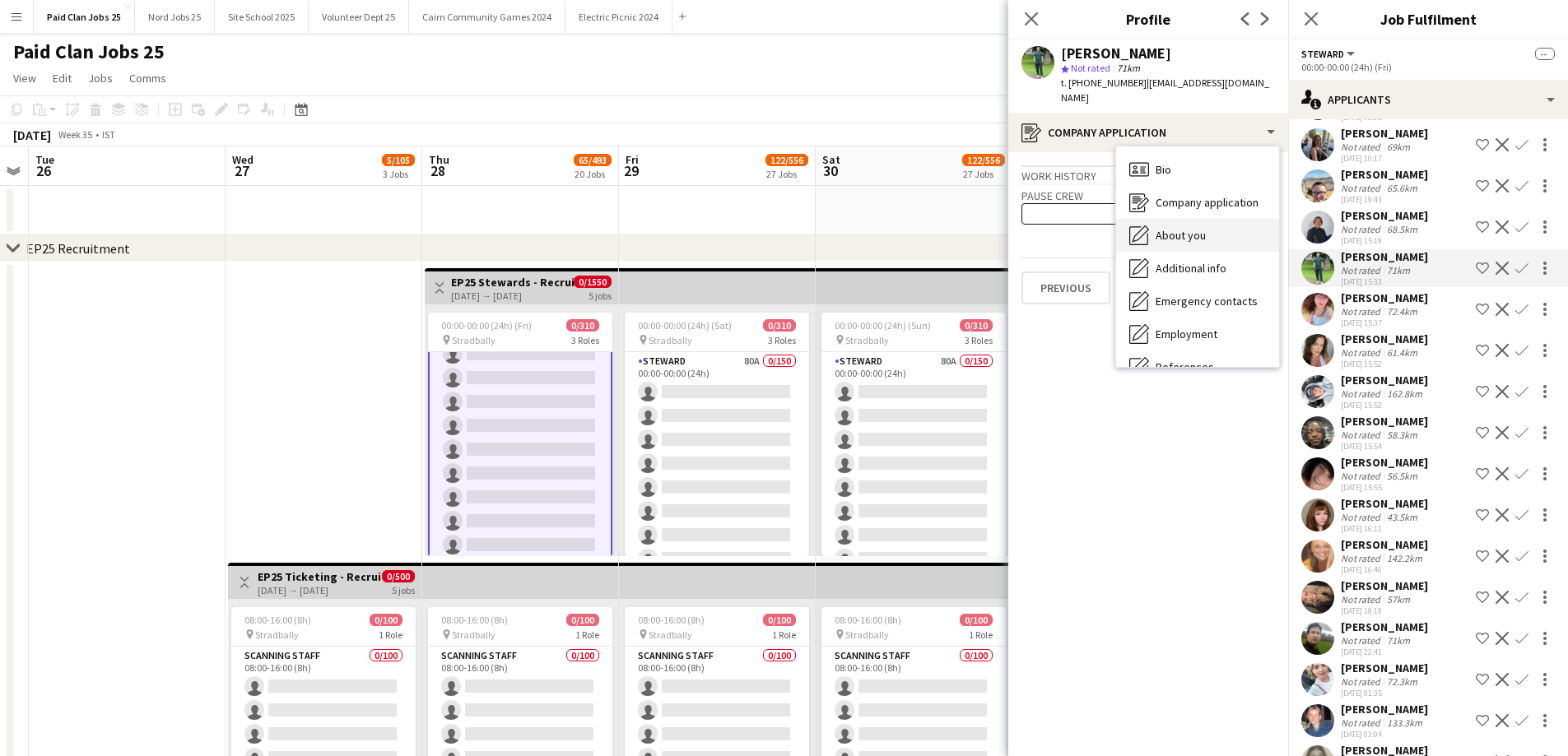
click at [1150, 235] on div "About you About you" at bounding box center [1198, 236] width 163 height 33
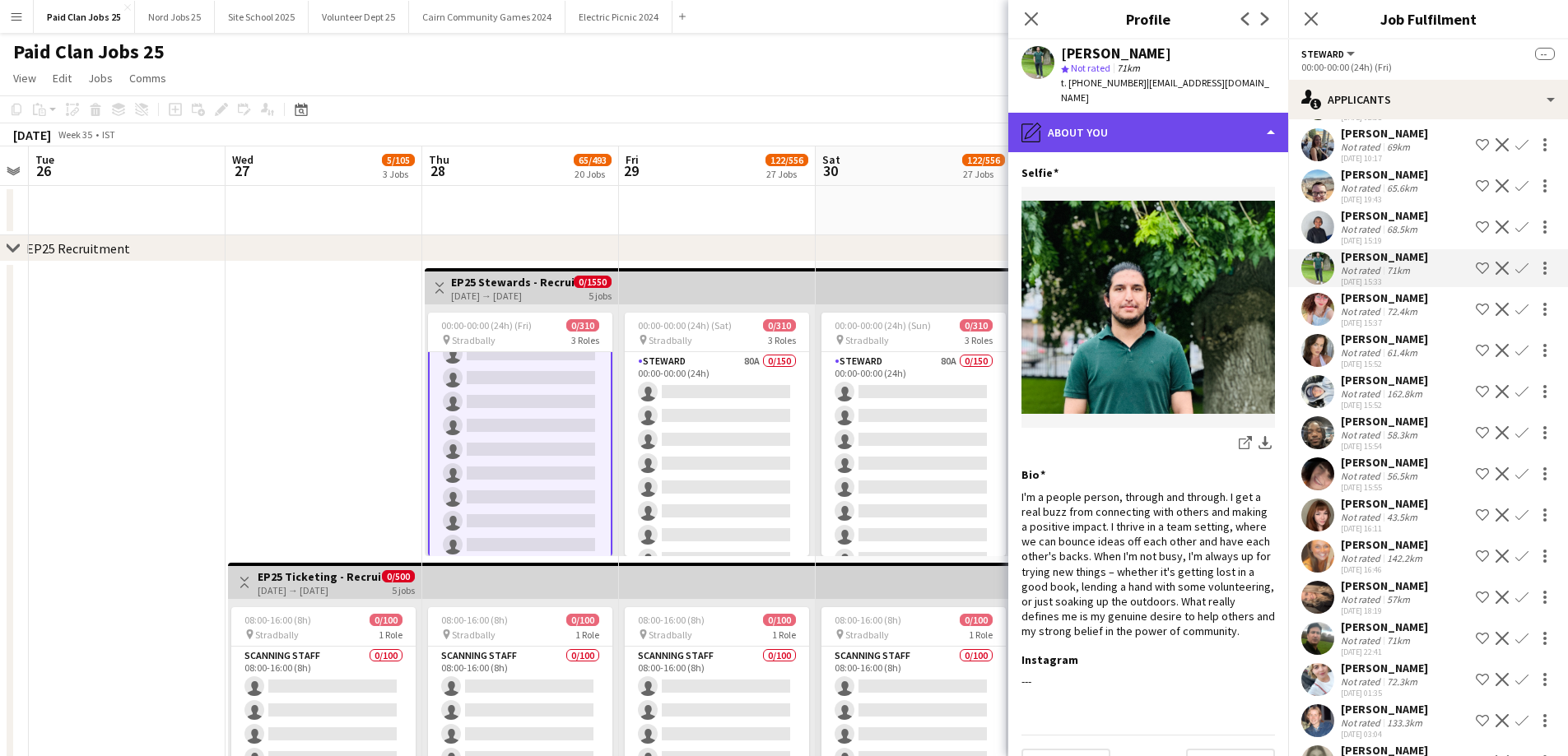
click at [1130, 128] on div "pencil4 About you" at bounding box center [1148, 132] width 280 height 39
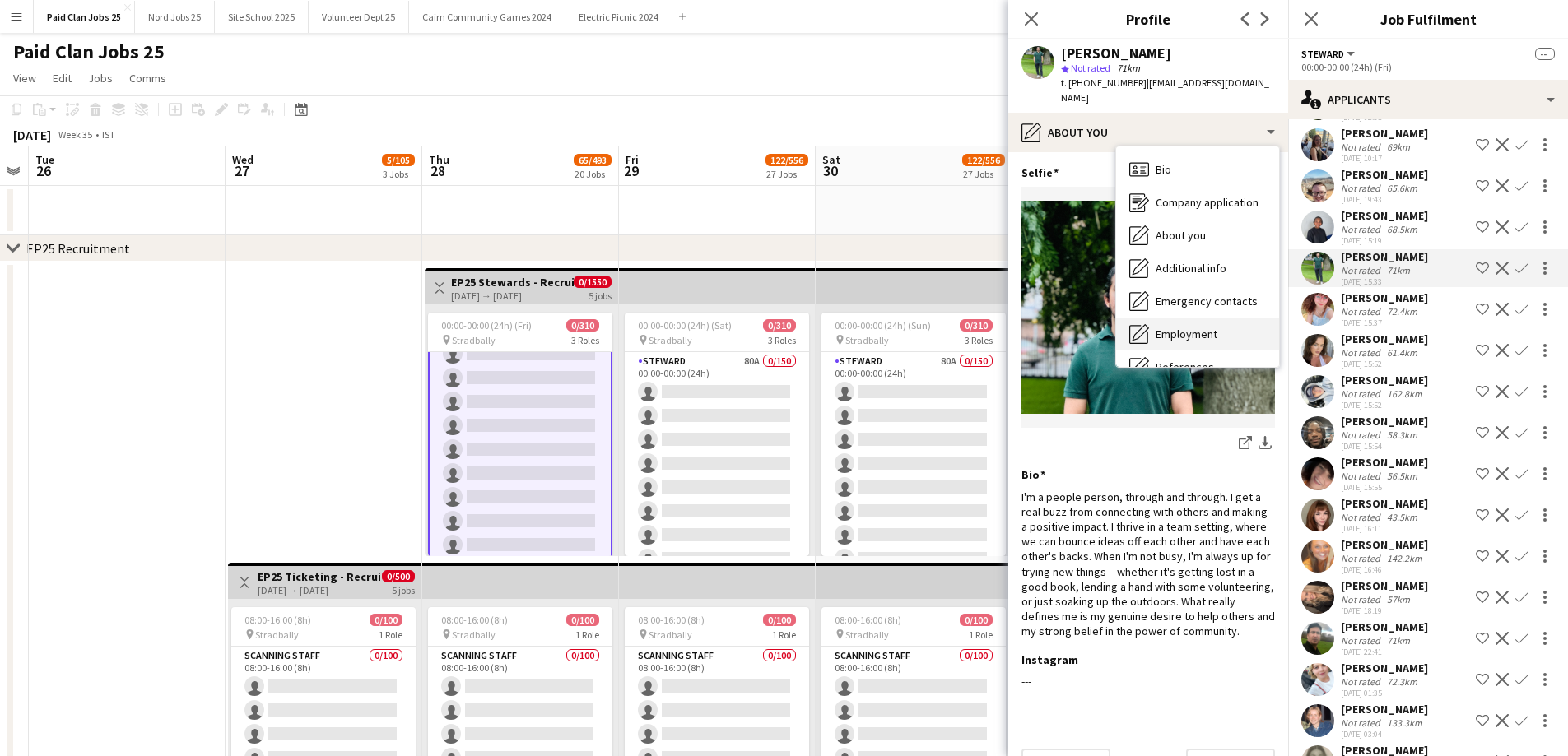
click at [1194, 321] on div "Employment Employment" at bounding box center [1198, 334] width 163 height 33
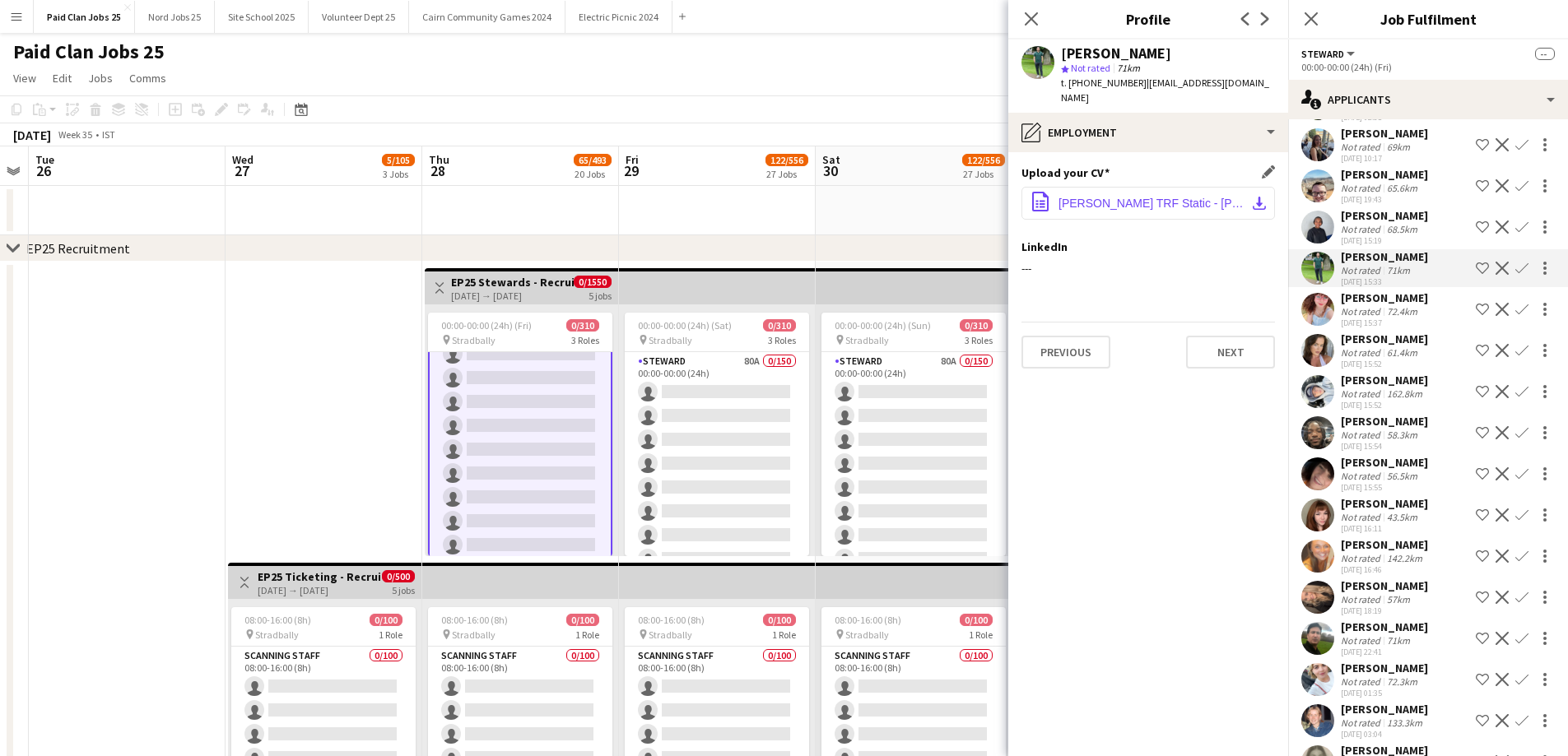
click at [1103, 205] on span "[PERSON_NAME] TRF Static - [PERSON_NAME]. [DATE].pdf" at bounding box center [1151, 203] width 186 height 13
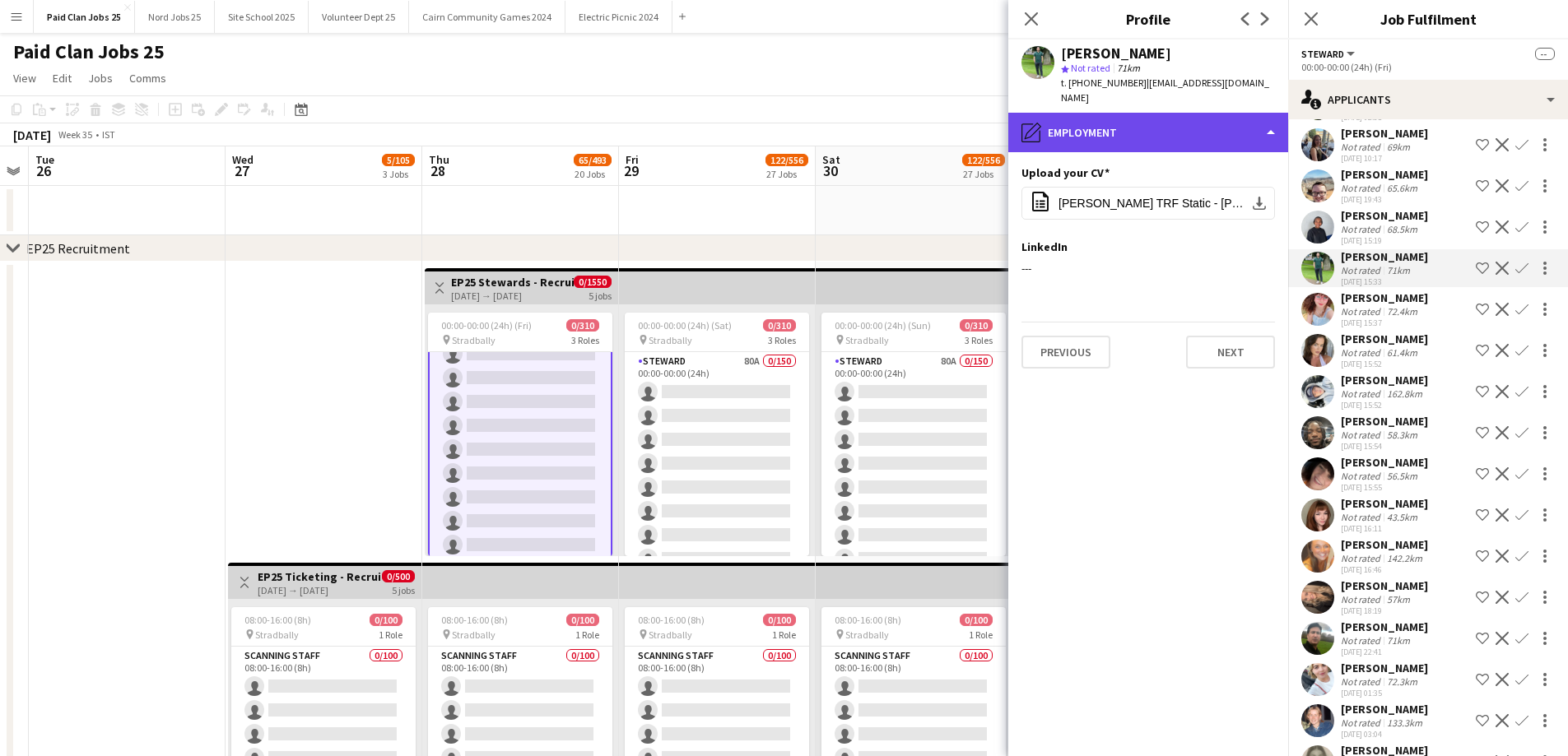
click at [1175, 145] on div "pencil4 Employment" at bounding box center [1148, 132] width 280 height 39
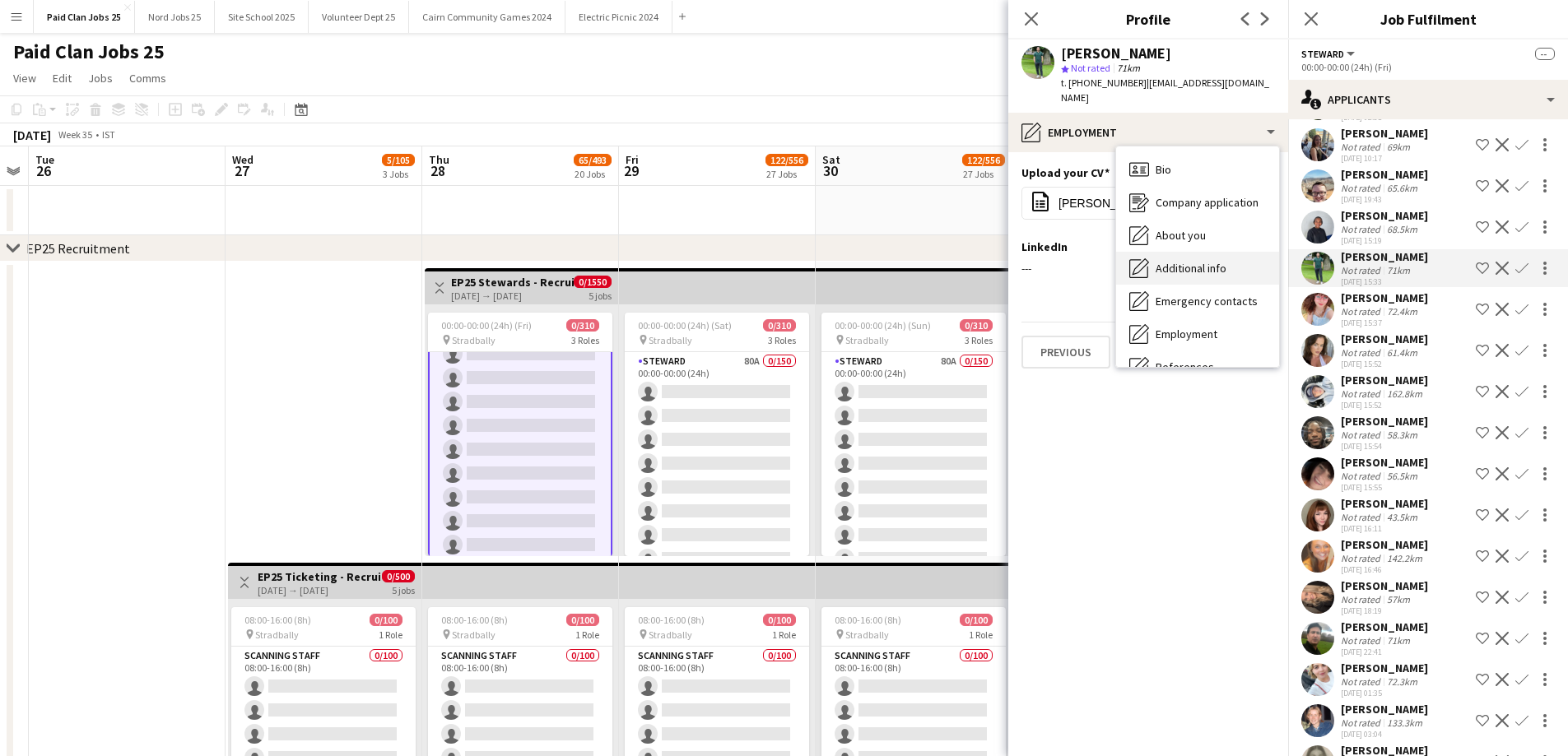
click at [1196, 261] on span "Additional info" at bounding box center [1191, 268] width 71 height 15
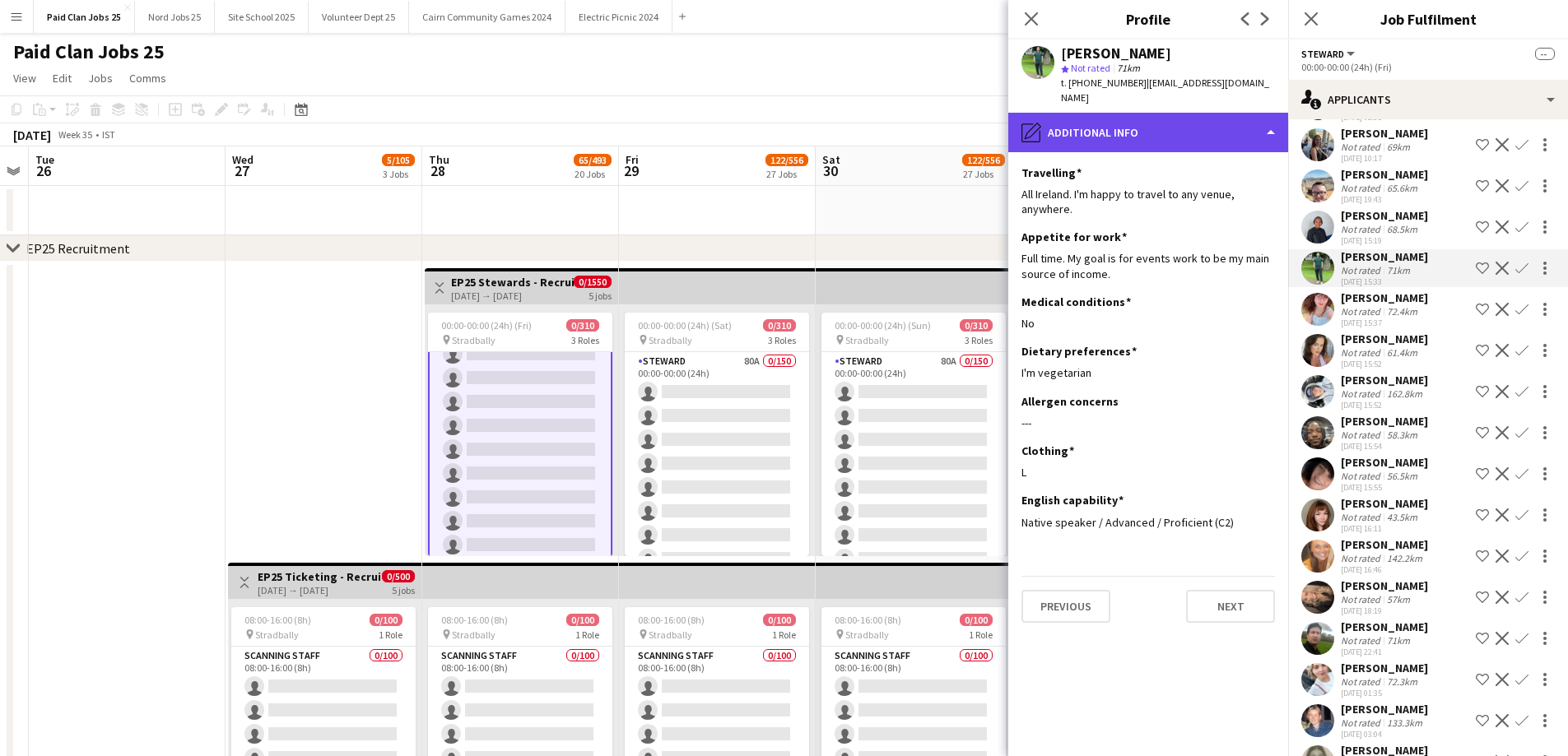
click at [1170, 136] on div "pencil4 Additional info" at bounding box center [1148, 132] width 280 height 39
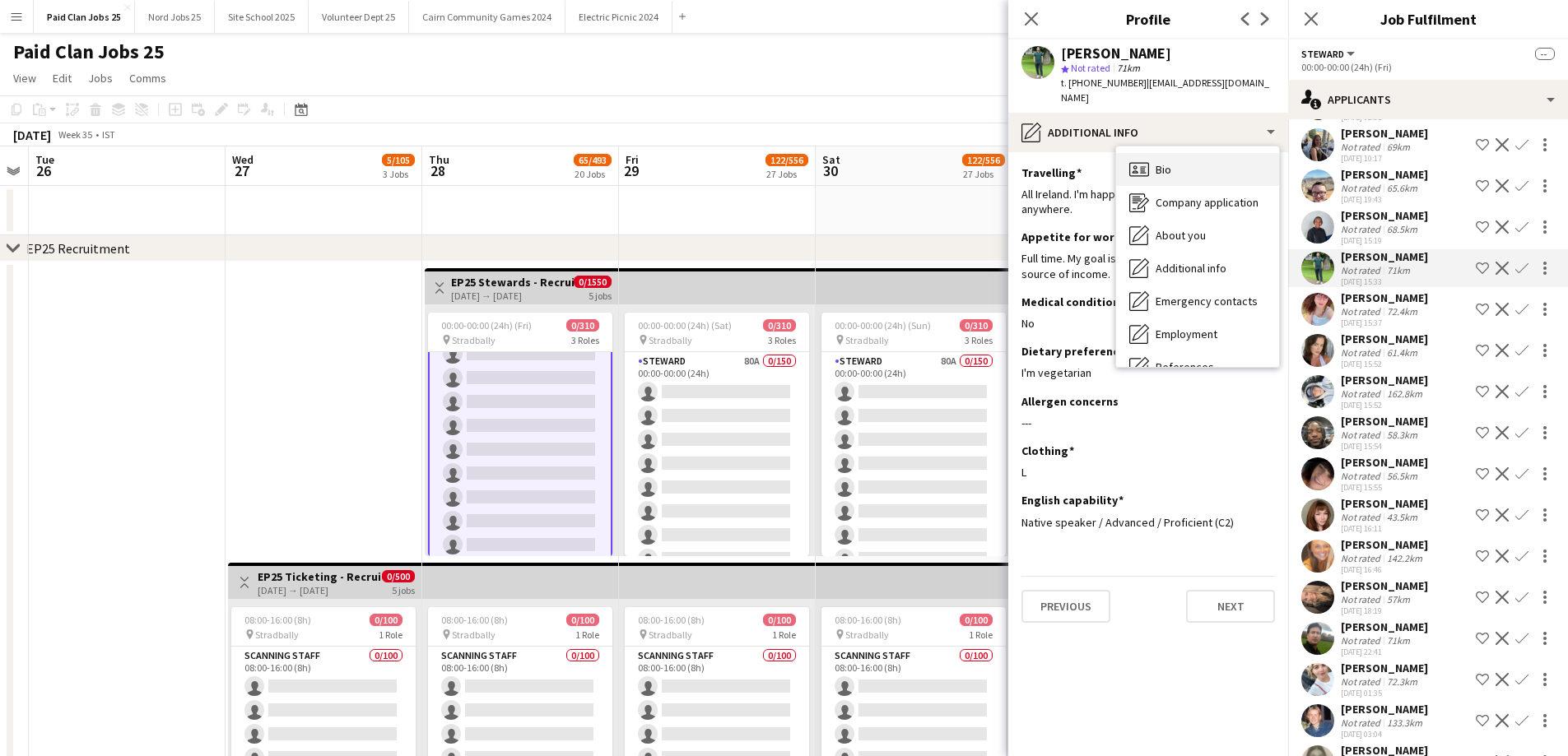
click at [1175, 175] on div "Bio Bio" at bounding box center [1198, 170] width 163 height 33
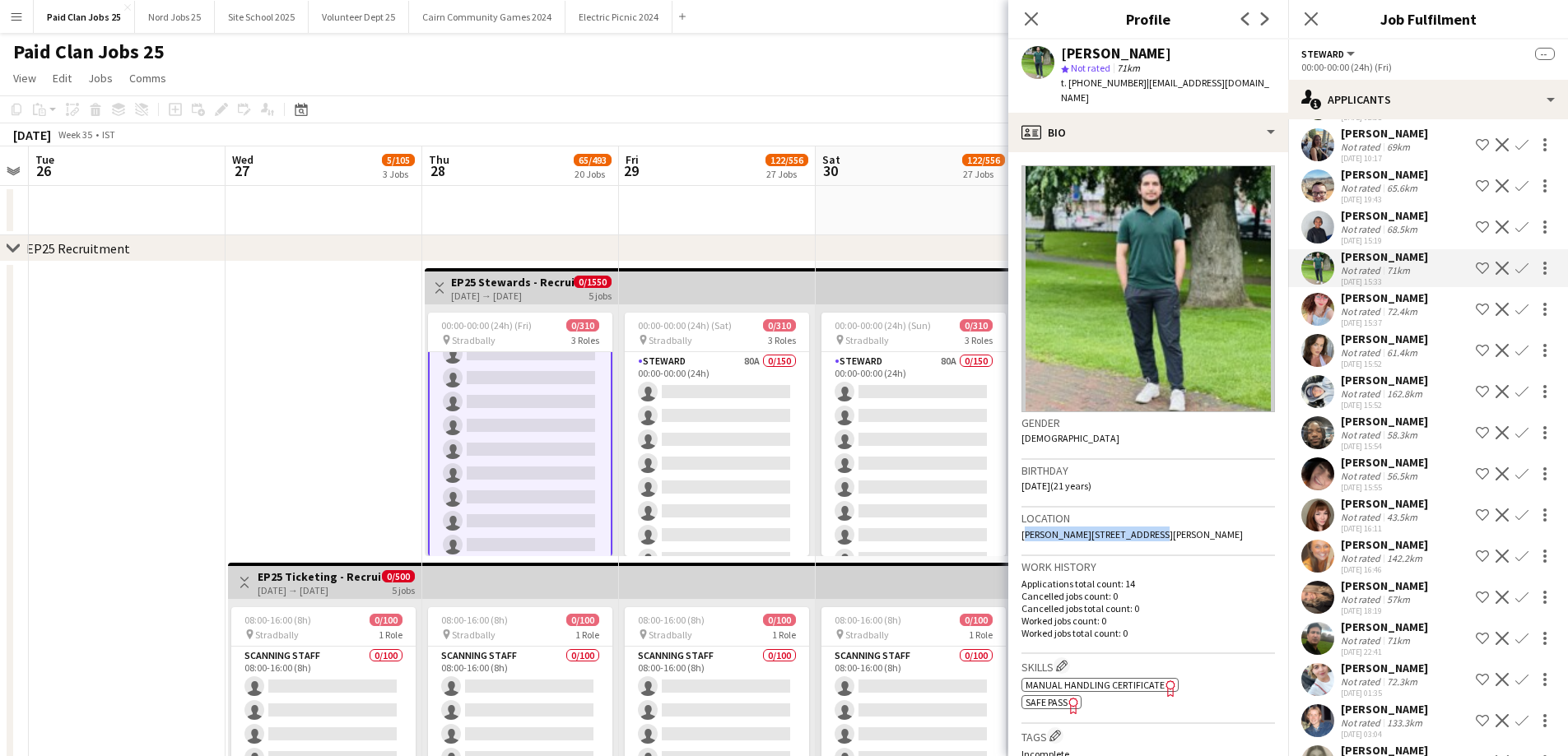
drag, startPoint x: 1021, startPoint y: 538, endPoint x: 1133, endPoint y: 529, distance: 112.4
click at [1133, 529] on app-crew-profile-bio "Gender [DEMOGRAPHIC_DATA] Birthday [DEMOGRAPHIC_DATA] (21 years) Location [PERS…" at bounding box center [1148, 454] width 280 height 604
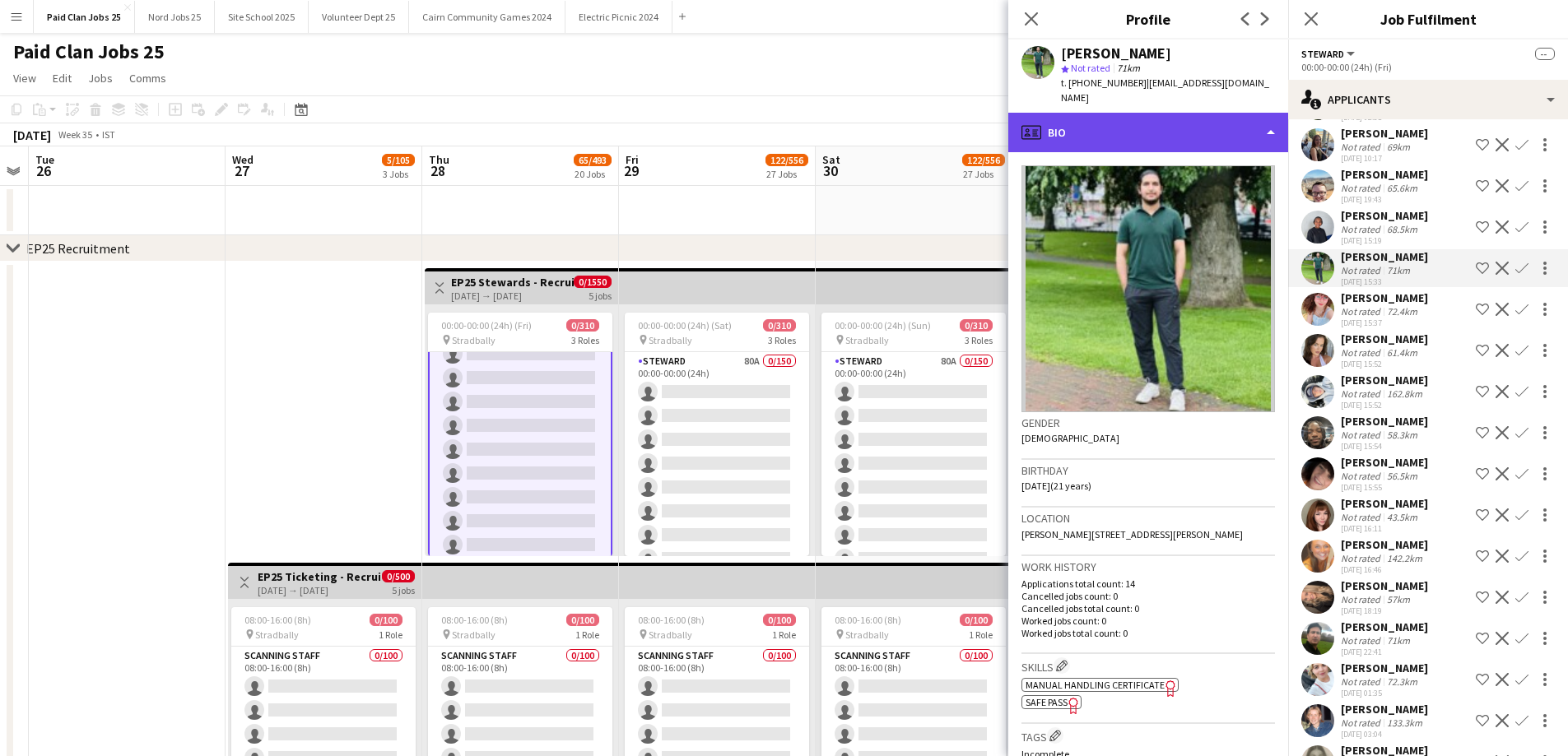
click at [1148, 135] on div "profile Bio" at bounding box center [1148, 132] width 280 height 39
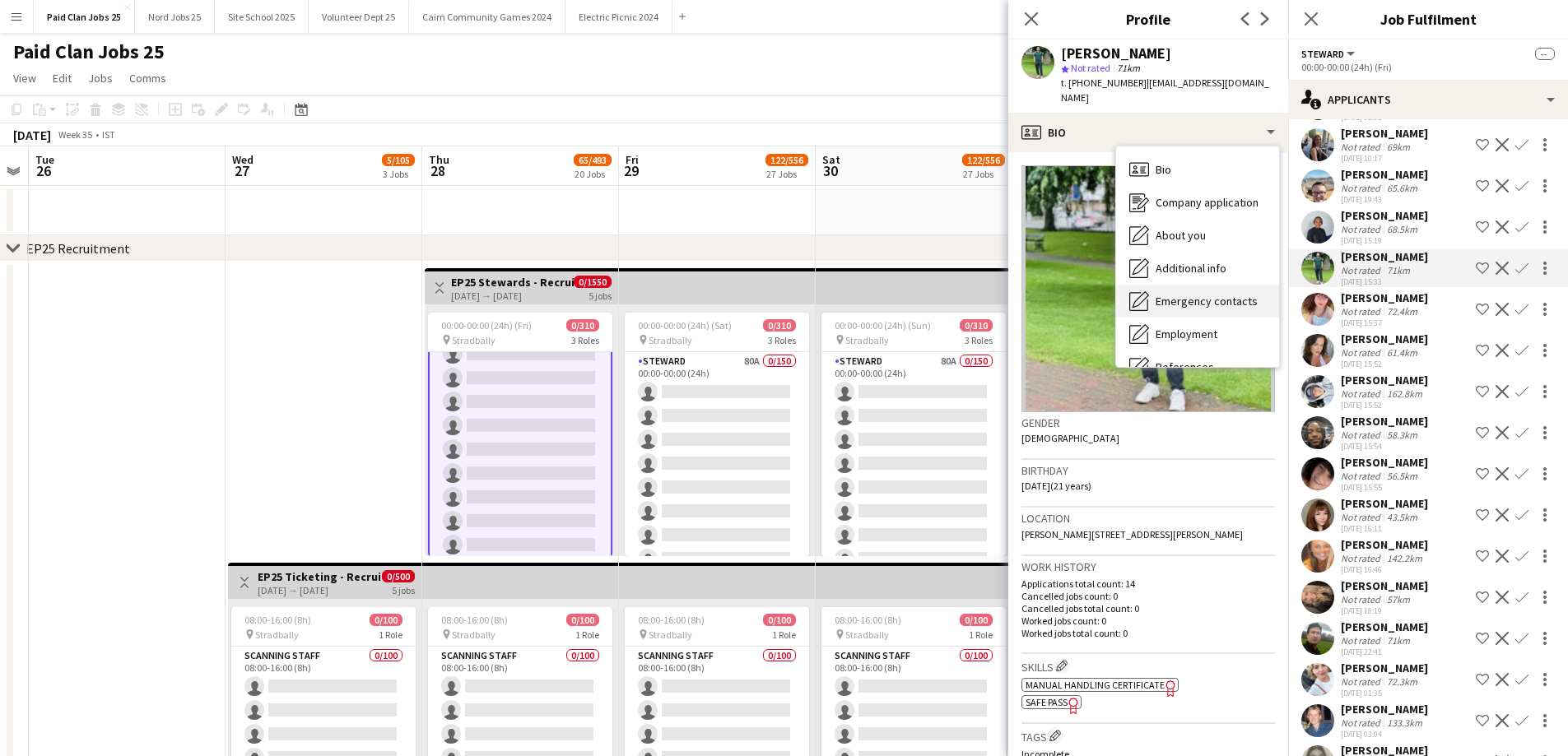
click at [1199, 302] on span "Emergency contacts" at bounding box center [1206, 301] width 102 height 15
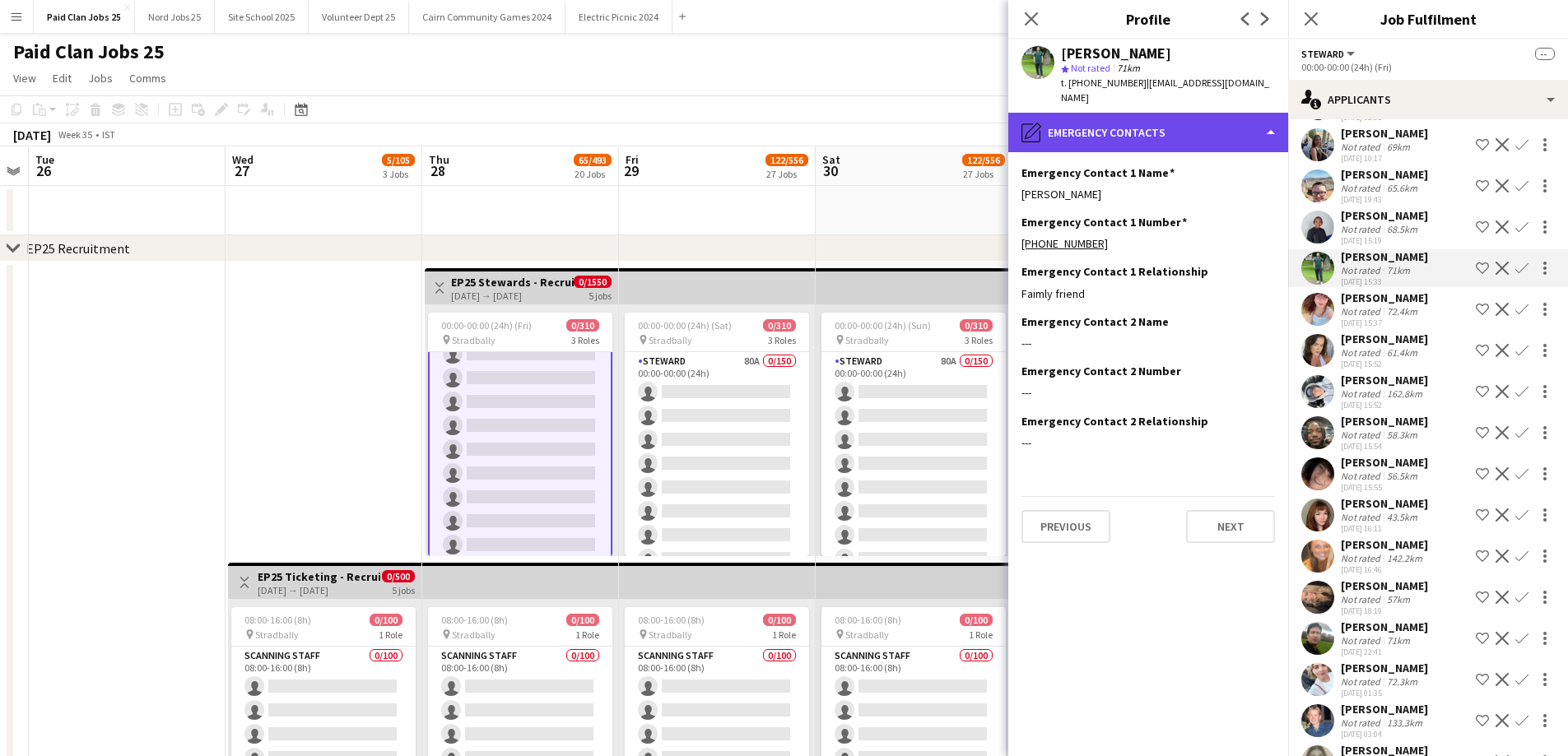
click at [1146, 131] on div "pencil4 Emergency contacts" at bounding box center [1148, 132] width 280 height 39
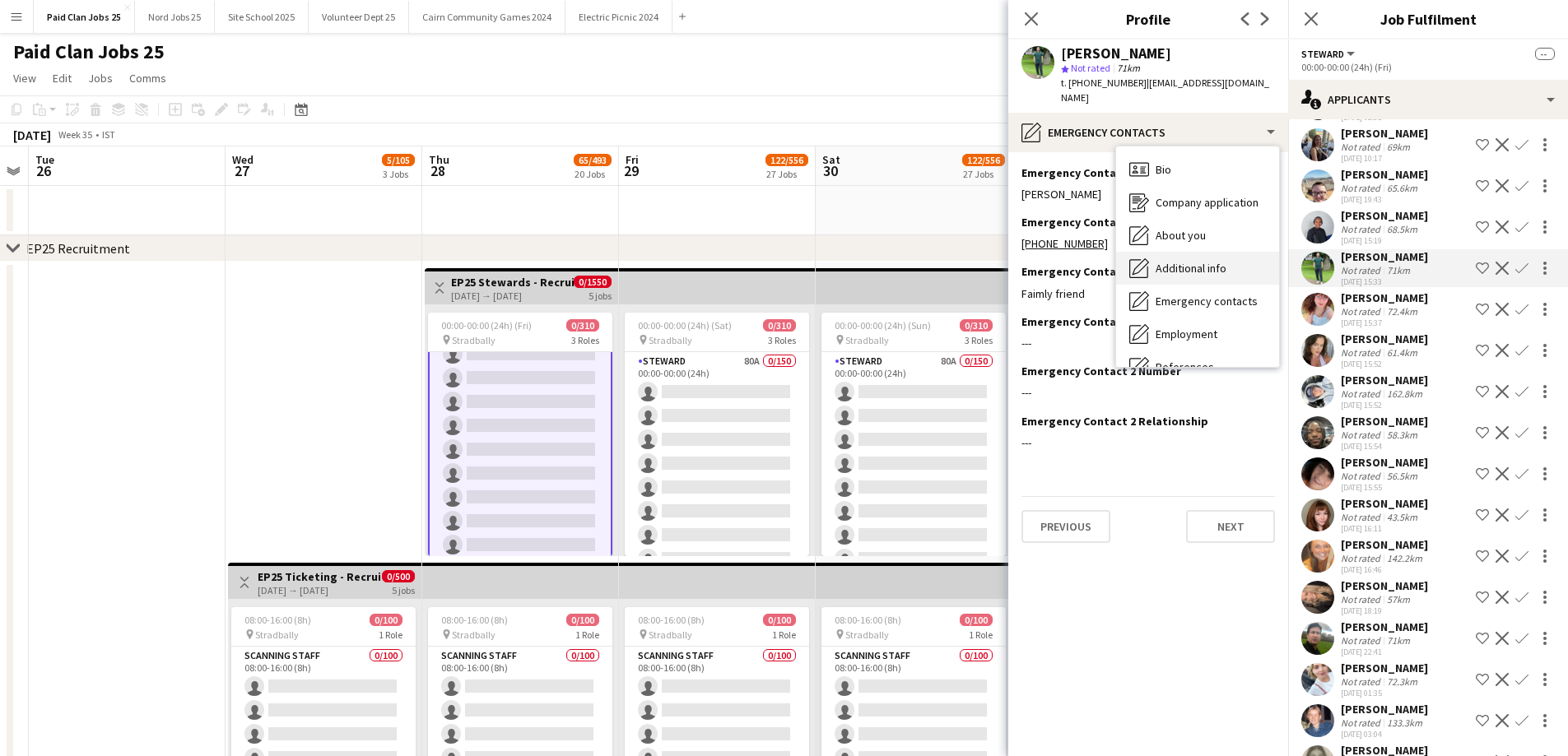
click at [1176, 262] on span "Additional info" at bounding box center [1191, 268] width 71 height 15
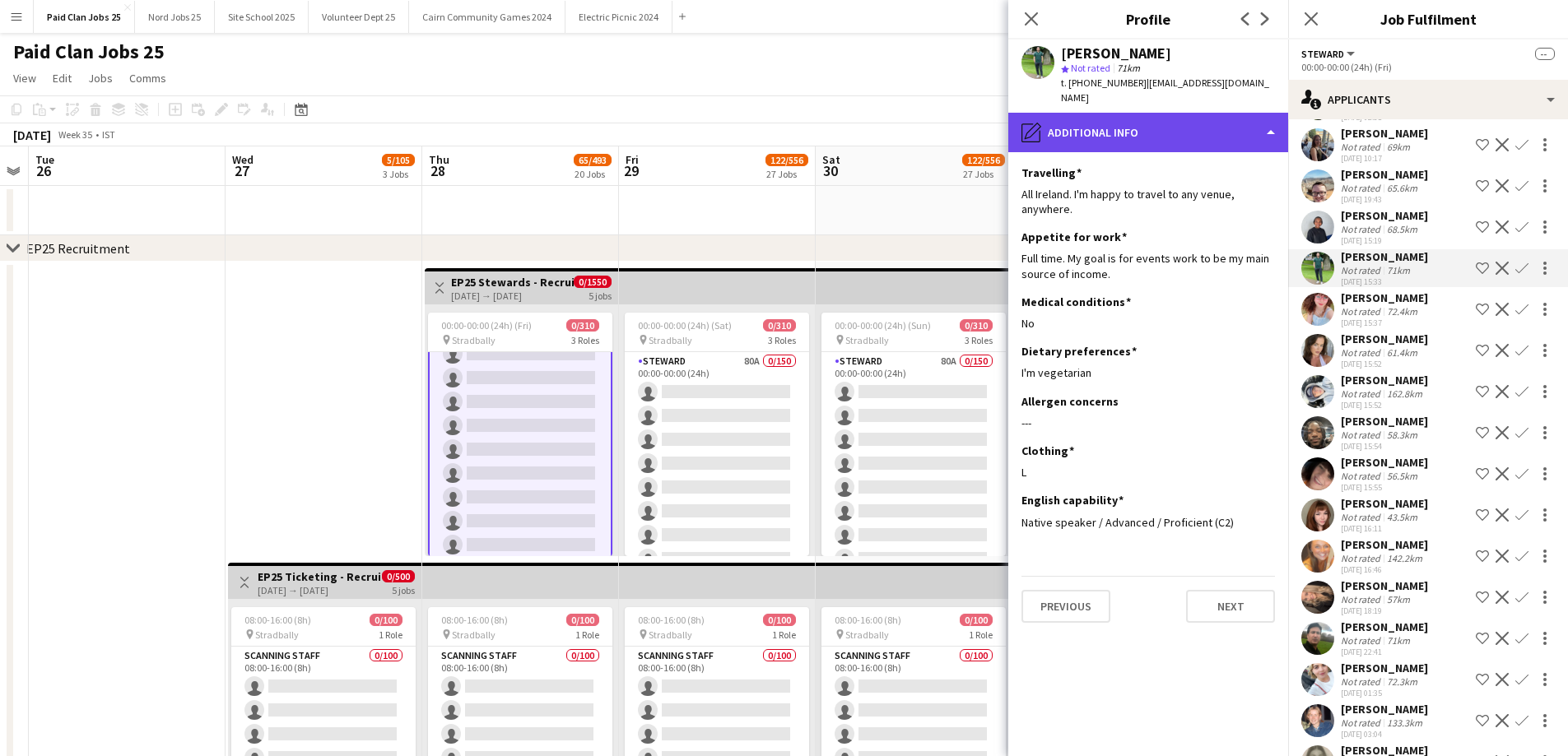
click at [1125, 134] on div "pencil4 Additional info" at bounding box center [1148, 132] width 280 height 39
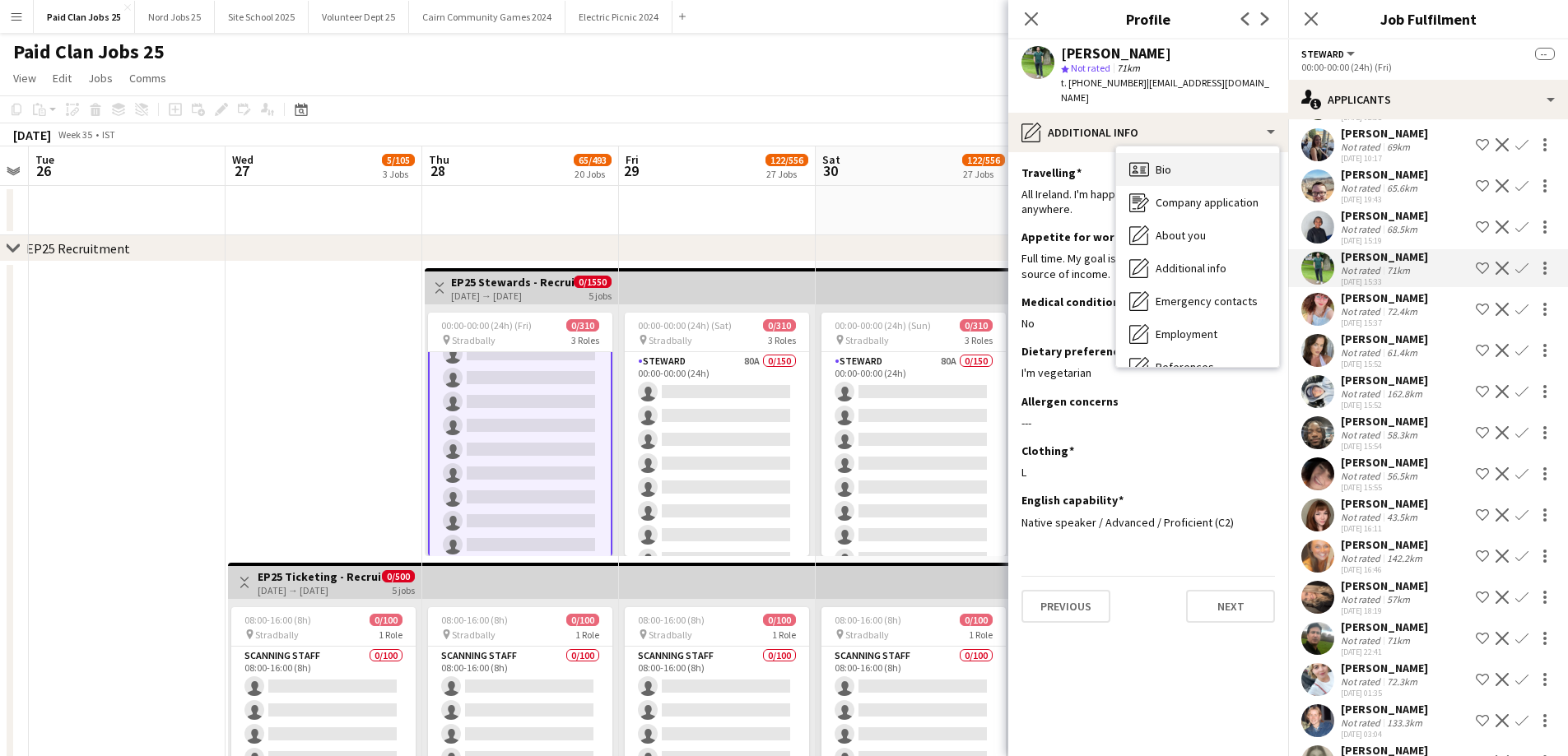
click at [1158, 176] on span "Bio" at bounding box center [1163, 170] width 16 height 15
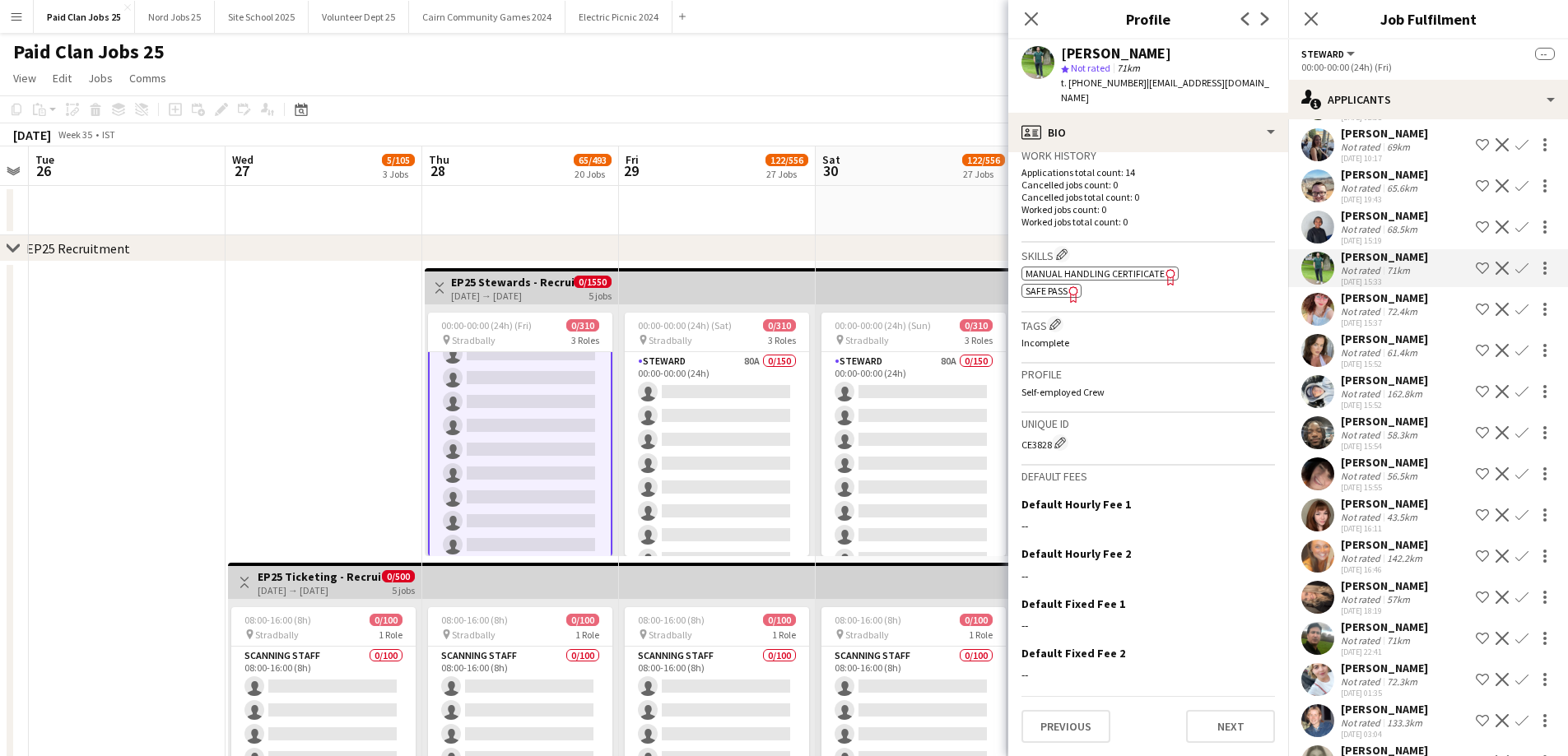
scroll to position [426, 0]
click at [1124, 271] on span "Manual Handling Certificate" at bounding box center [1095, 272] width 140 height 12
click at [1068, 293] on icon "Freelancer has uploaded a photo validation of skill. Click to see" at bounding box center [1073, 294] width 17 height 17
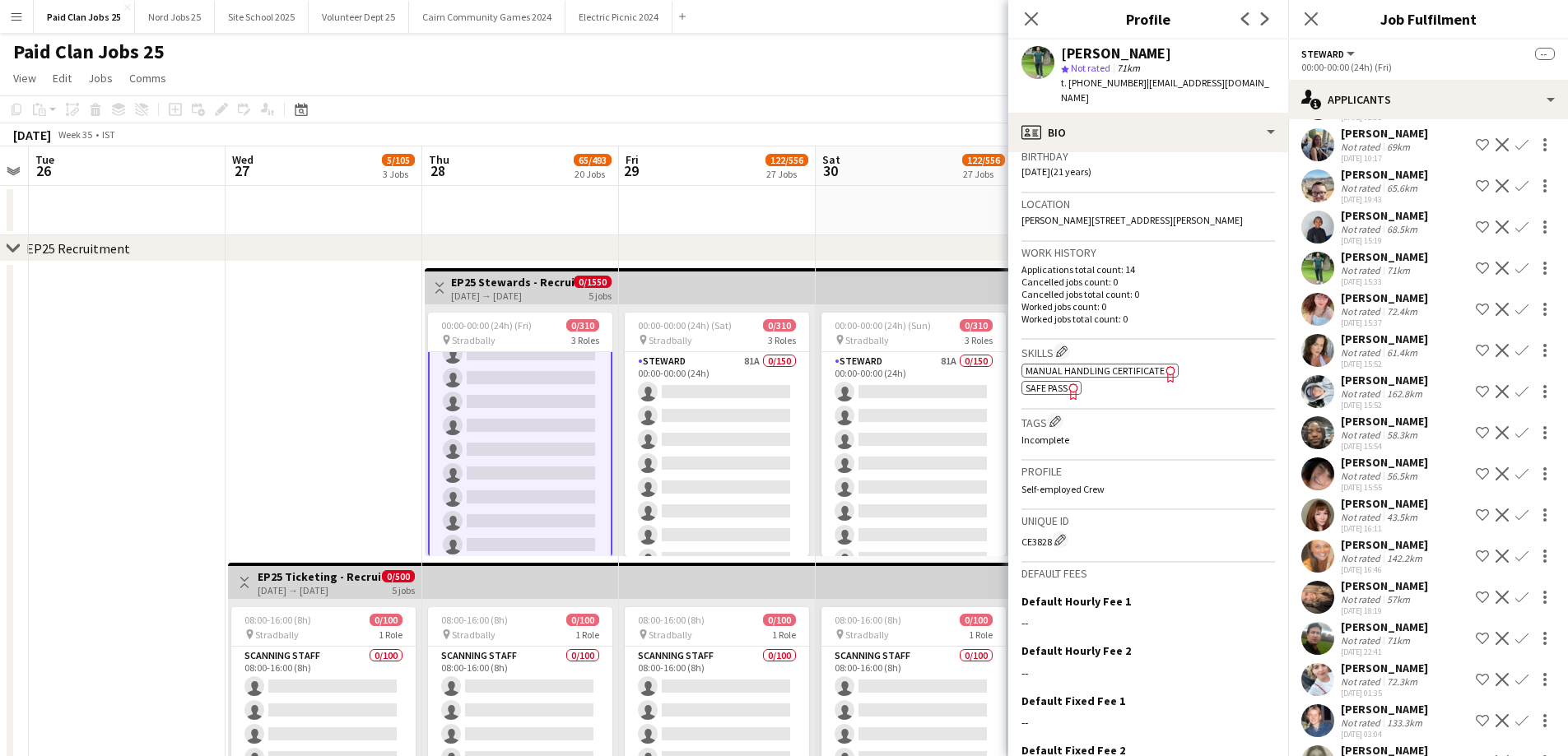
scroll to position [179, 0]
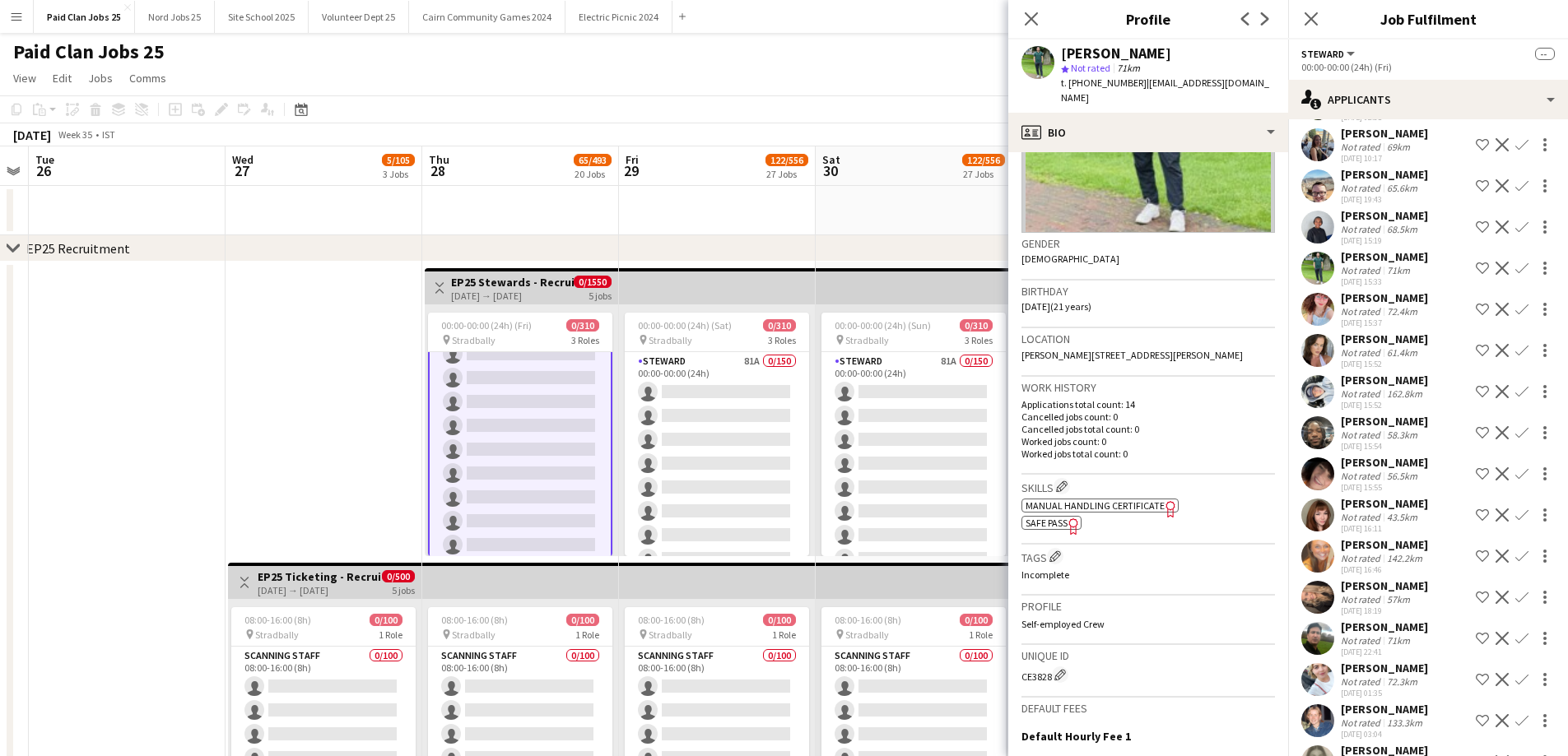
click at [1325, 224] on app-user-avatar at bounding box center [1318, 228] width 33 height 33
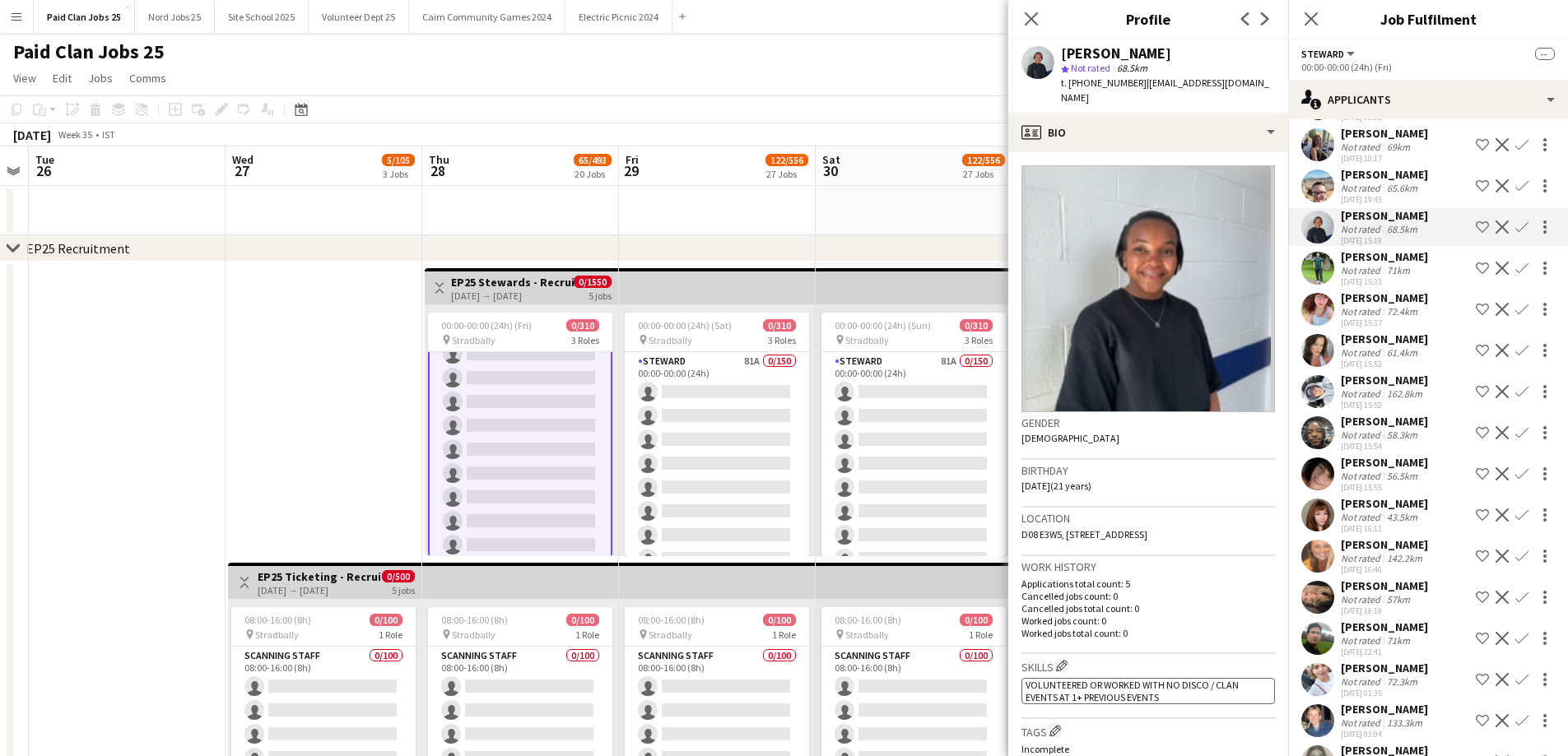
click at [1318, 187] on app-user-avatar at bounding box center [1318, 186] width 33 height 33
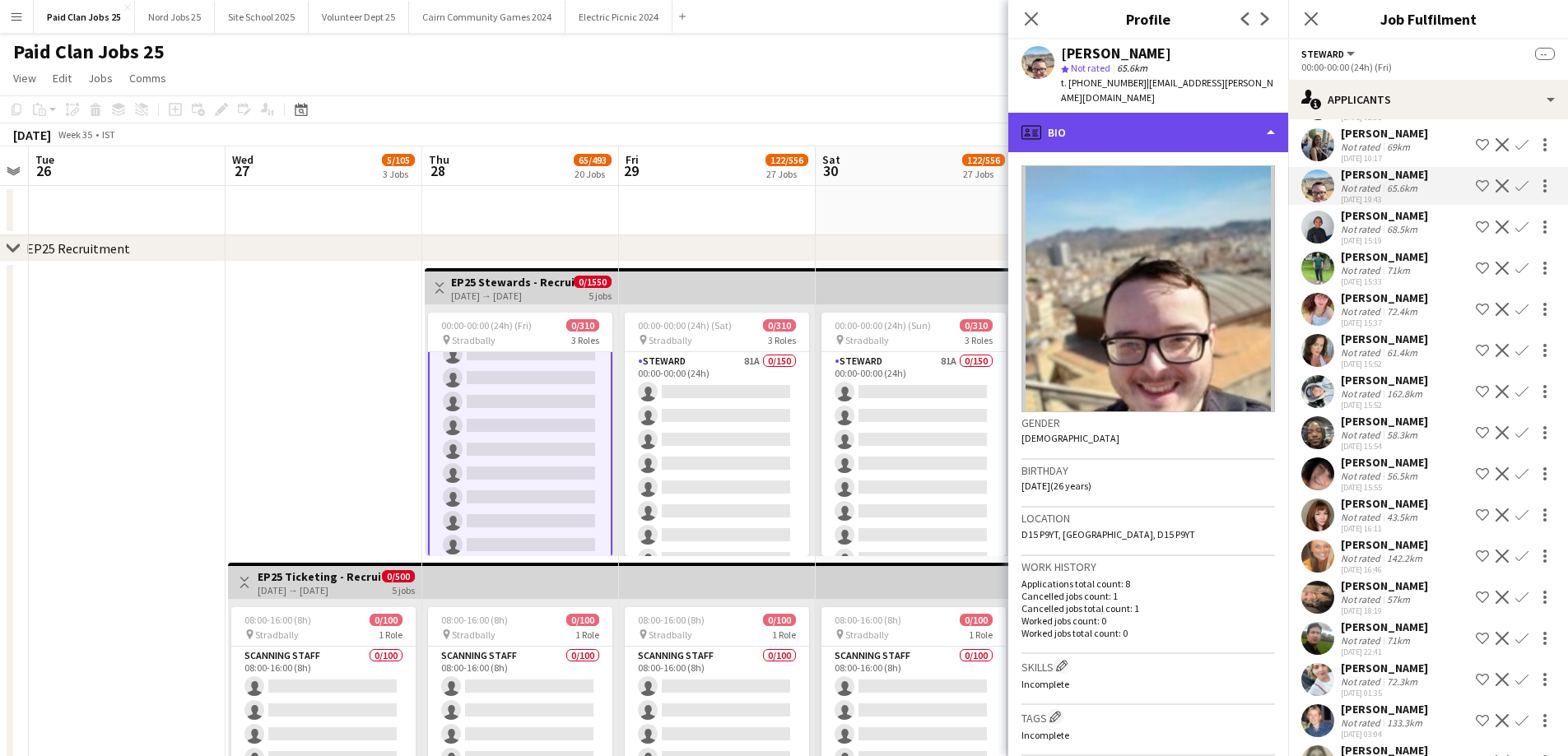
click at [1194, 115] on div "profile Bio" at bounding box center [1148, 132] width 280 height 39
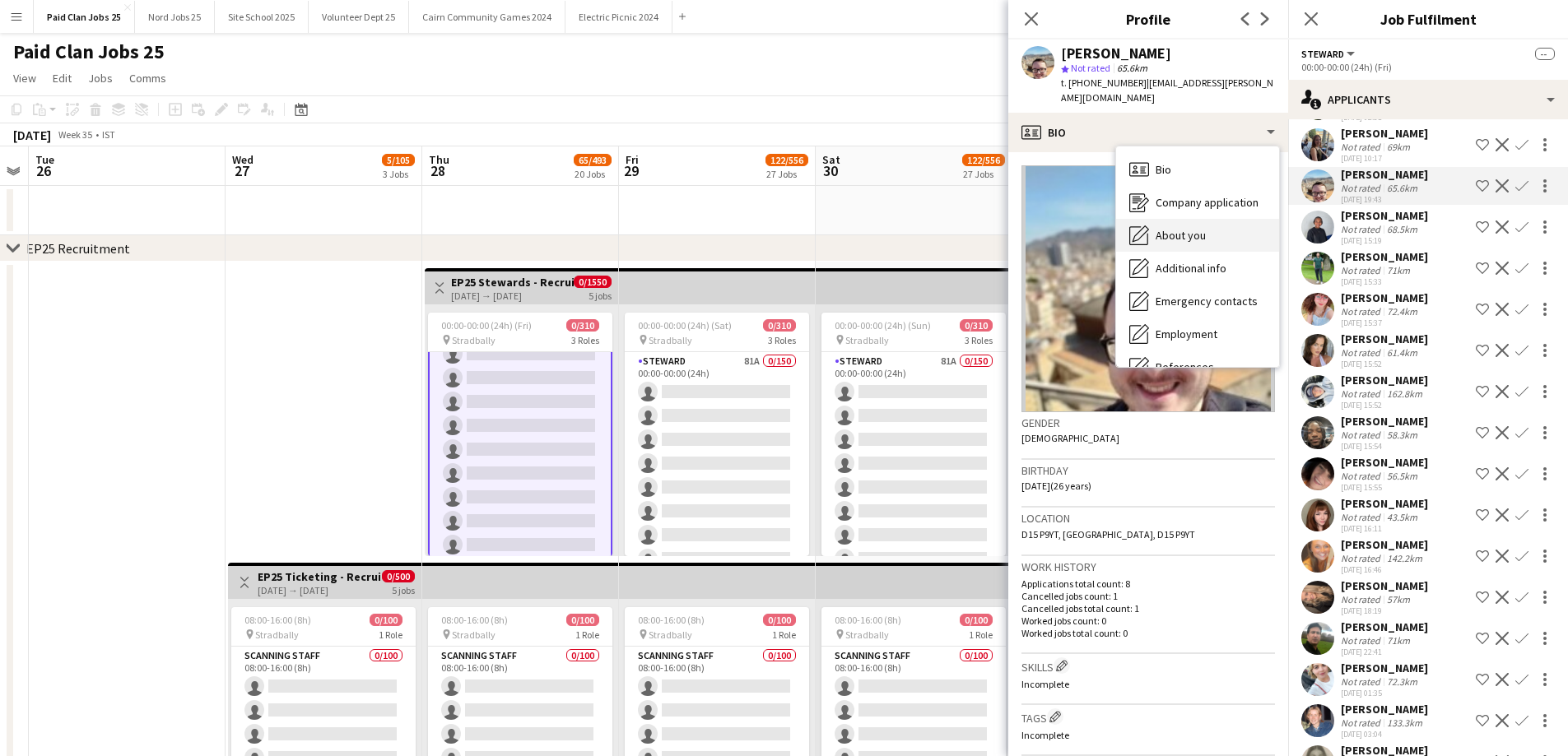
click at [1202, 219] on div "About you About you" at bounding box center [1198, 236] width 163 height 33
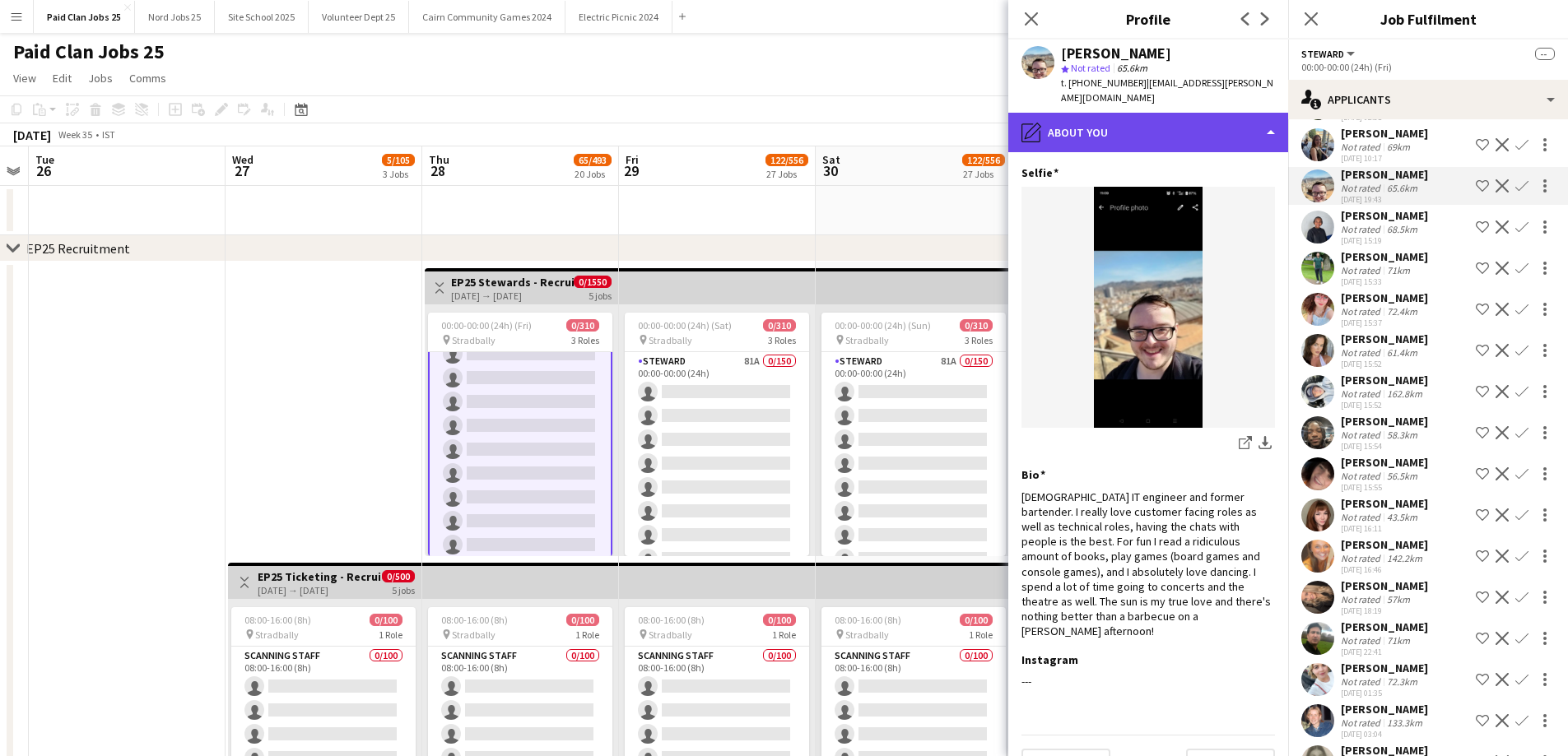
click at [1160, 119] on div "pencil4 About you" at bounding box center [1148, 132] width 280 height 39
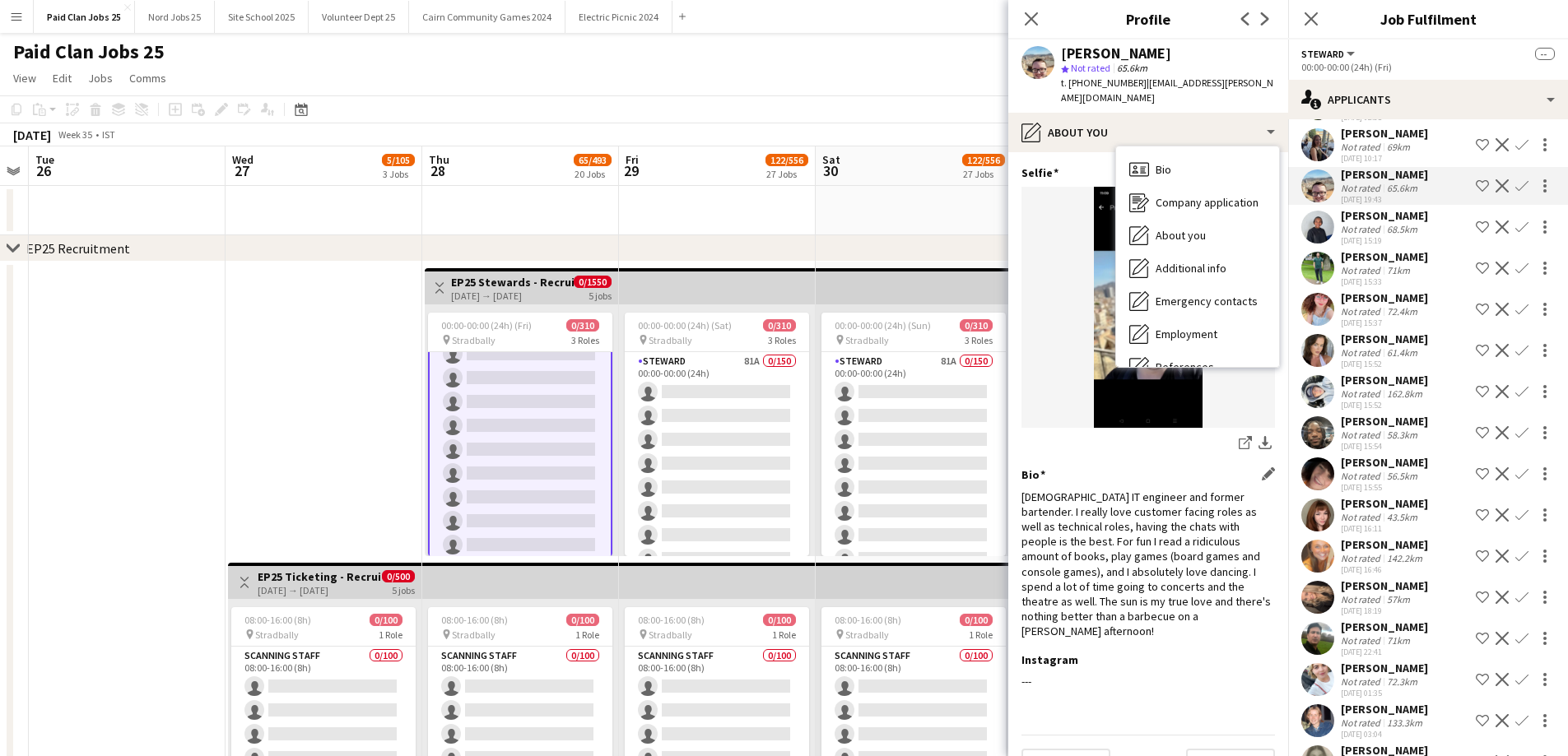
click at [1144, 583] on div "[DEMOGRAPHIC_DATA] IT engineer and former bartender. I really love customer fac…" at bounding box center [1148, 564] width 253 height 150
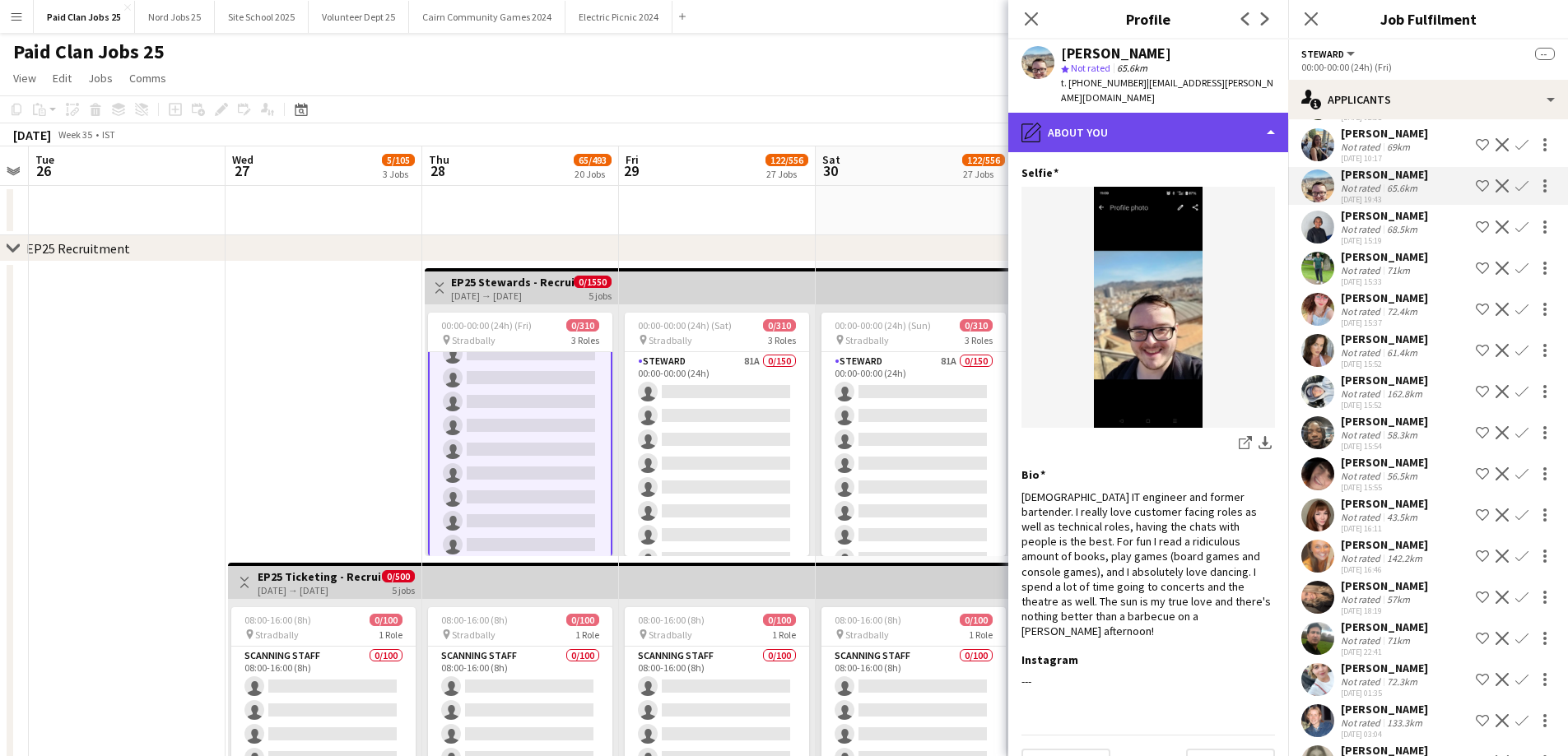
click at [1106, 117] on div "pencil4 About you" at bounding box center [1148, 132] width 280 height 39
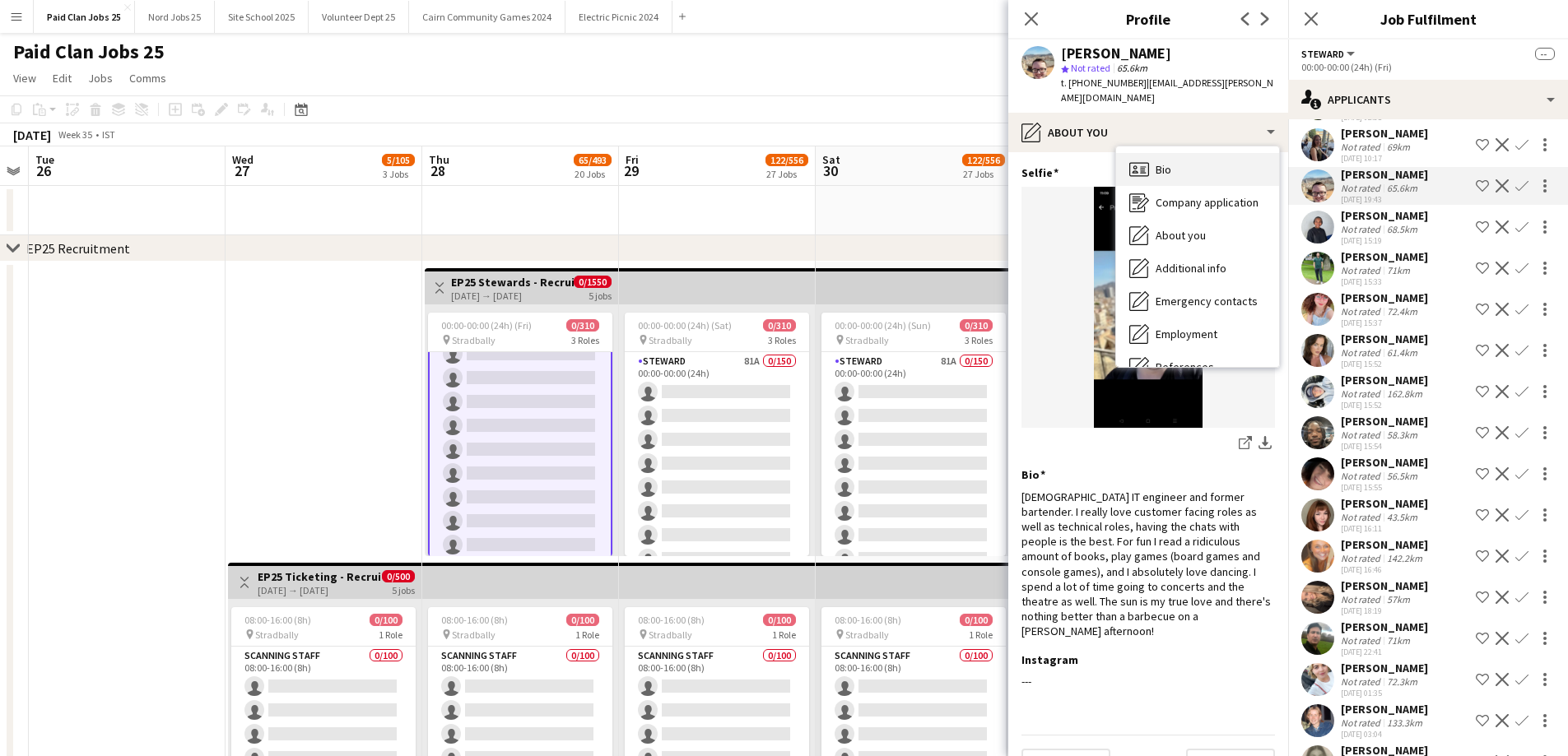
click at [1122, 153] on div "Bio Bio" at bounding box center [1198, 170] width 163 height 33
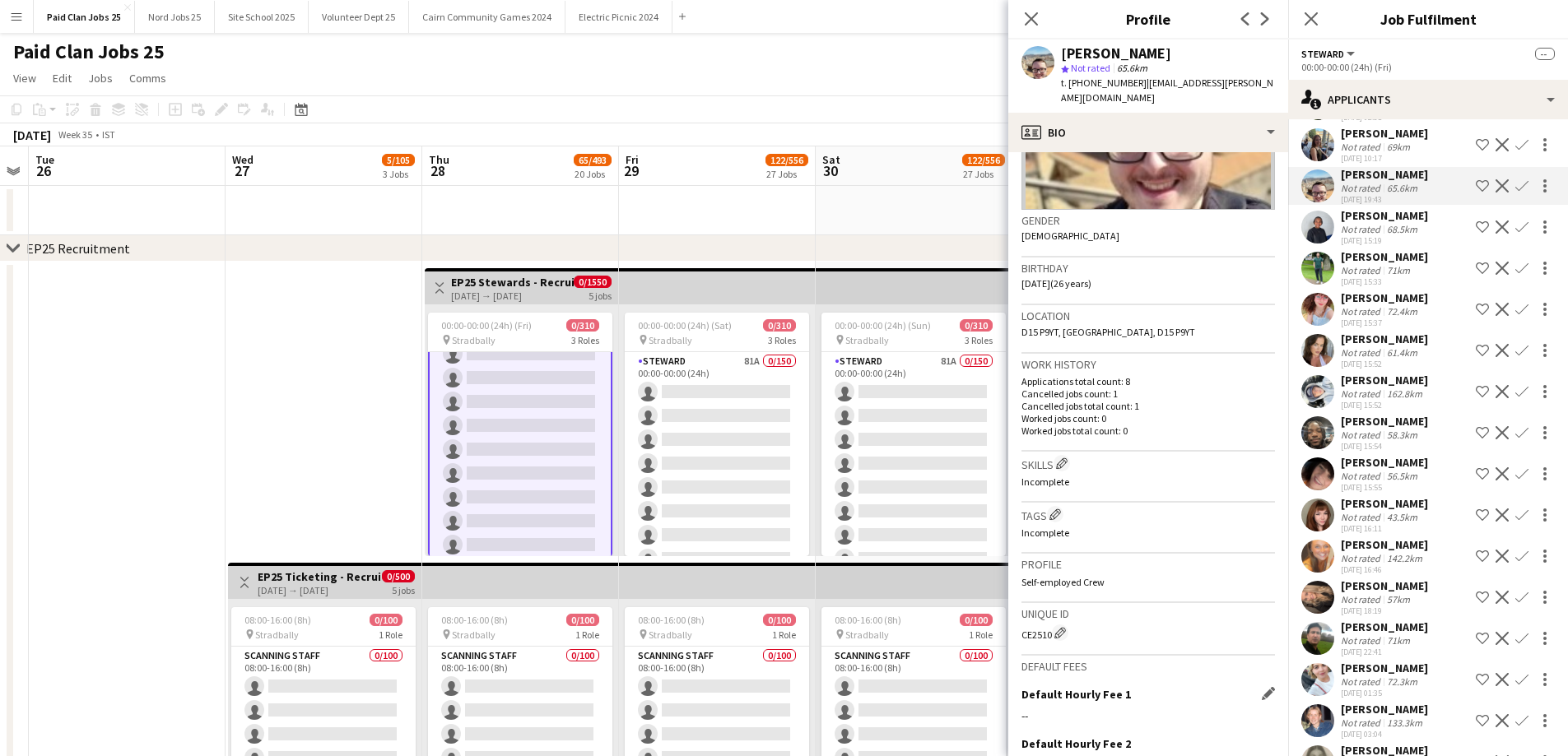
scroll to position [377, 0]
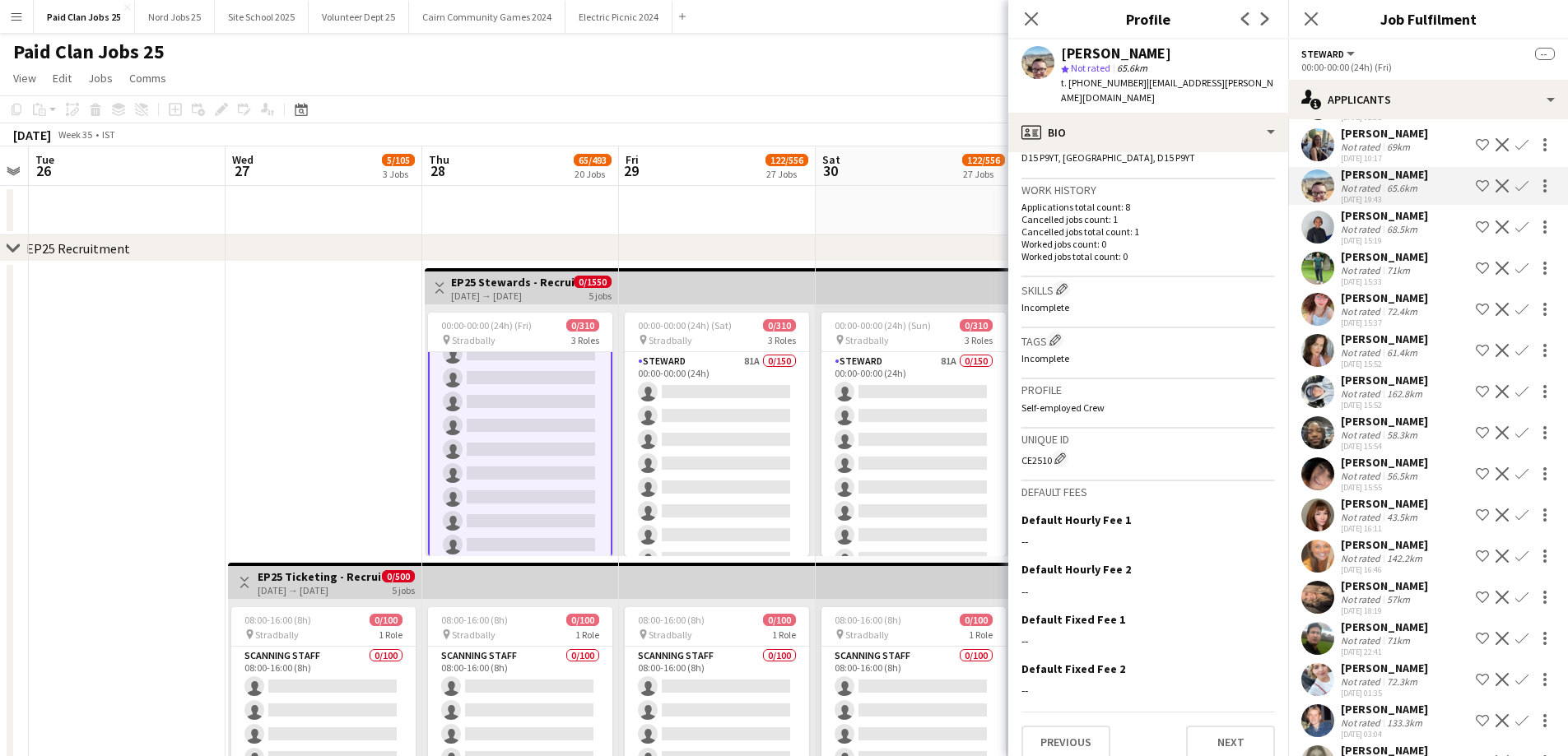
click at [1031, 450] on div "CE2510 Edit crew unique ID" at bounding box center [1148, 458] width 253 height 17
copy div "CE2510"
click at [1036, 450] on div "CE2510 Edit crew unique ID" at bounding box center [1148, 458] width 253 height 17
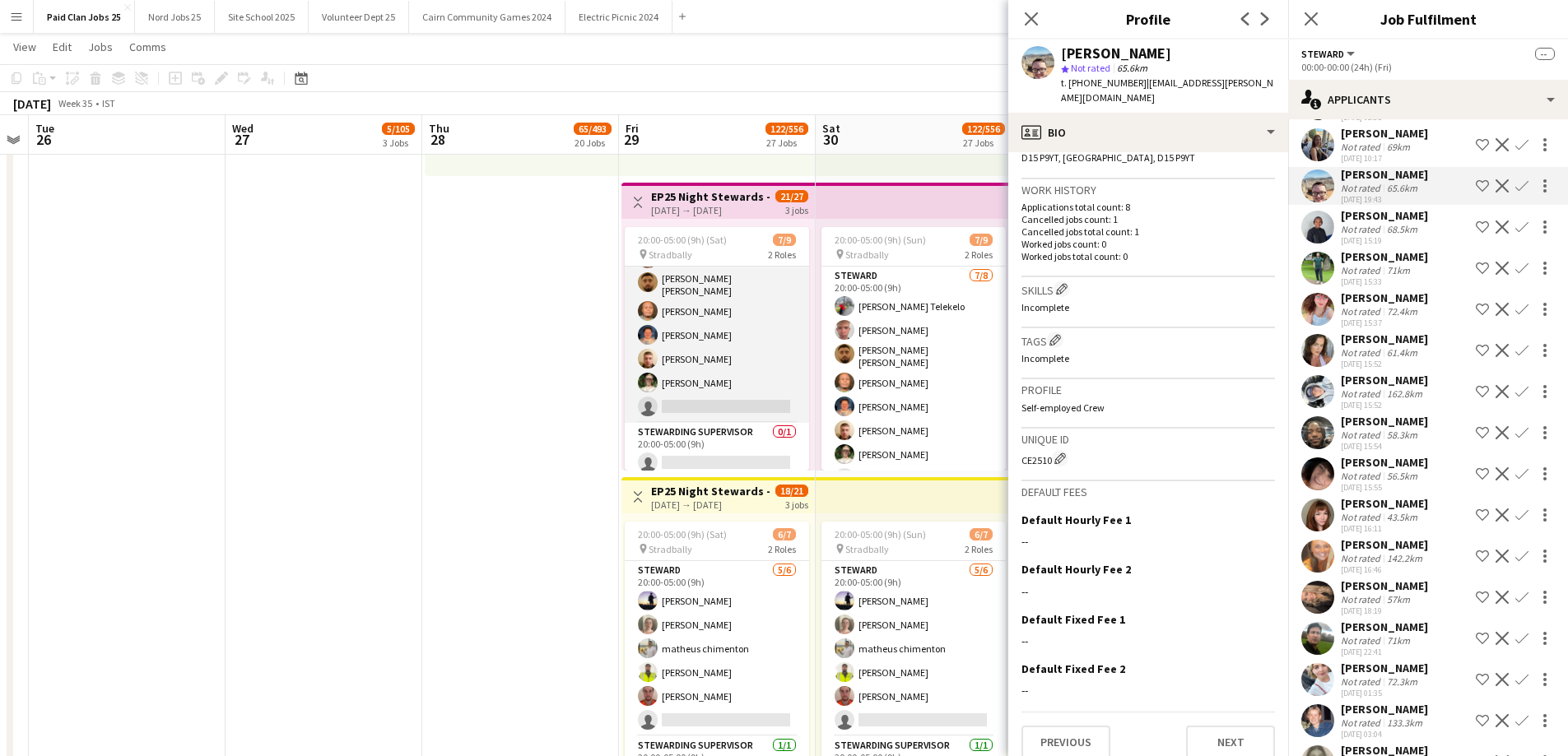
scroll to position [75, 0]
click at [721, 406] on app-card-role "[PERSON_NAME] [DATE] 20:00-05:00 (9h) [PERSON_NAME] [PERSON_NAME] [PERSON_NAME]…" at bounding box center [717, 306] width 185 height 228
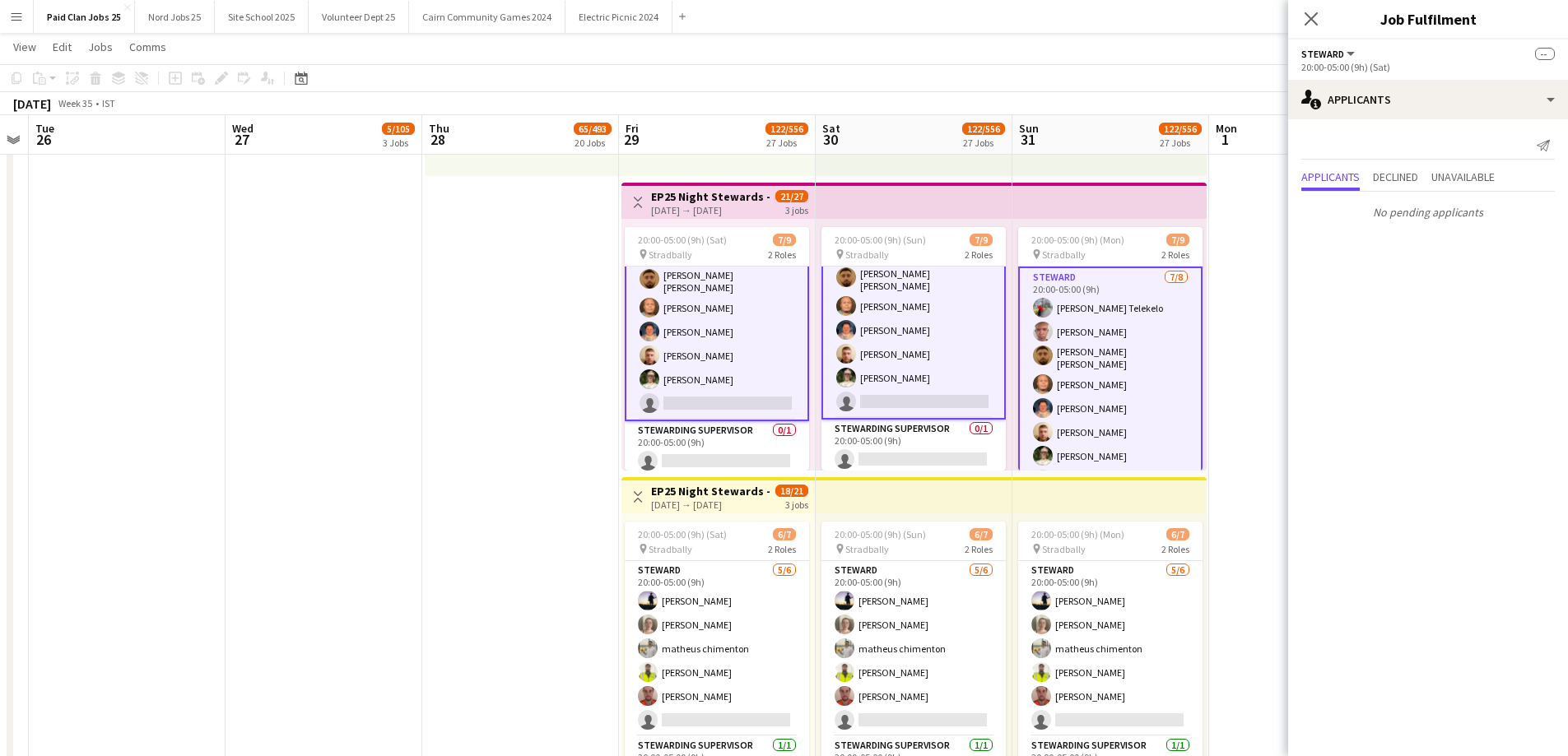
scroll to position [78, 0]
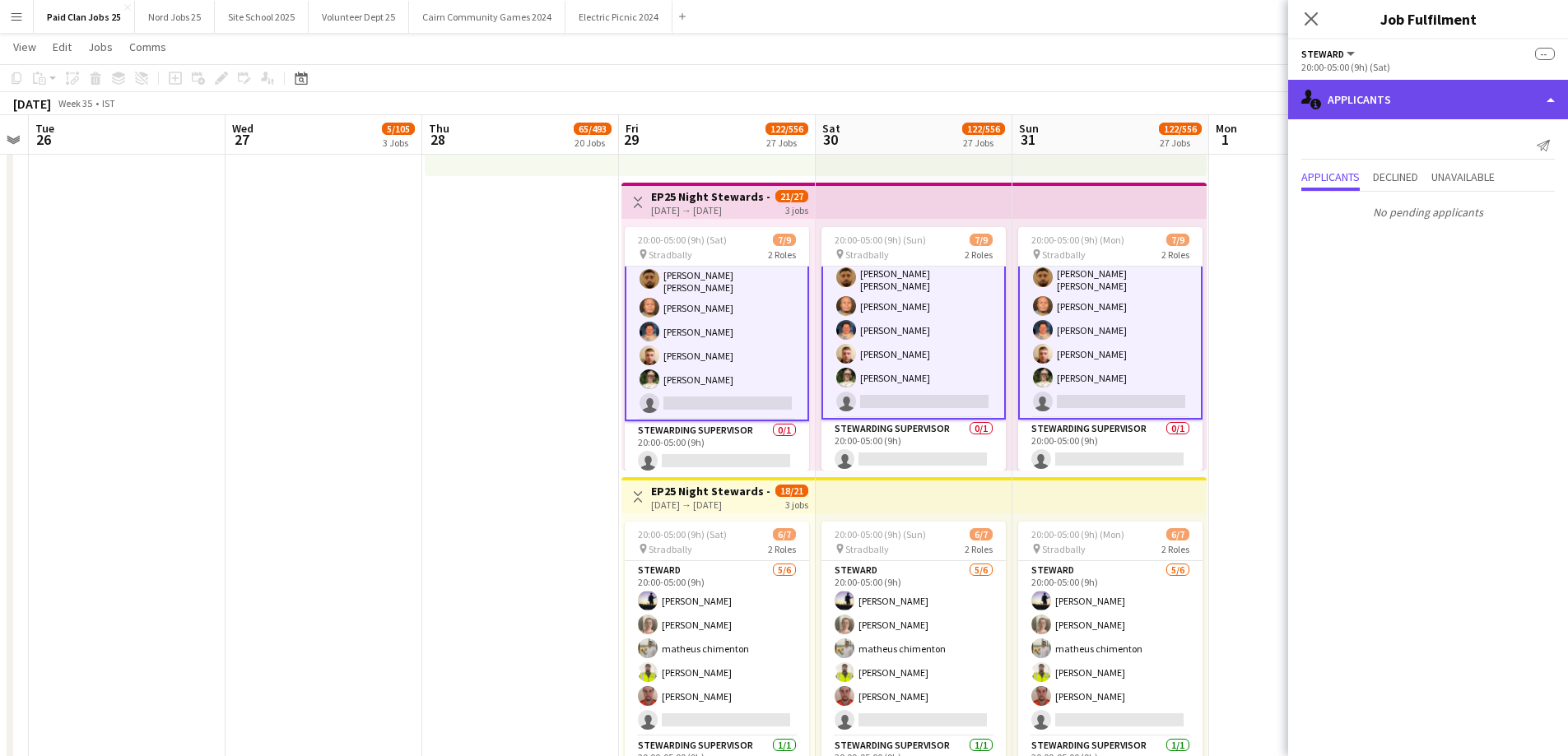
drag, startPoint x: 1375, startPoint y: 99, endPoint x: 1384, endPoint y: 110, distance: 14.2
click at [1374, 100] on div "single-neutral-actions-information Applicants" at bounding box center [1428, 99] width 280 height 39
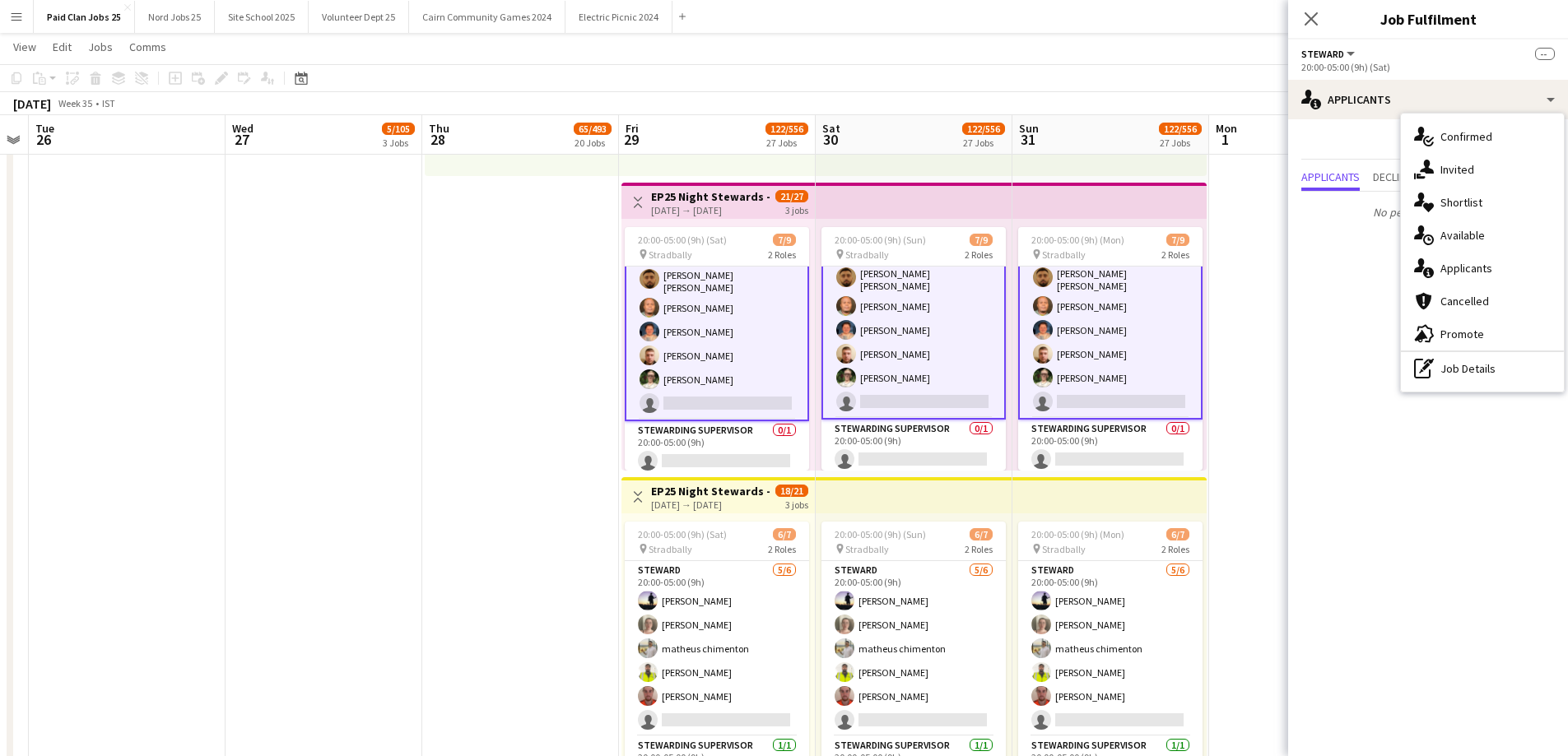
click at [1417, 133] on div "single-neutral-actions-check-2 Confirmed" at bounding box center [1483, 137] width 163 height 33
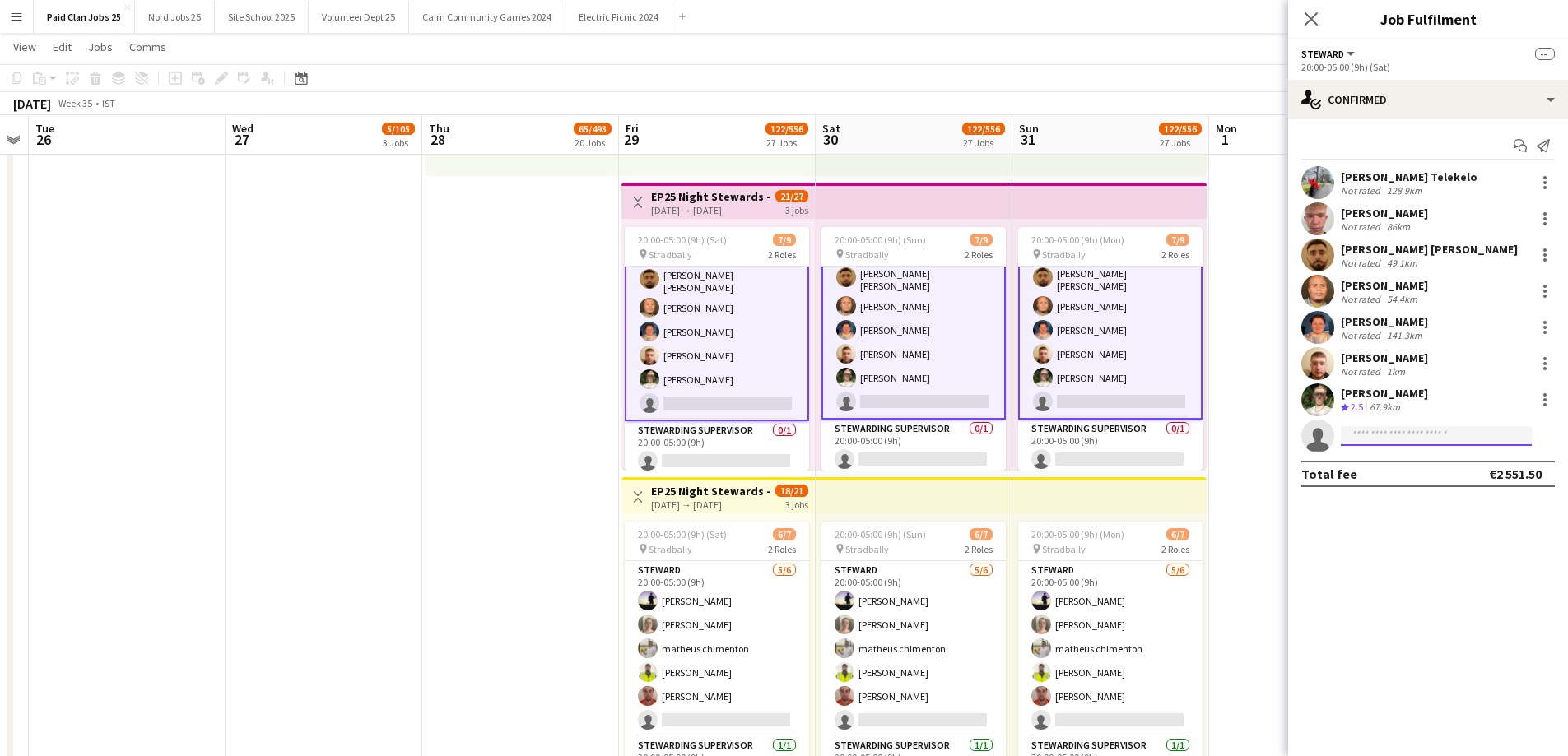
click at [1387, 436] on input at bounding box center [1437, 436] width 191 height 20
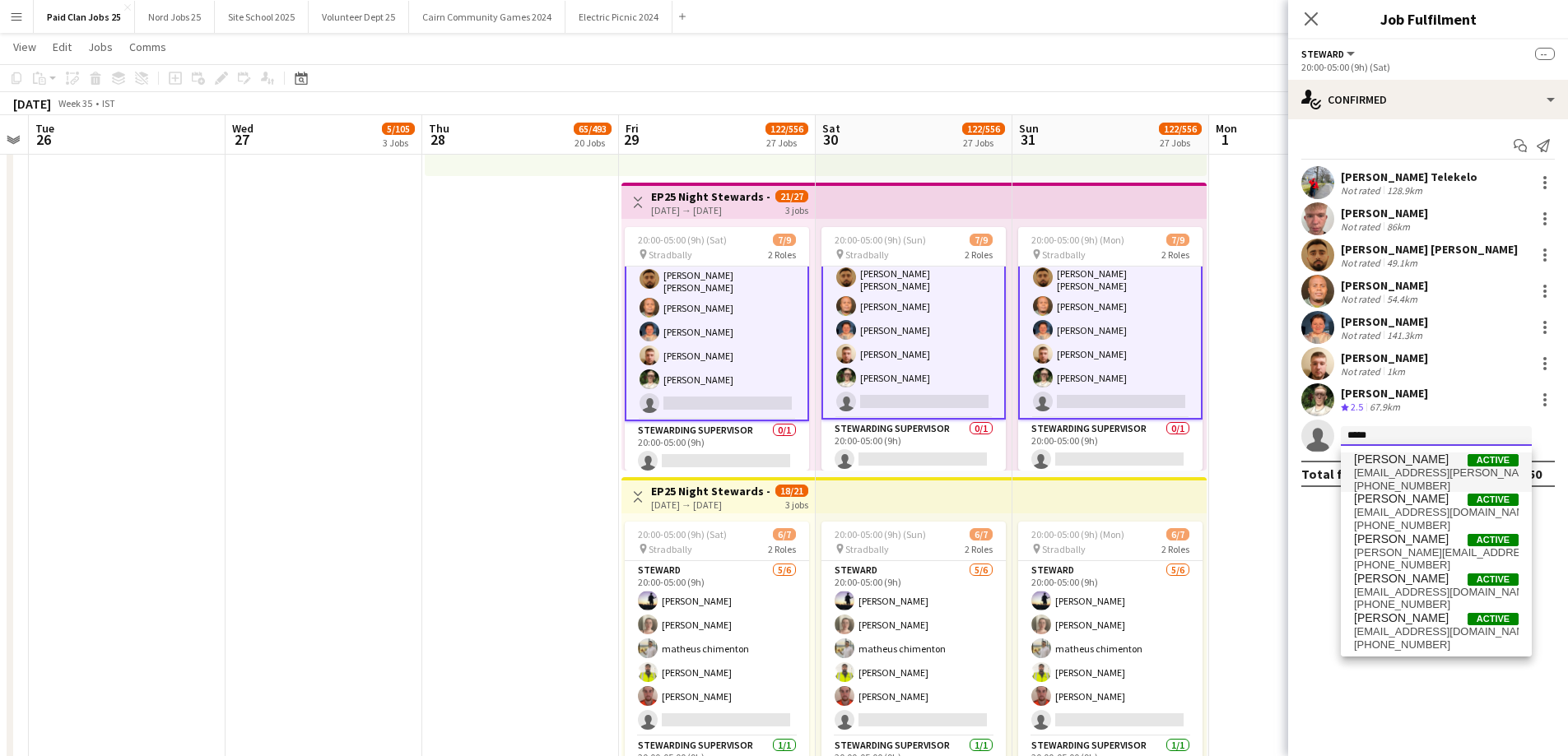
type input "*****"
click at [1403, 465] on span "[PERSON_NAME]" at bounding box center [1401, 459] width 95 height 14
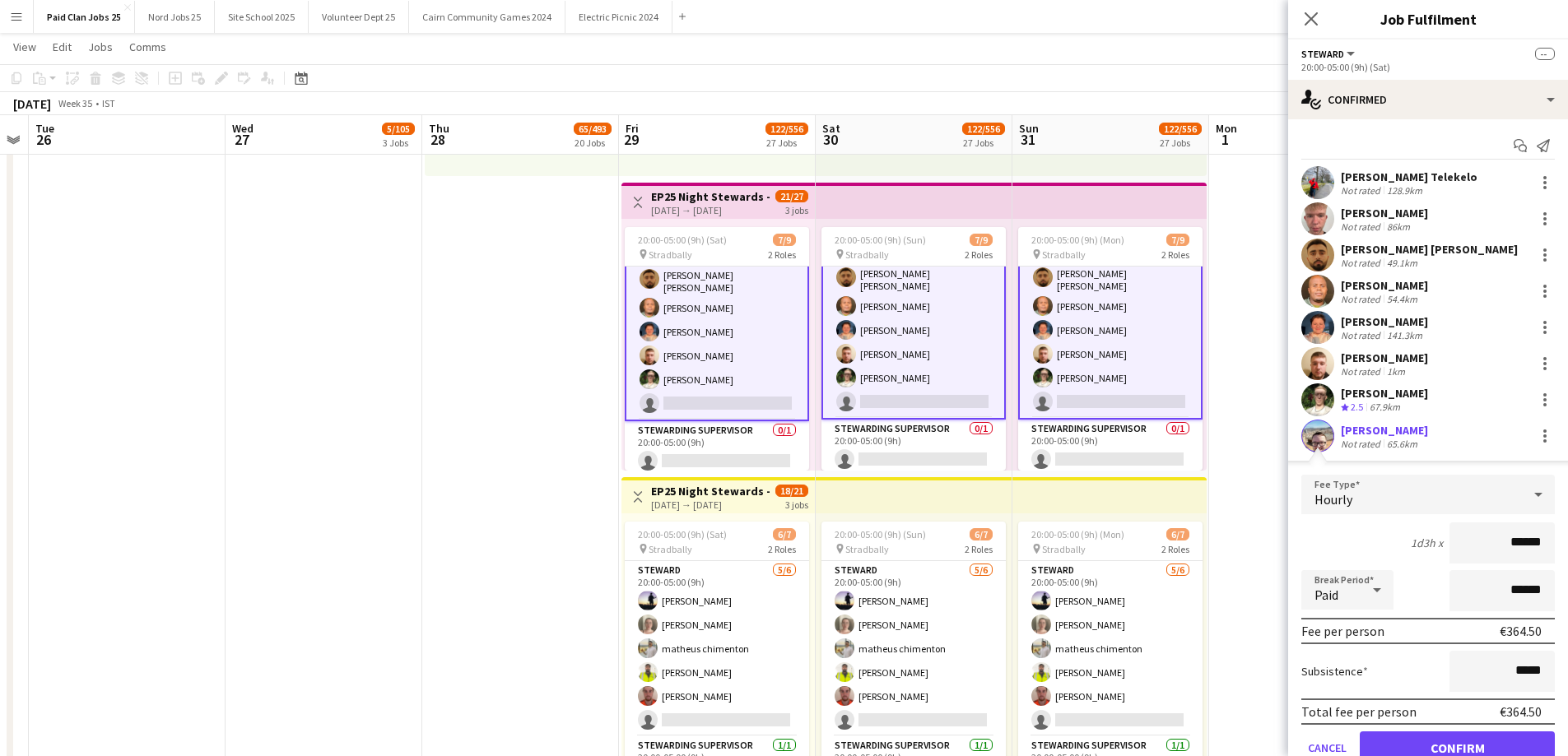
click at [1421, 728] on form "Fee Type Hourly 1d3h x ****** Break Period Paid ****** Fee per person €364.50 S…" at bounding box center [1428, 626] width 280 height 304
click at [1421, 744] on button "Confirm" at bounding box center [1457, 748] width 196 height 33
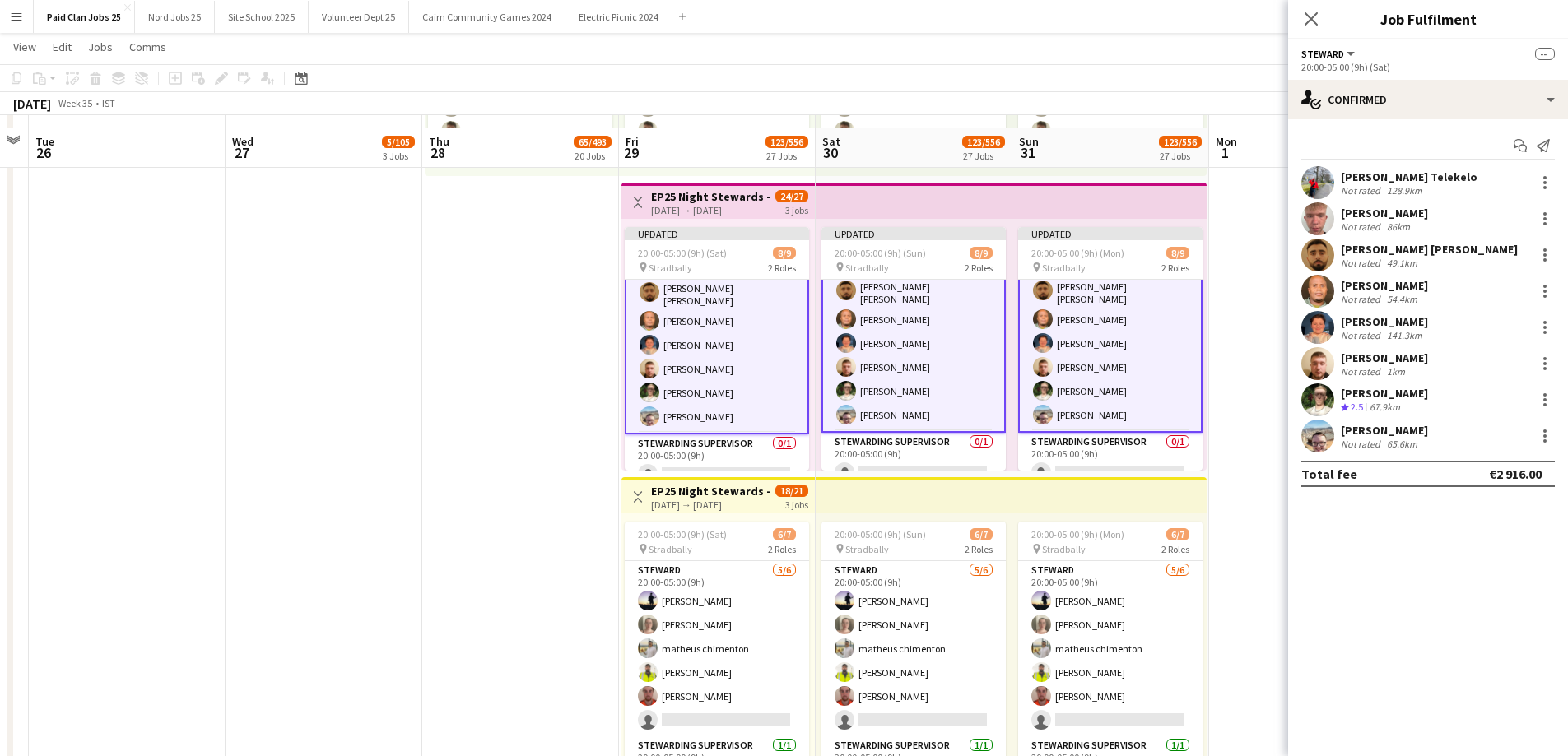
scroll to position [6087, 0]
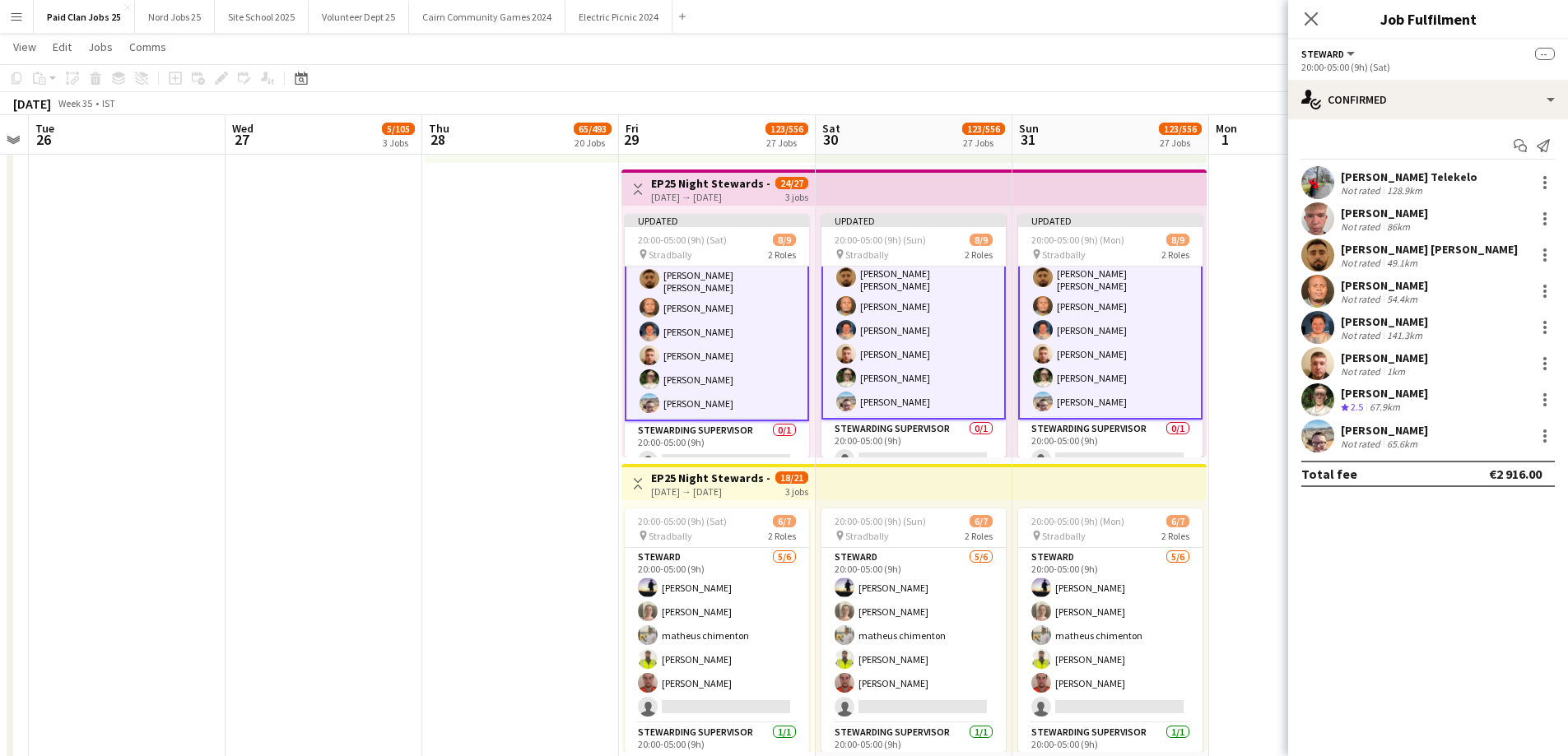
click at [1065, 183] on app-top-bar at bounding box center [1110, 187] width 195 height 36
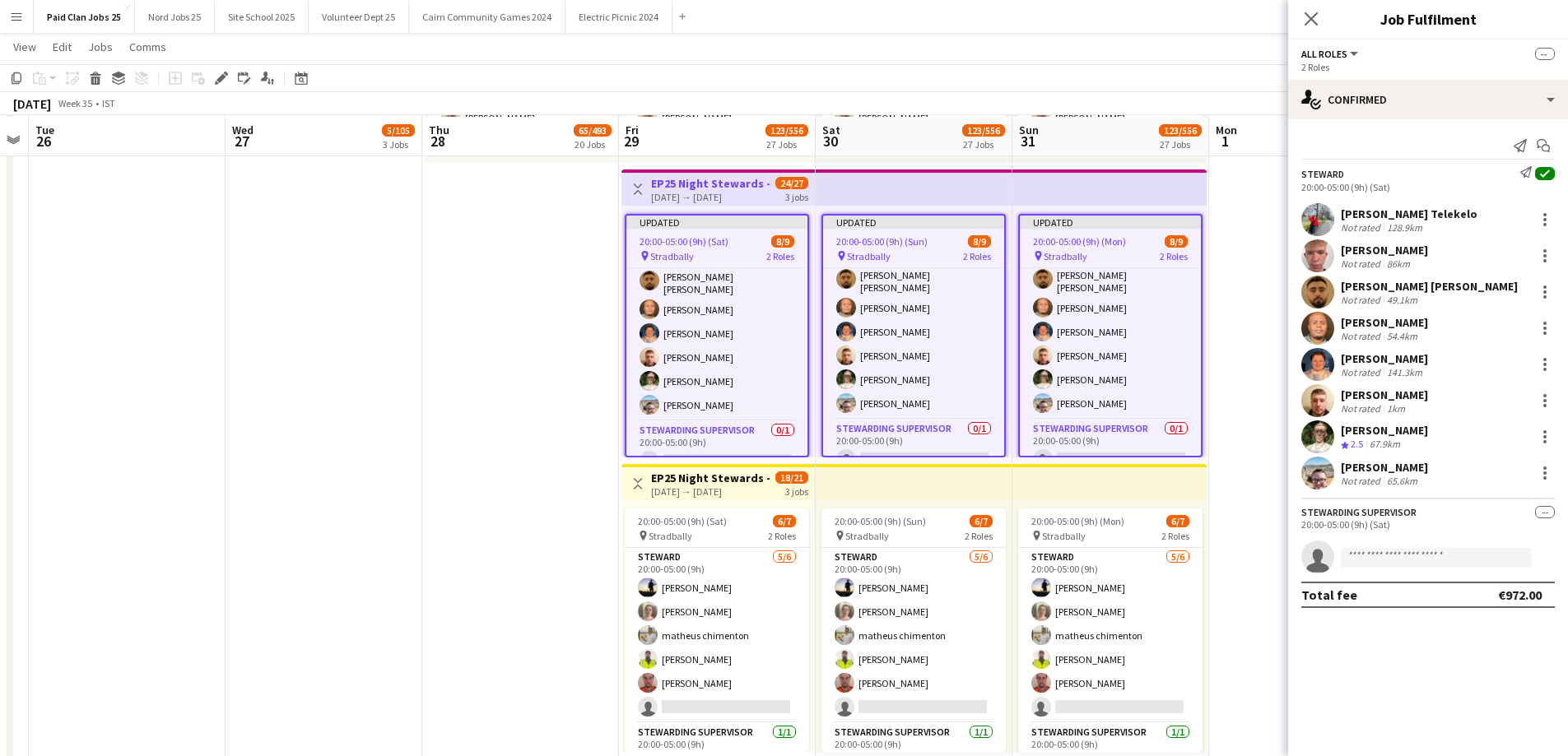
scroll to position [6087, 0]
click at [1305, 27] on app-icon "Close pop-in" at bounding box center [1312, 19] width 24 height 24
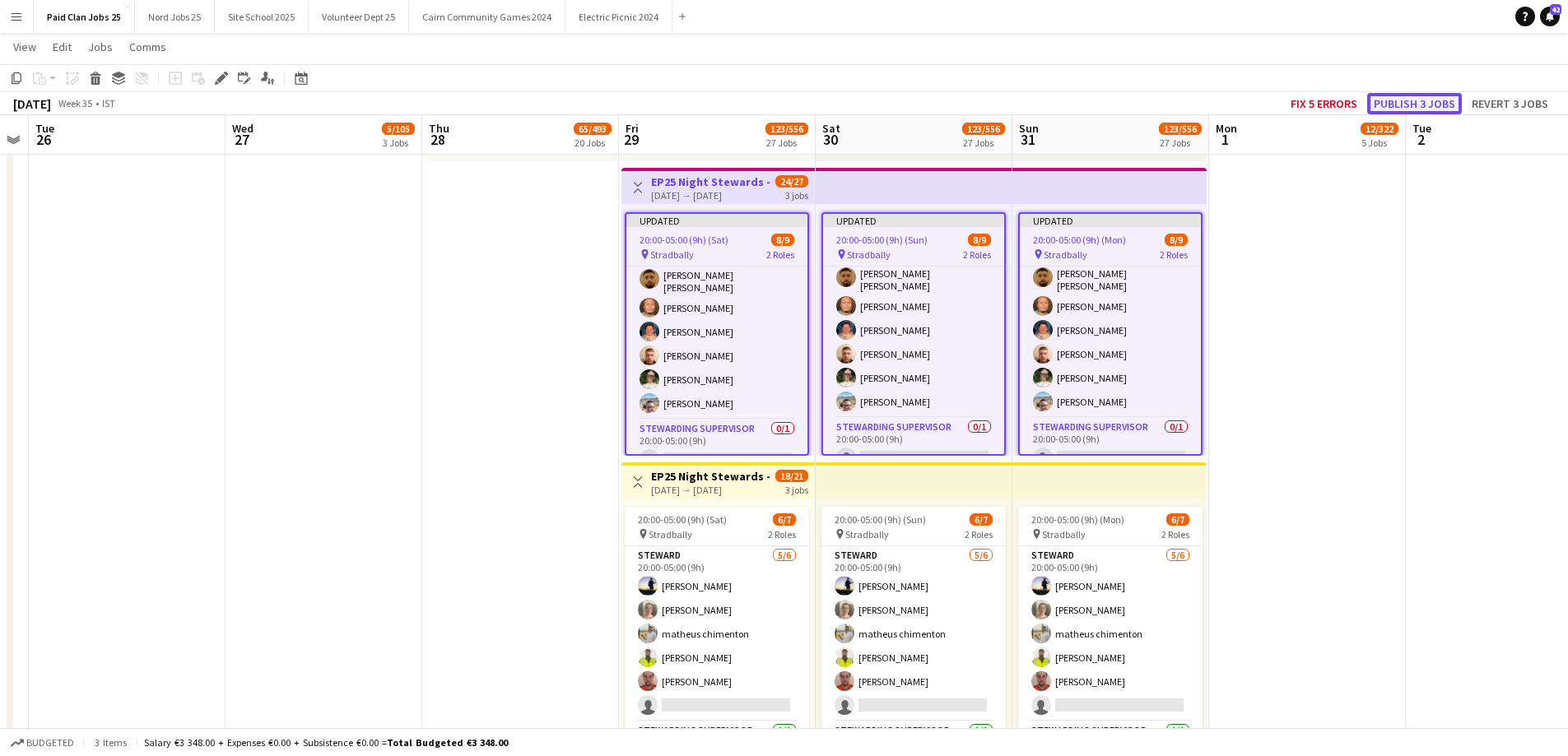
click at [1427, 103] on button "Publish 3 jobs" at bounding box center [1414, 103] width 95 height 21
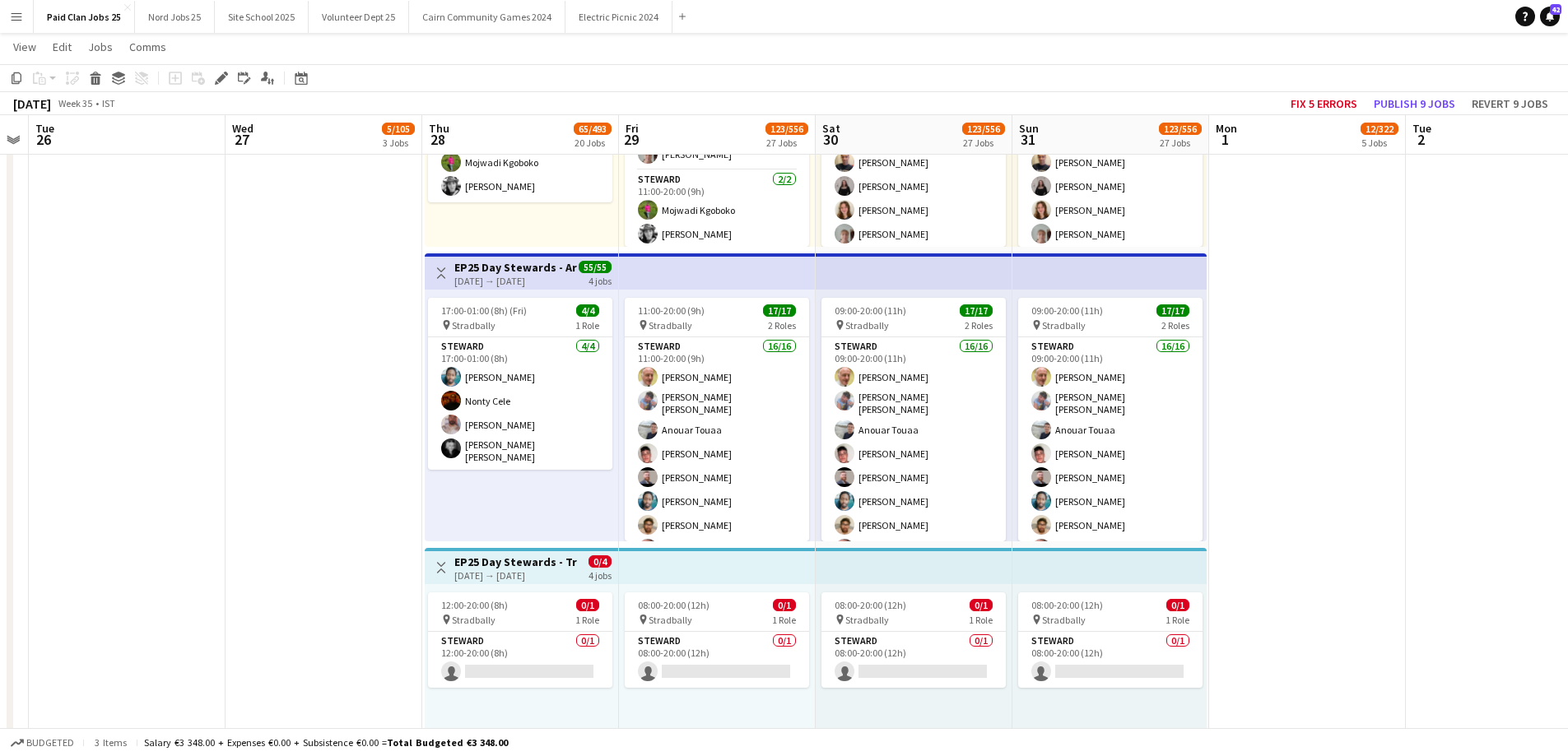
scroll to position [2248, 0]
